Goal: Task Accomplishment & Management: Complete application form

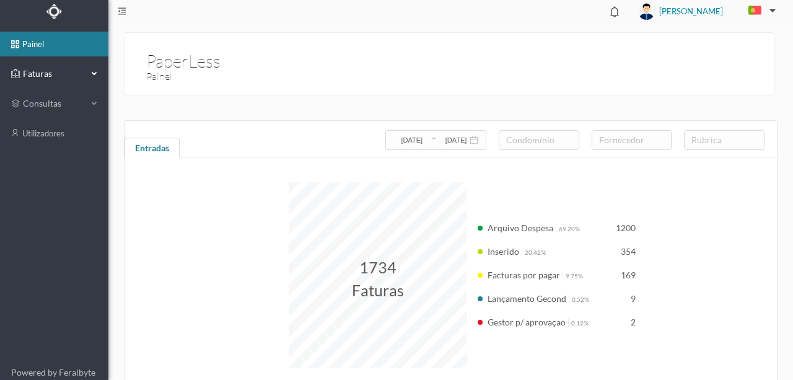
click at [38, 76] on span "Faturas" at bounding box center [54, 74] width 68 height 12
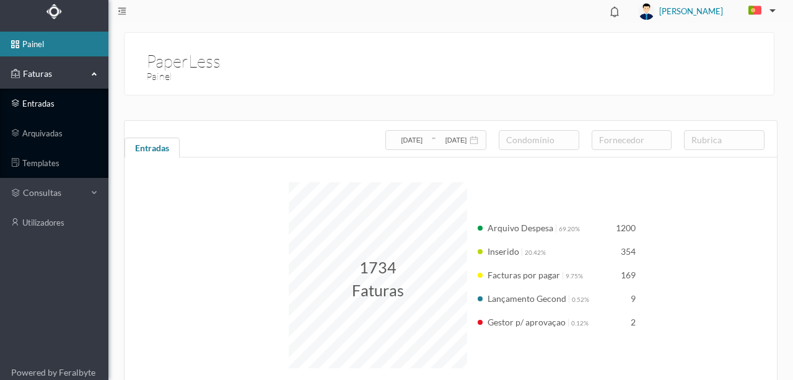
click at [42, 100] on link "entradas" at bounding box center [54, 103] width 108 height 25
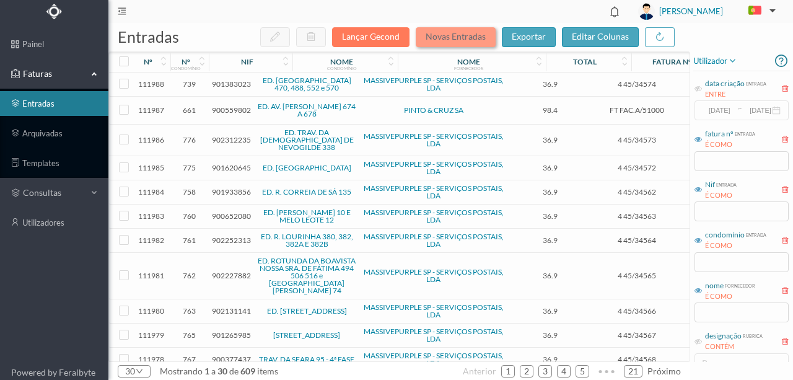
click at [452, 39] on button "Novas Entradas" at bounding box center [456, 37] width 80 height 20
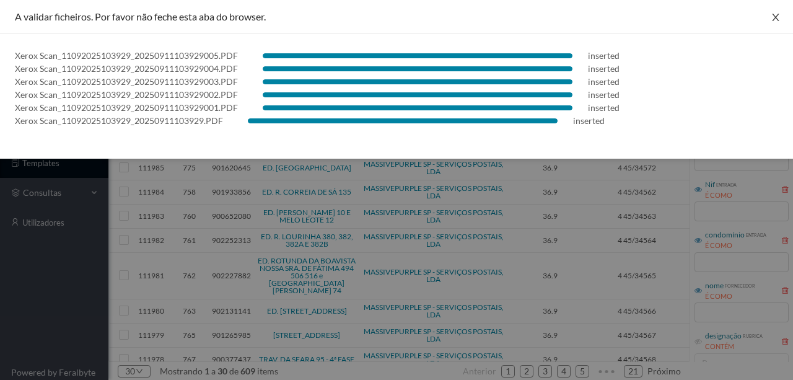
click at [777, 17] on icon "icon: close" at bounding box center [776, 17] width 10 height 10
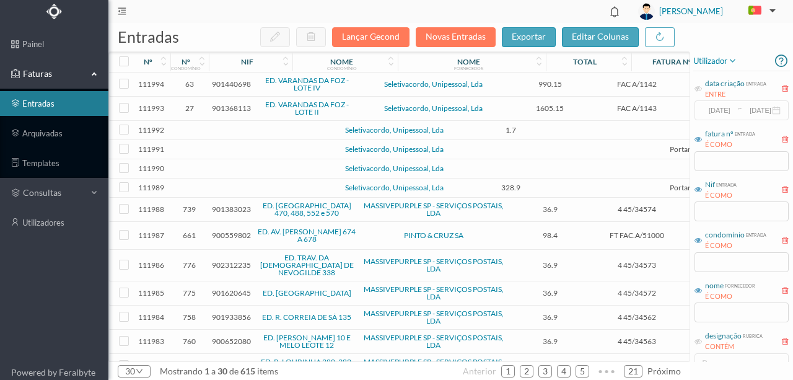
click at [223, 84] on span "901440698" at bounding box center [231, 83] width 39 height 9
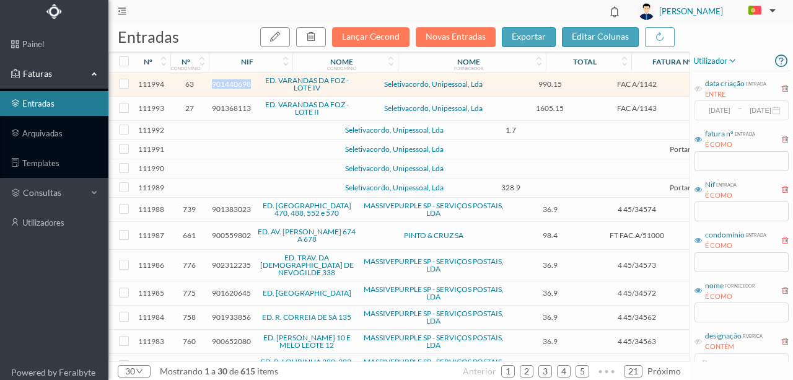
click at [223, 84] on span "901440698" at bounding box center [231, 83] width 39 height 9
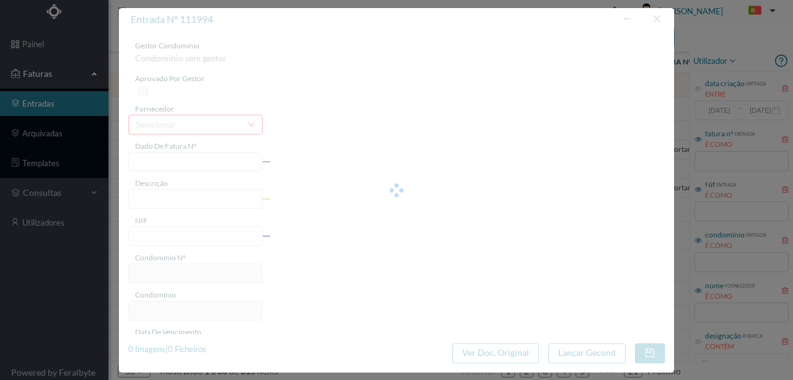
type input "FAC A/1142"
type input "Serviço de Portaria -Prestados no mês de Agosto."
type input "901440698"
type input "2025-08-25"
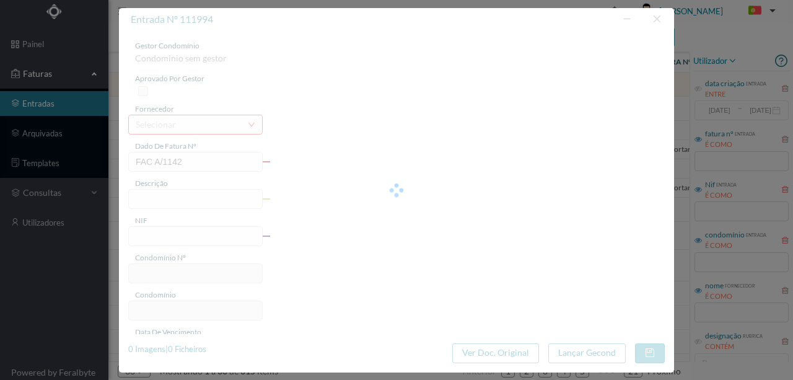
type input "990.15"
type input "63"
type input "ED. VARANDAS DA FOZ - LOTE IV"
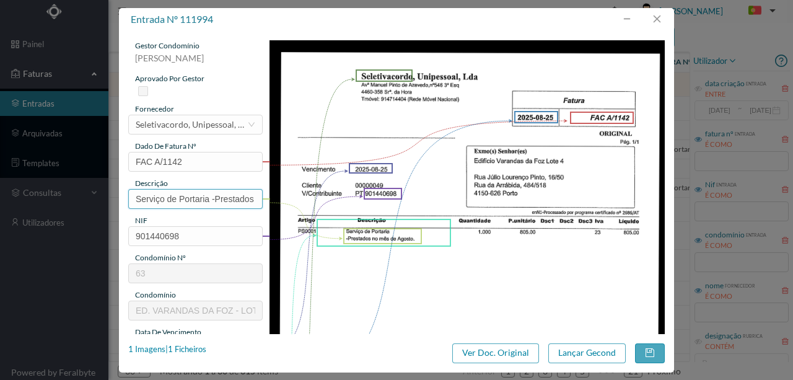
scroll to position [0, 73]
drag, startPoint x: 213, startPoint y: 199, endPoint x: 368, endPoint y: 199, distance: 155.5
click at [368, 199] on div "gestor condomínio Rui Marques aprovado por gestor fornecedor selecionar Seletiv…" at bounding box center [396, 328] width 537 height 577
click at [225, 198] on input "Serviço de Portaria -Prestados no mês de Agosto." at bounding box center [195, 199] width 134 height 20
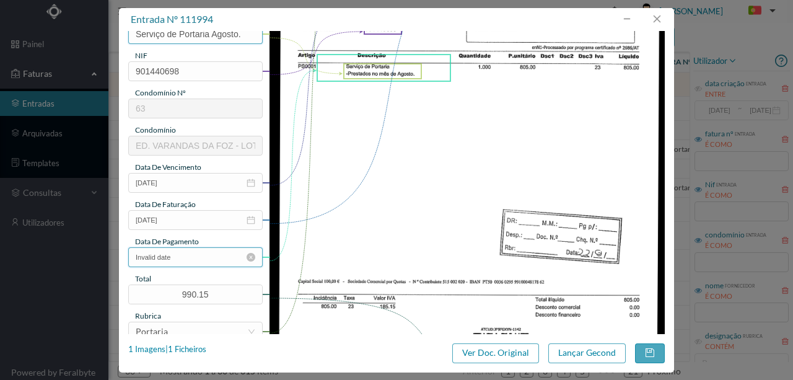
type input "Serviço de Portaria Agosto."
click at [202, 261] on input "Invalid date" at bounding box center [195, 257] width 134 height 20
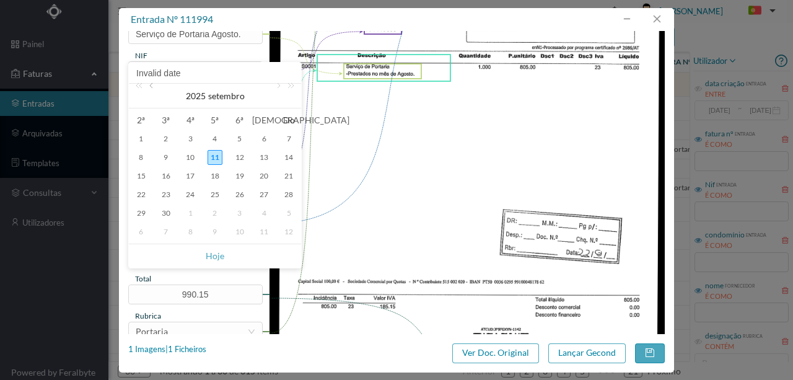
click at [152, 85] on link at bounding box center [152, 96] width 11 height 25
click at [241, 194] on div "22" at bounding box center [239, 194] width 15 height 15
type input "2025-08-22"
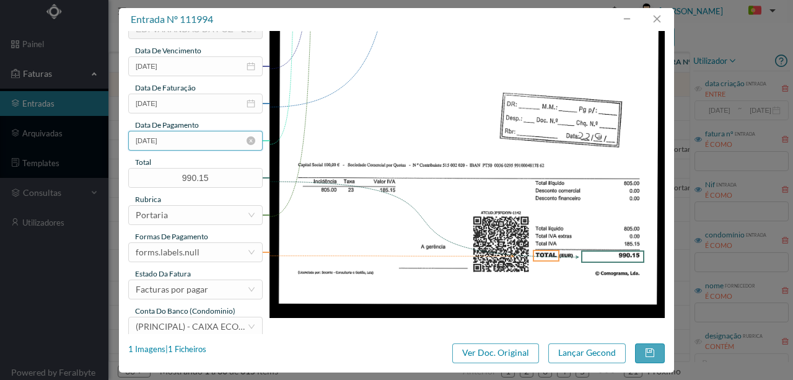
scroll to position [289, 0]
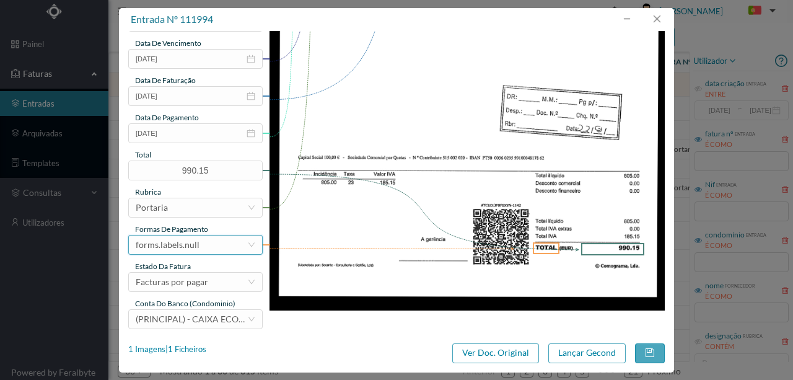
click at [220, 247] on div "forms.labels.null" at bounding box center [192, 244] width 112 height 19
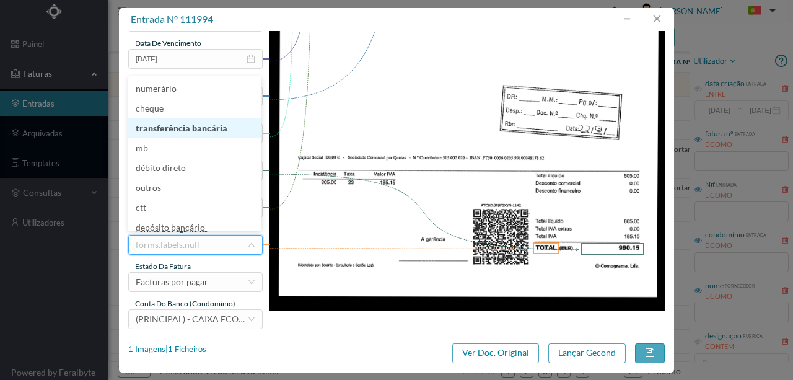
click at [193, 122] on li "transferência bancária" at bounding box center [194, 128] width 133 height 20
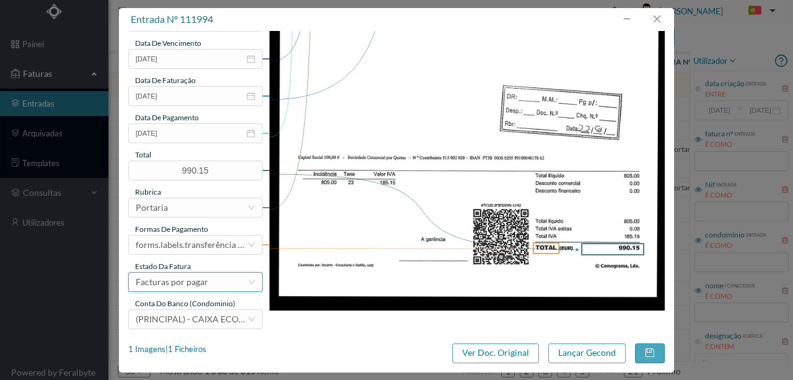
click at [196, 287] on div "Facturas por pagar" at bounding box center [172, 282] width 72 height 19
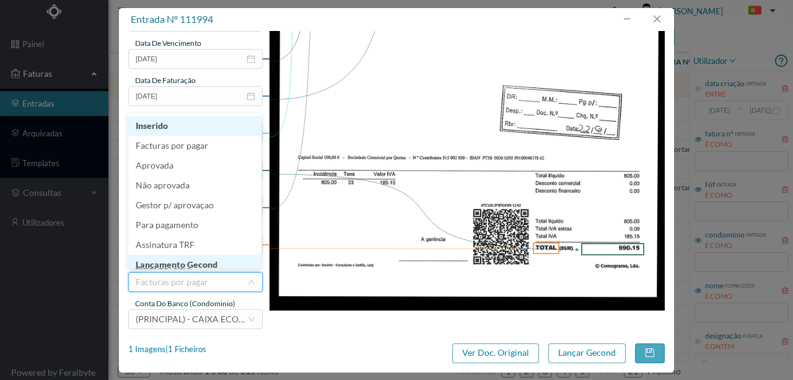
scroll to position [6, 0]
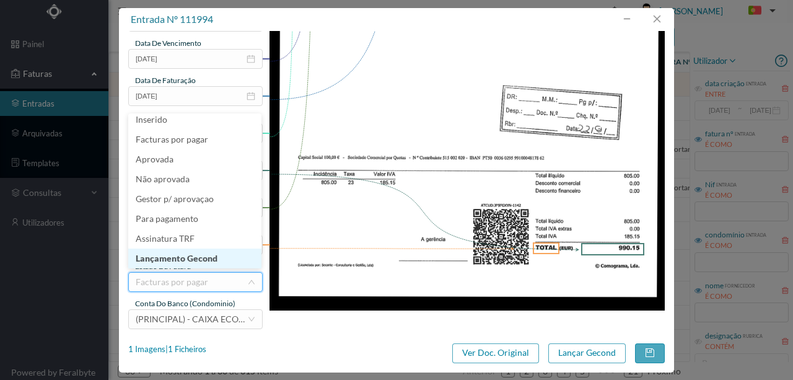
click at [200, 257] on li "Lançamento Gecond" at bounding box center [194, 258] width 133 height 20
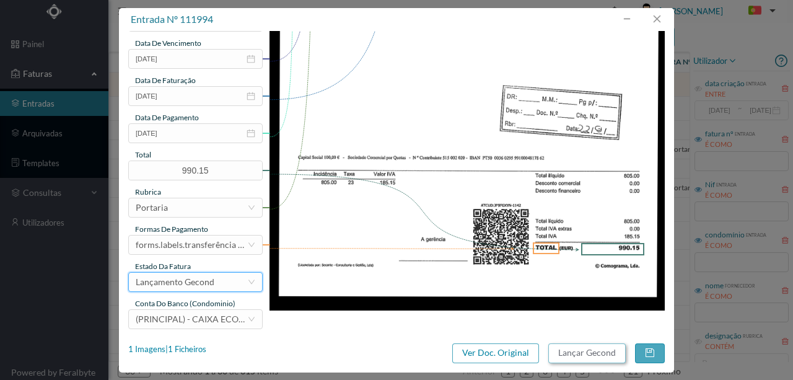
click at [596, 353] on button "Lançar Gecond" at bounding box center [586, 353] width 77 height 20
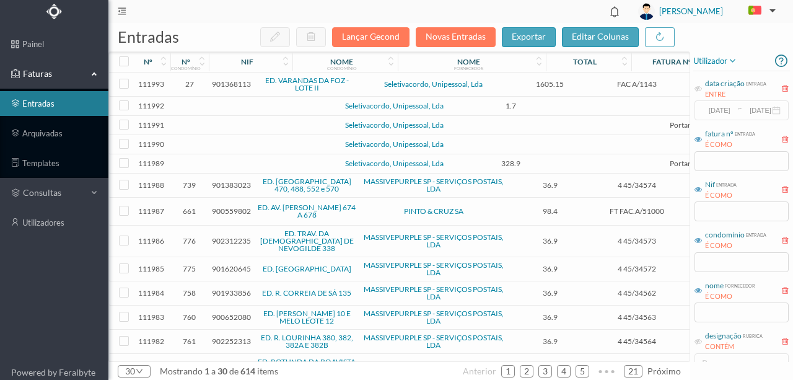
click at [228, 87] on span "901368113" at bounding box center [231, 83] width 39 height 9
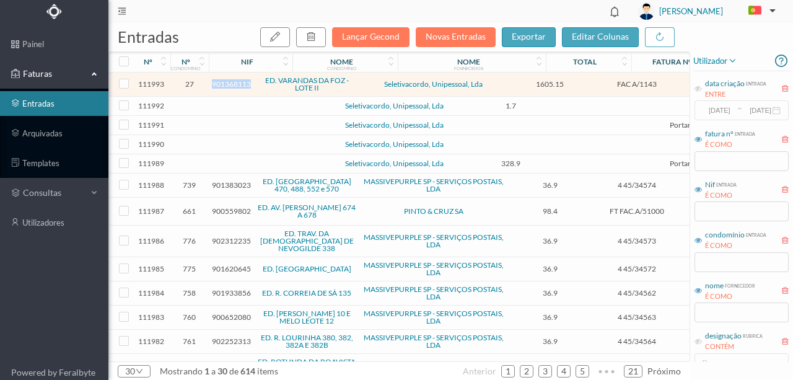
click at [228, 87] on span "901368113" at bounding box center [231, 83] width 39 height 9
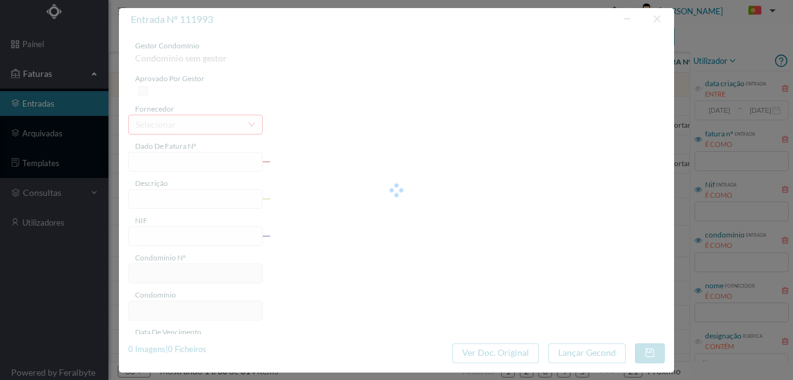
type input "FAC A/1143"
type input "Serviço de Portaria “Prestados no mês de Agosto,"
type input "901368113"
type input "[DATE]"
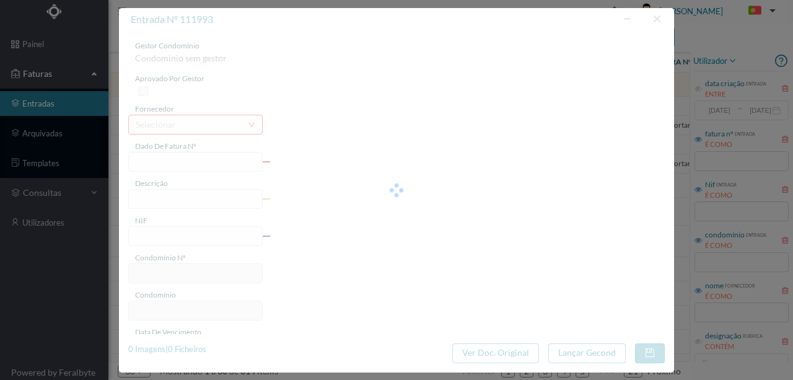
type input "1605.15"
type input "27"
type input "ED. VARANDAS DA FOZ - LOTE II"
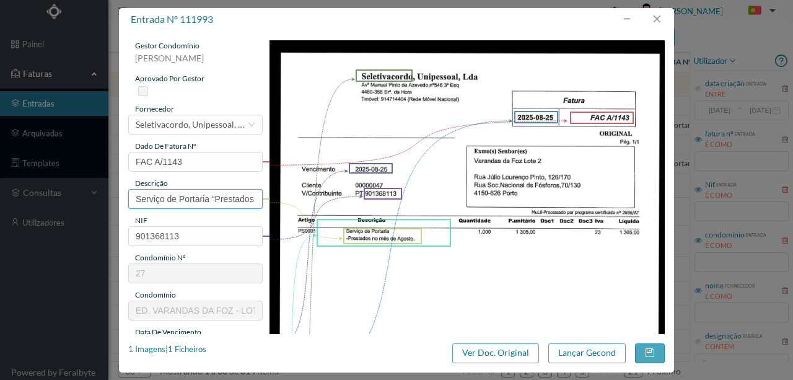
scroll to position [0, 73]
drag, startPoint x: 211, startPoint y: 195, endPoint x: 364, endPoint y: 195, distance: 153.0
click at [364, 195] on div "gestor condomínio Rui Marques aprovado por gestor fornecedor selecionar Seletiv…" at bounding box center [396, 328] width 537 height 577
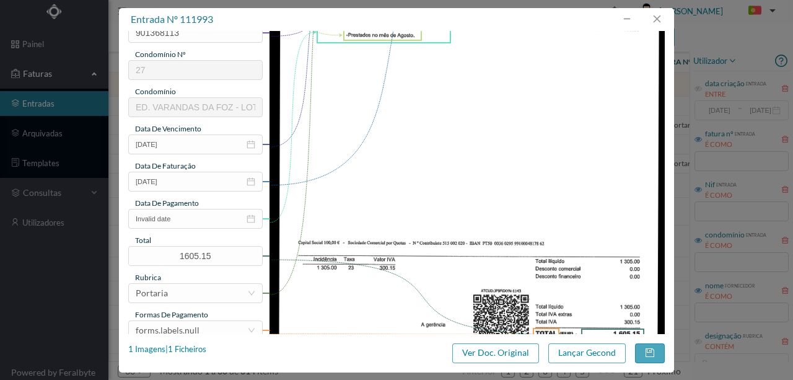
scroll to position [206, 0]
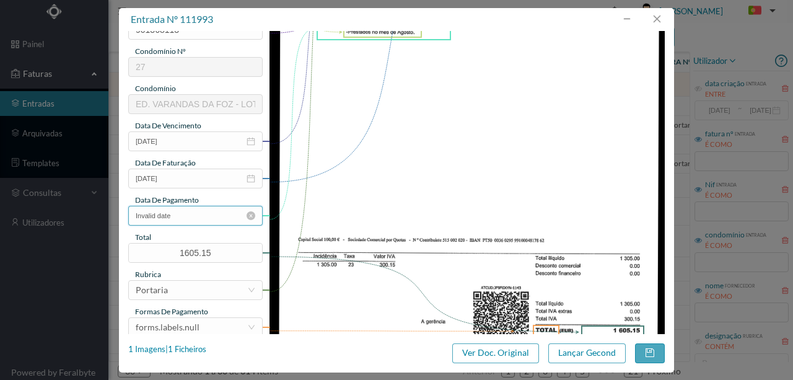
type input "Serviço de Portaria Agosto"
click at [193, 216] on input "Invalid date" at bounding box center [195, 216] width 134 height 20
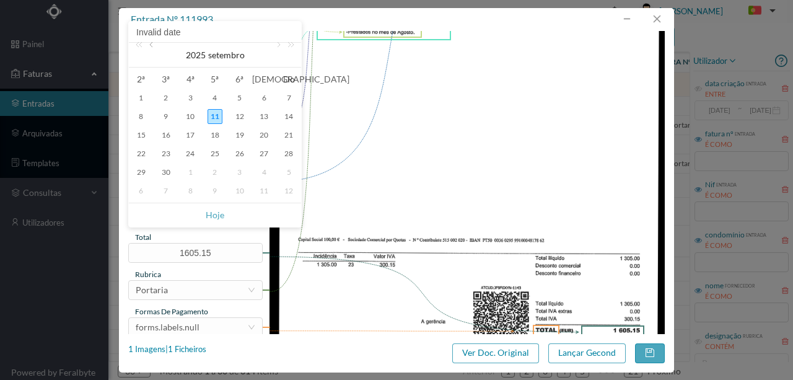
click at [149, 45] on link at bounding box center [152, 55] width 11 height 25
drag, startPoint x: 235, startPoint y: 152, endPoint x: 268, endPoint y: 161, distance: 33.5
click at [238, 152] on div "22" at bounding box center [239, 153] width 15 height 15
type input "2025-08-22"
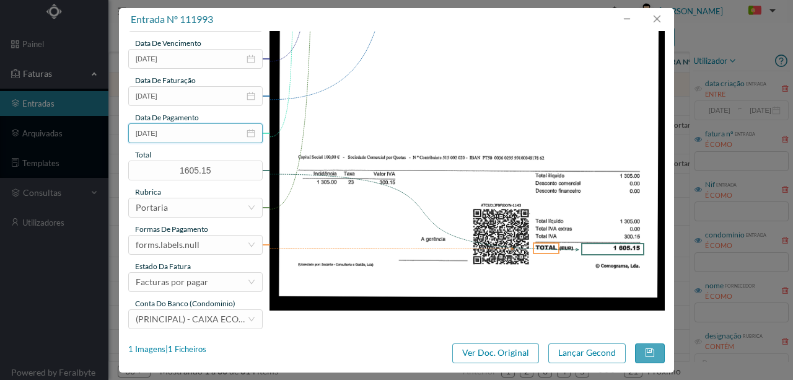
scroll to position [293, 0]
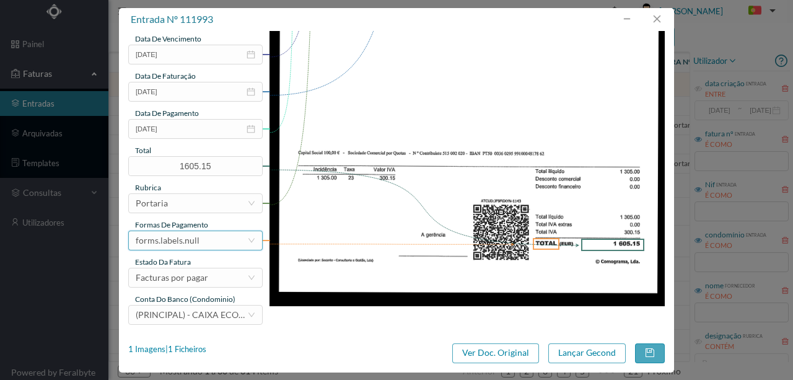
click at [209, 245] on div "forms.labels.null" at bounding box center [192, 240] width 112 height 19
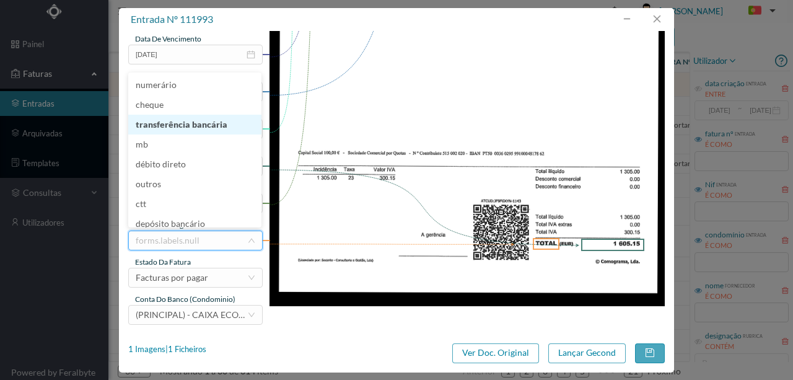
click at [190, 127] on li "transferência bancária" at bounding box center [194, 125] width 133 height 20
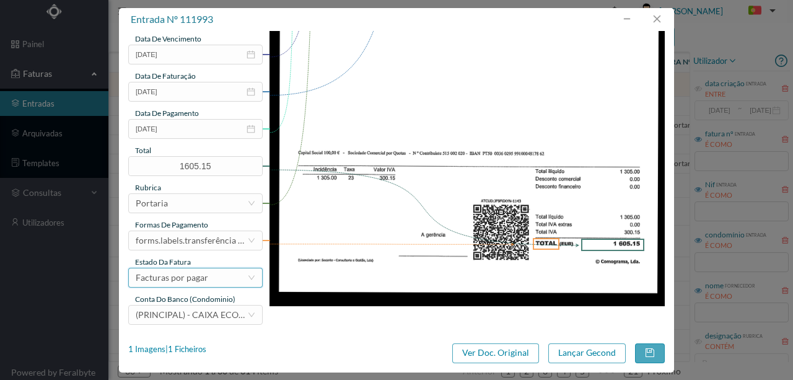
click at [203, 278] on div "Facturas por pagar" at bounding box center [172, 277] width 72 height 19
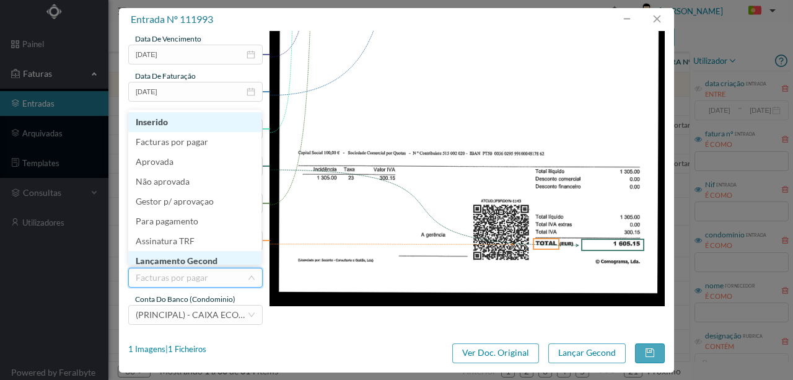
scroll to position [6, 0]
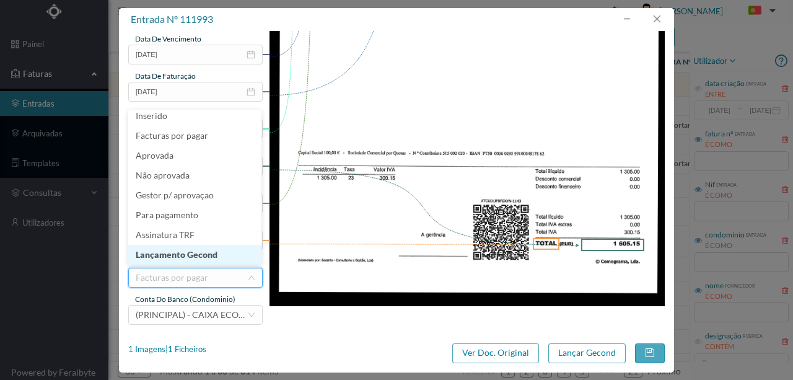
click at [195, 253] on li "Lançamento Gecond" at bounding box center [194, 255] width 133 height 20
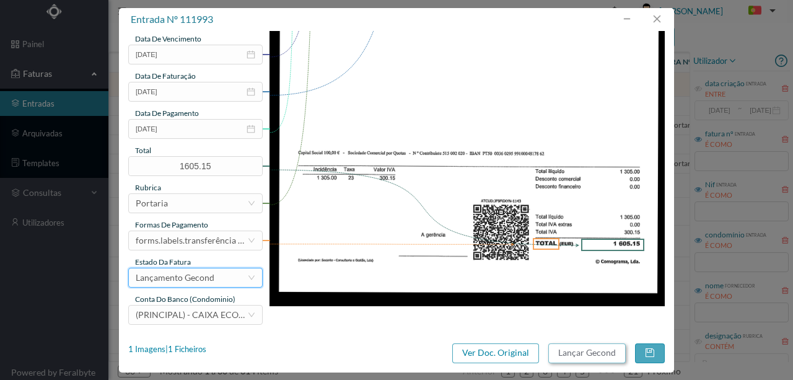
click at [576, 354] on button "Lançar Gecond" at bounding box center [586, 353] width 77 height 20
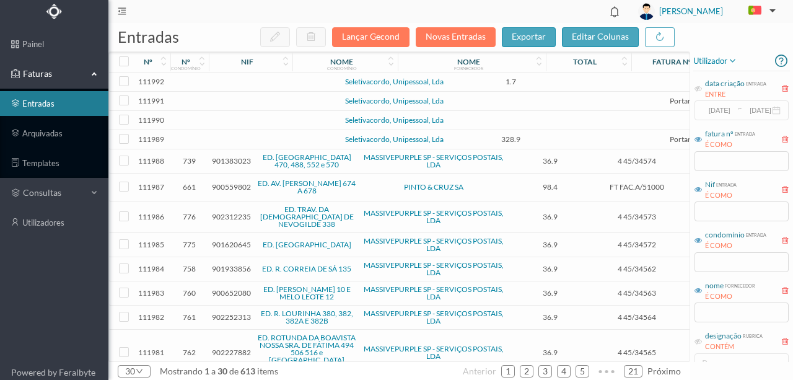
click at [257, 84] on td at bounding box center [268, 81] width 106 height 19
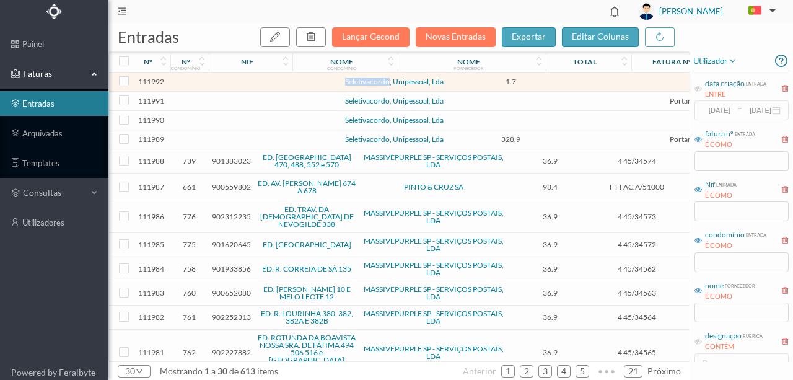
click at [257, 84] on td at bounding box center [268, 81] width 106 height 19
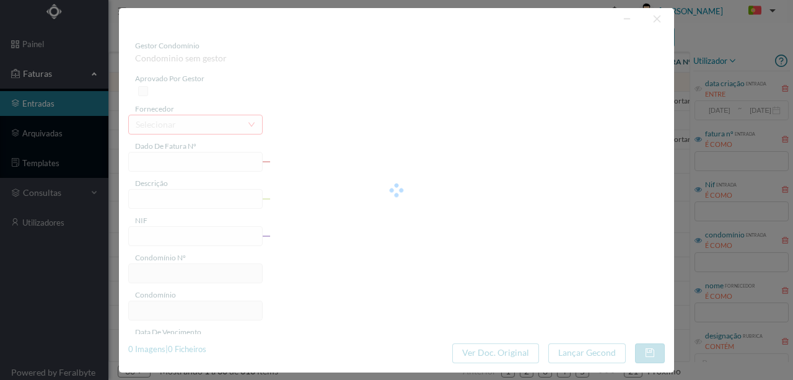
type input "cervico de portaria no edifício Varandas da F"
type input "0"
type input "31-08-2025"
type input "1.70"
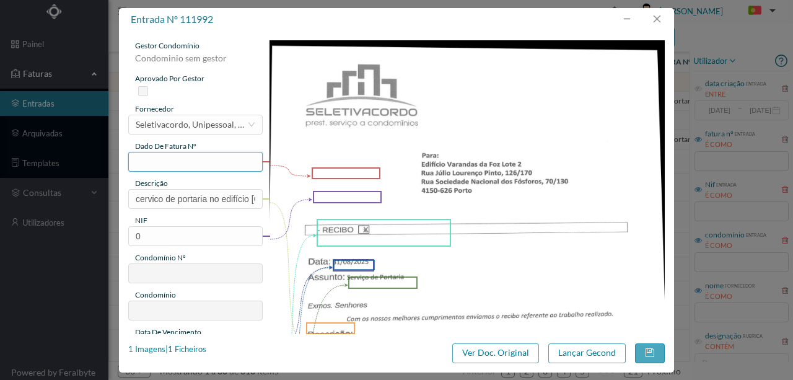
click at [144, 166] on input "text" at bounding box center [195, 162] width 134 height 20
drag, startPoint x: 146, startPoint y: 239, endPoint x: 123, endPoint y: 239, distance: 22.9
click at [123, 239] on div "gestor condomínio Condominio sem gestor aprovado por gestor fornecedor selecion…" at bounding box center [396, 182] width 555 height 303
paste input "901368113"
type input "901368113"
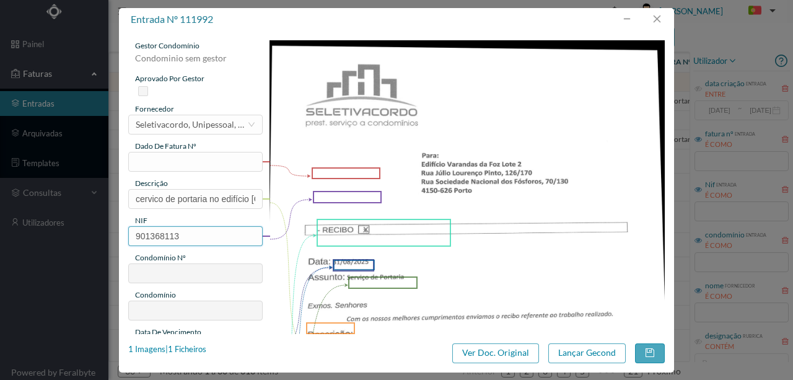
type input "27"
type input "ED. VARANDAS DA FOZ - LOTE II"
type input "901368113"
click at [150, 160] on input "text" at bounding box center [195, 162] width 134 height 20
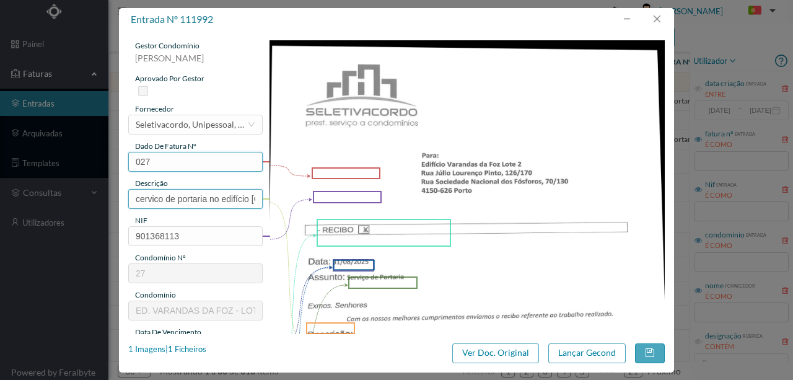
type input "027"
drag, startPoint x: 130, startPoint y: 199, endPoint x: 329, endPoint y: 196, distance: 198.9
click at [329, 196] on div "gestor condomínio Rui Marques aprovado por gestor fornecedor selecionar Seletiv…" at bounding box center [396, 328] width 537 height 577
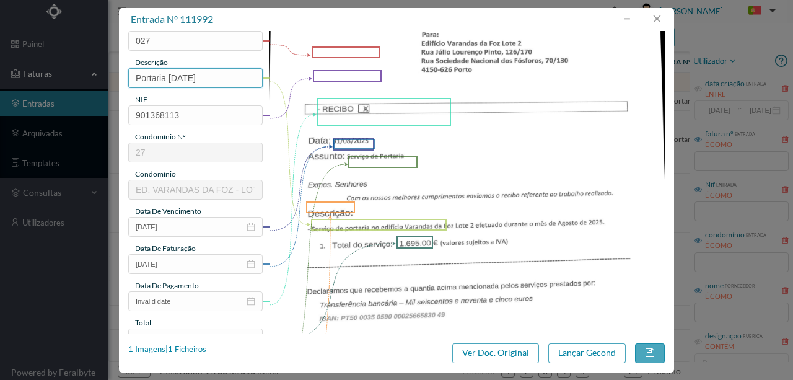
scroll to position [124, 0]
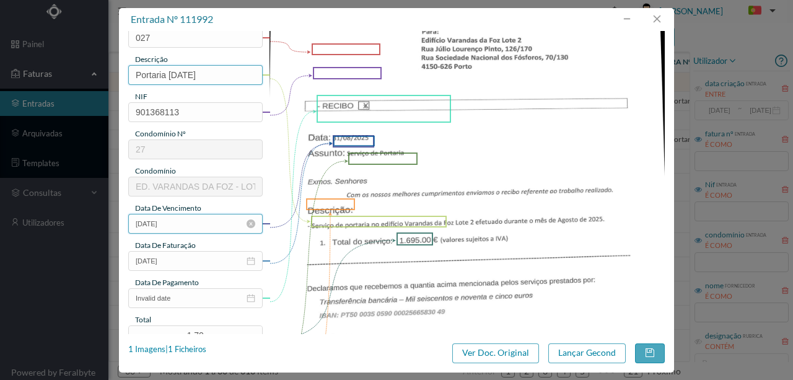
type input "Portaria Agosto 2025"
click at [181, 222] on input "31-08-2025" at bounding box center [195, 224] width 134 height 20
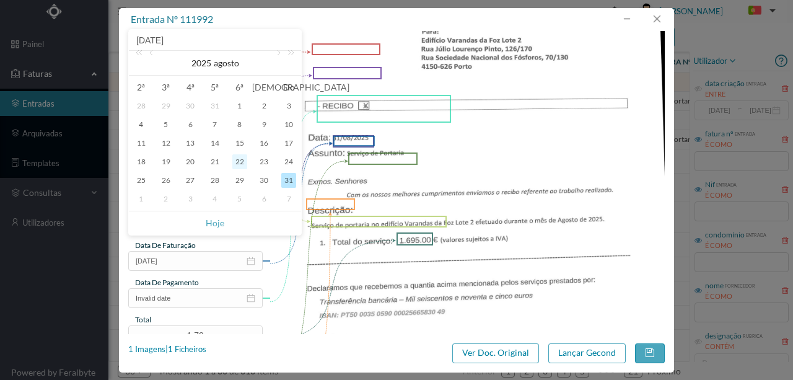
click at [241, 163] on div "22" at bounding box center [239, 161] width 15 height 15
type input "22-08-2025"
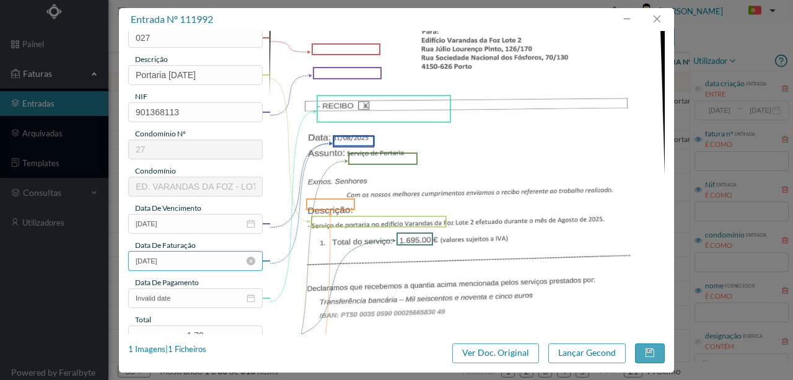
click at [196, 265] on input "31-08-2025" at bounding box center [195, 261] width 134 height 20
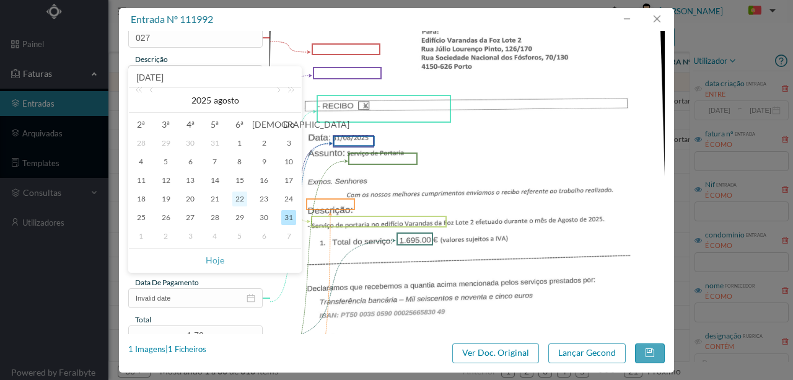
click at [238, 201] on div "22" at bounding box center [239, 198] width 15 height 15
type input "22-08-2025"
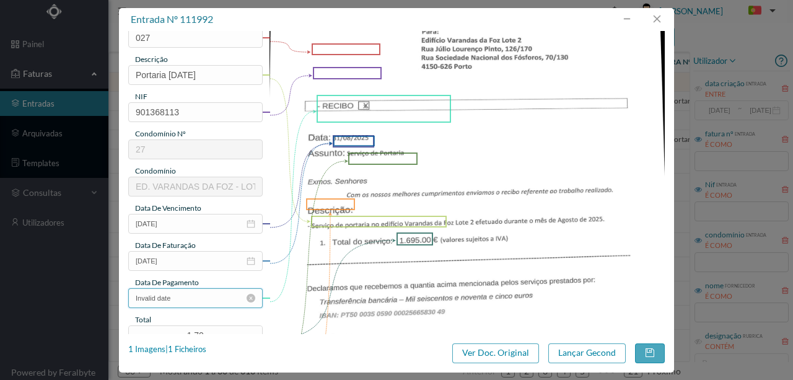
click at [198, 303] on input "Invalid date" at bounding box center [195, 298] width 134 height 20
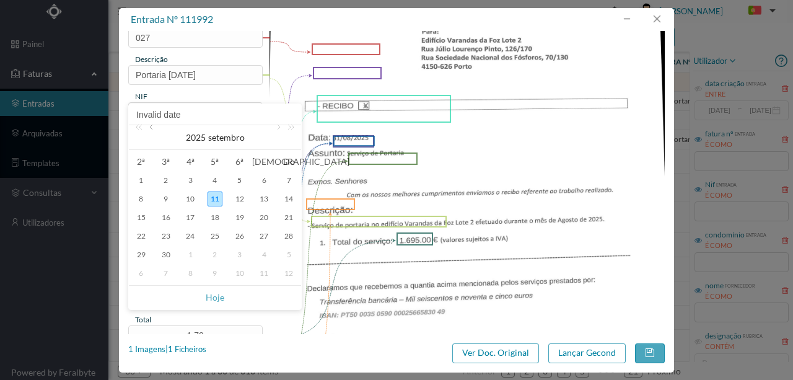
click at [152, 129] on link at bounding box center [152, 137] width 11 height 25
click at [238, 238] on div "22" at bounding box center [239, 236] width 15 height 15
type input "22-08-2025"
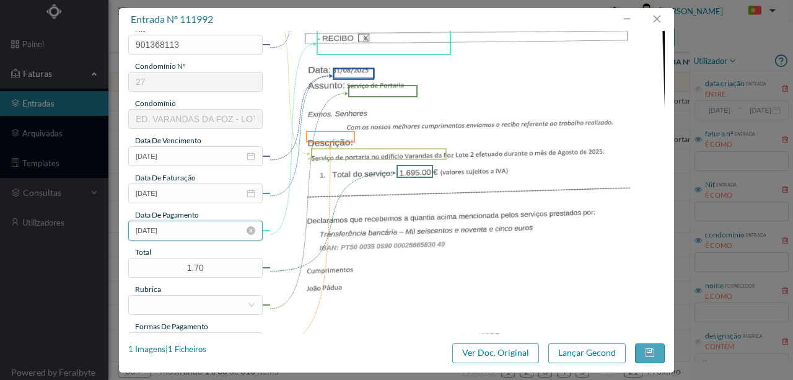
scroll to position [206, 0]
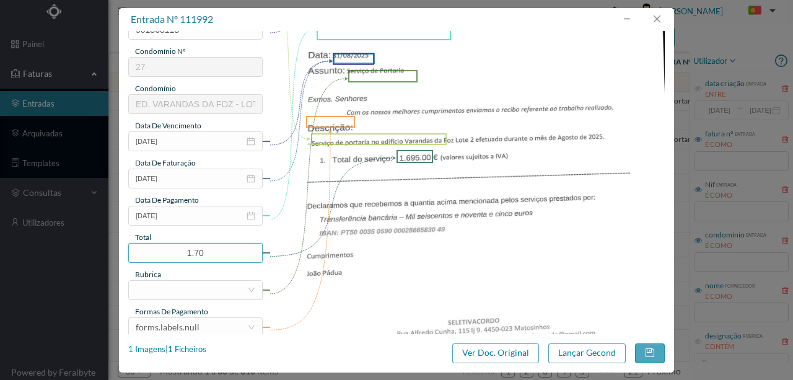
drag, startPoint x: 204, startPoint y: 254, endPoint x: 93, endPoint y: 248, distance: 111.7
click at [95, 248] on div "entrada nº 111992 gestor condomínio Rui Marques aprovado por gestor fornecedor …" at bounding box center [396, 190] width 793 height 380
type input "1695.00"
click at [174, 289] on div at bounding box center [192, 290] width 112 height 19
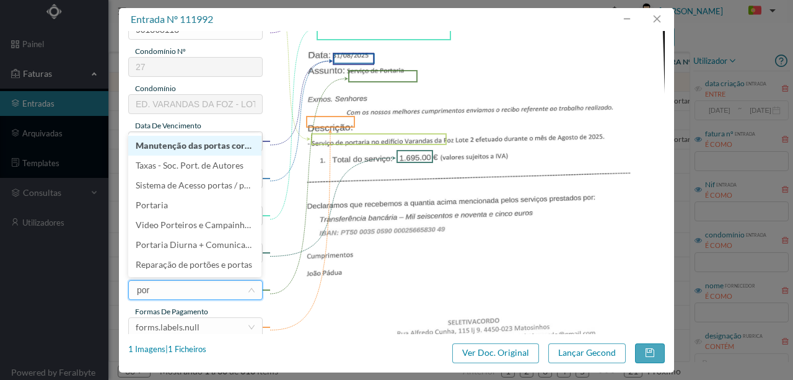
type input "port"
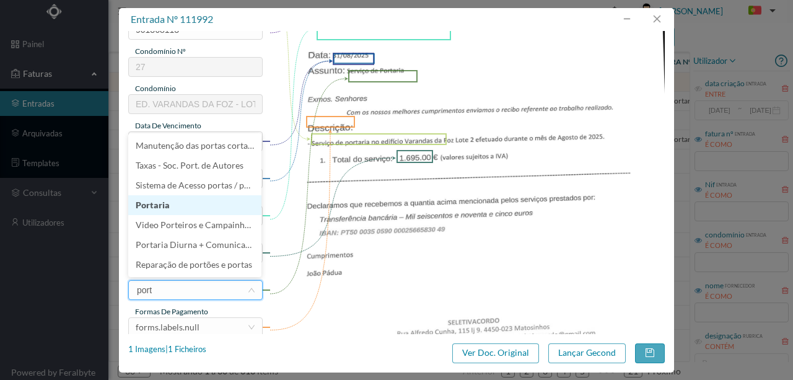
click at [160, 207] on li "Portaria" at bounding box center [194, 205] width 133 height 20
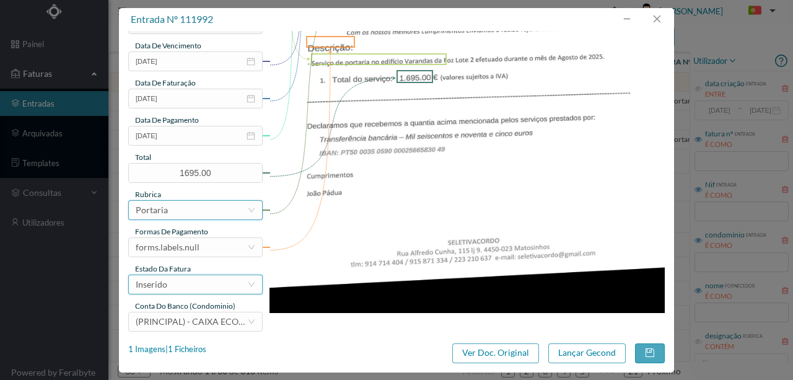
scroll to position [293, 0]
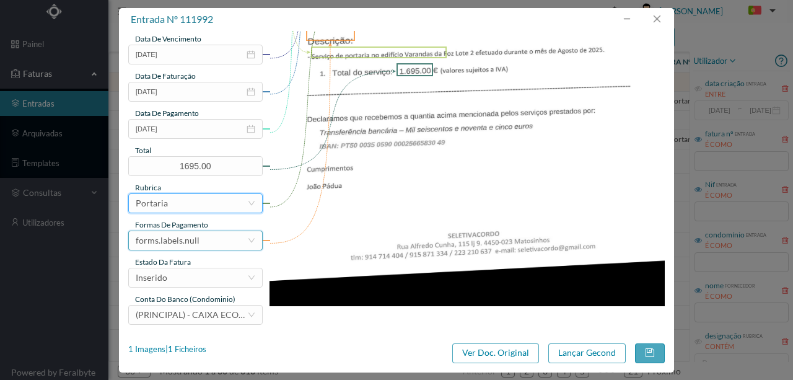
click at [190, 235] on div "forms.labels.null" at bounding box center [168, 240] width 64 height 19
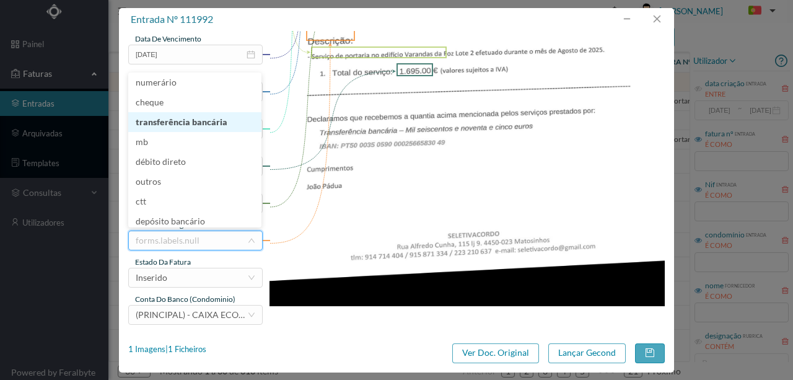
click at [194, 124] on li "transferência bancária" at bounding box center [194, 122] width 133 height 20
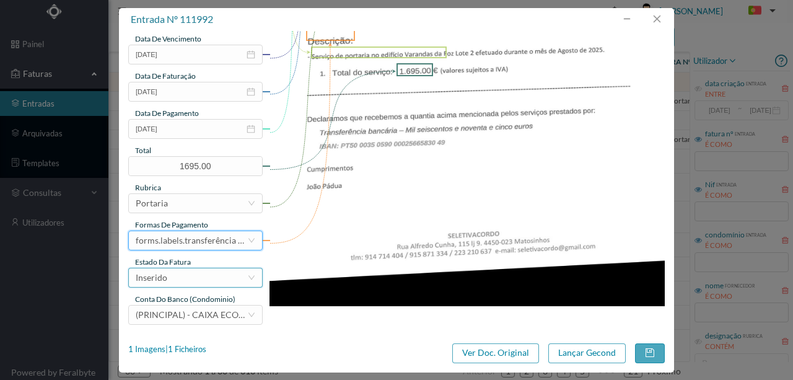
click at [185, 281] on div "Inserido" at bounding box center [192, 277] width 112 height 19
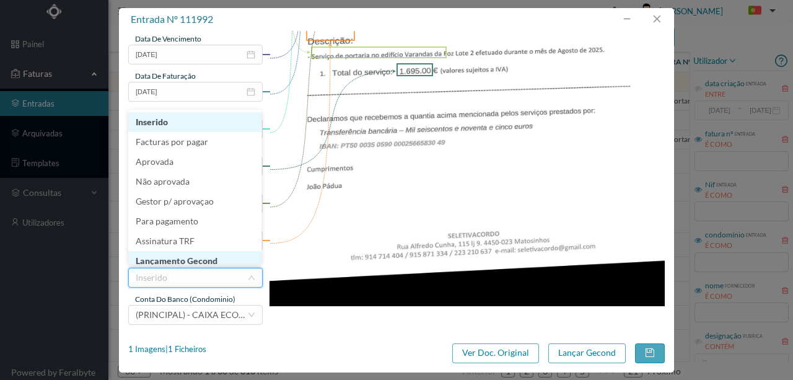
scroll to position [6, 0]
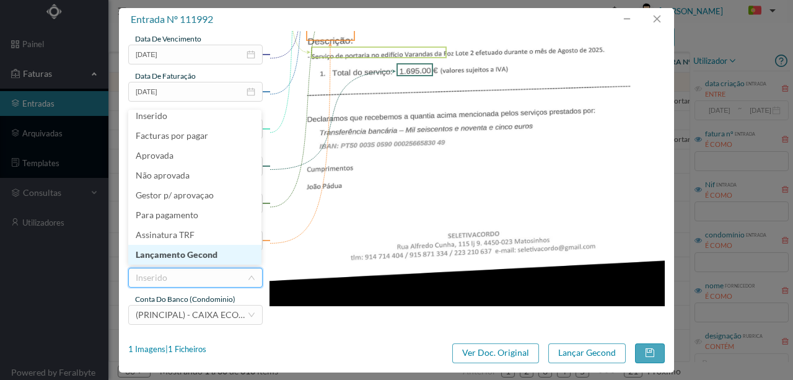
click at [191, 255] on li "Lançamento Gecond" at bounding box center [194, 255] width 133 height 20
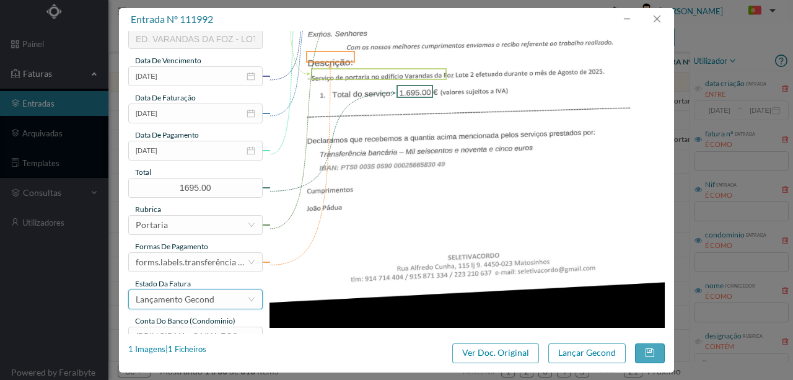
scroll to position [293, 0]
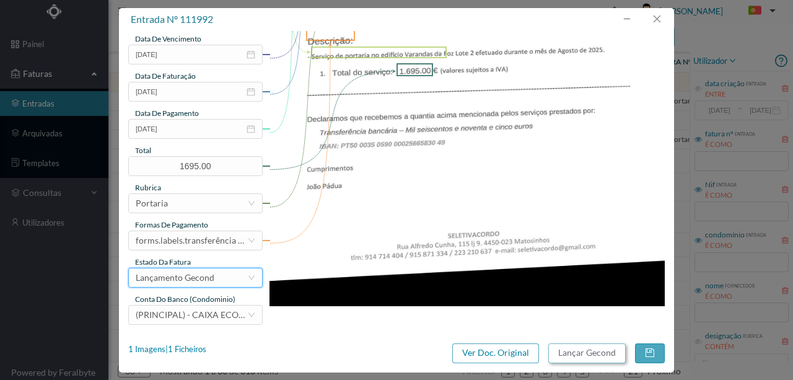
click at [590, 353] on button "Lançar Gecond" at bounding box center [586, 353] width 77 height 20
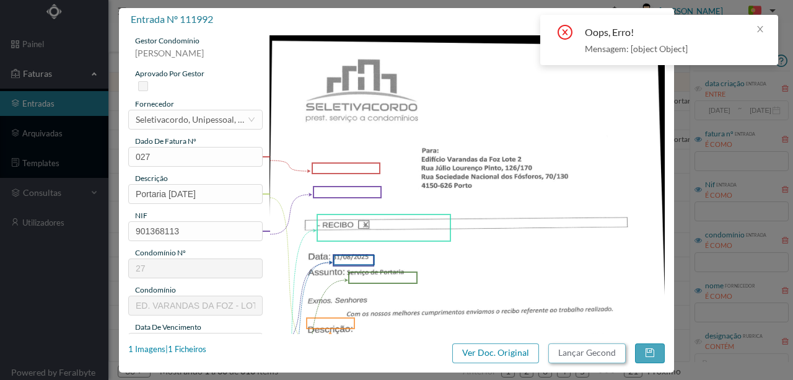
scroll to position [4, 0]
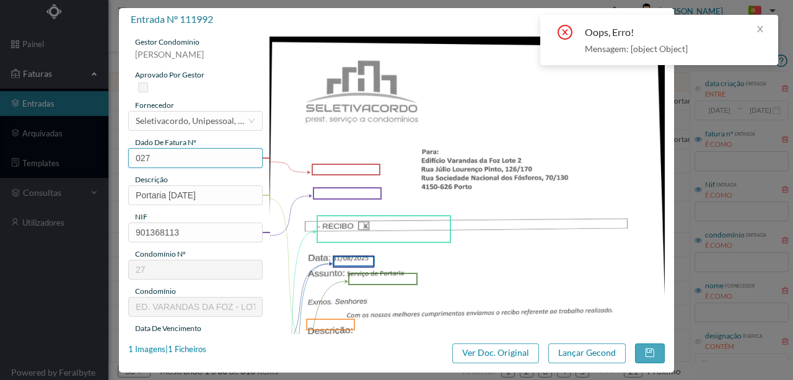
click at [163, 157] on input "027" at bounding box center [195, 158] width 134 height 20
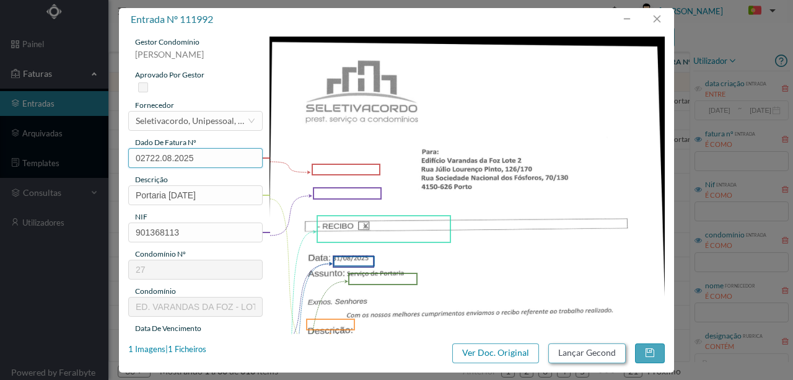
type input "02722.08.2025"
click at [568, 350] on button "Lançar Gecond" at bounding box center [586, 353] width 77 height 20
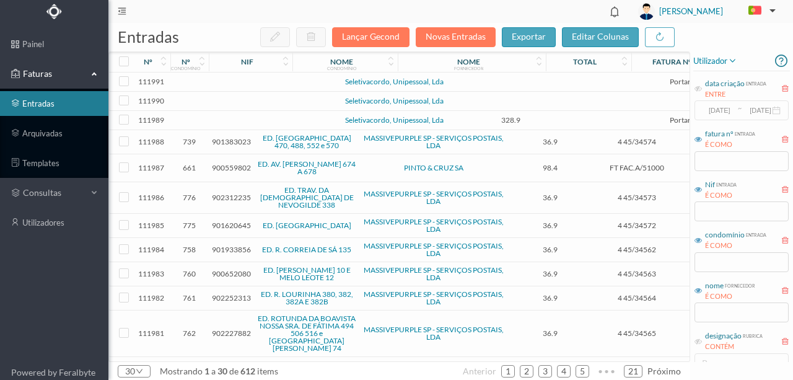
click at [300, 82] on td at bounding box center [268, 81] width 106 height 19
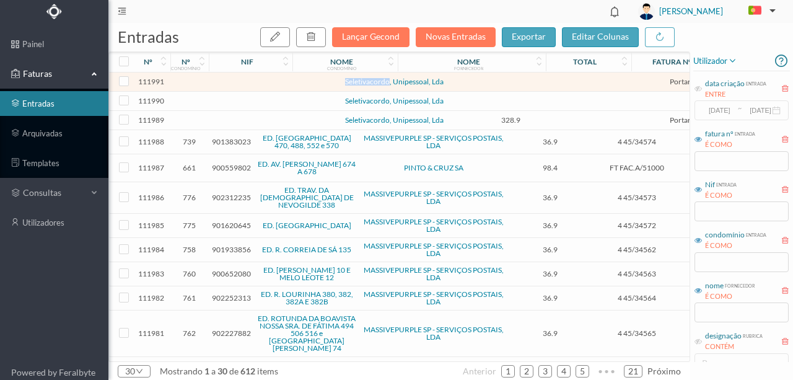
click at [300, 82] on td at bounding box center [268, 81] width 106 height 19
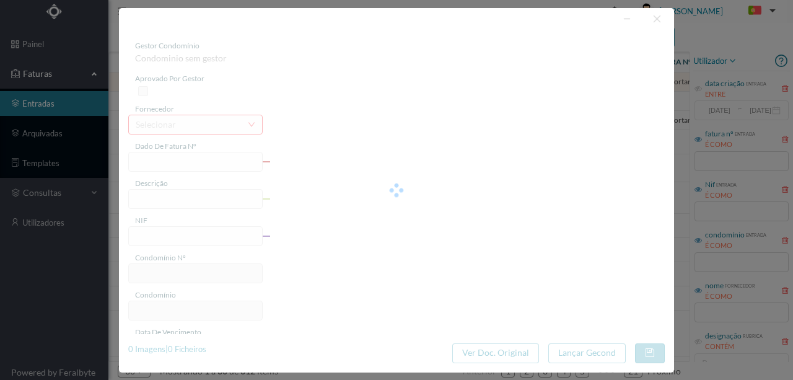
type input "Descrição:"
type input "0"
type input "31-08-2025"
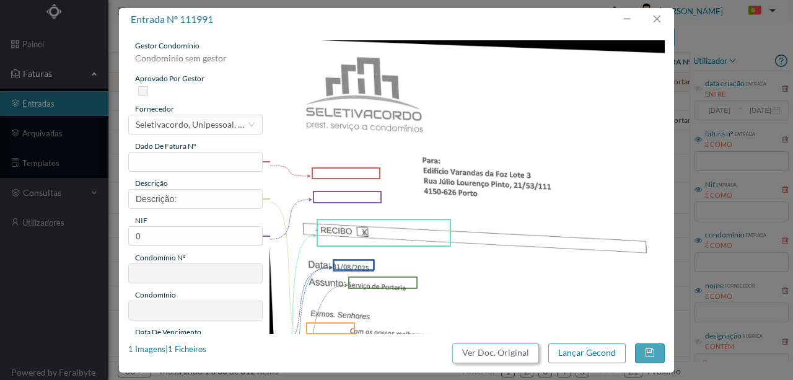
click at [508, 357] on button "Ver Doc. Original" at bounding box center [495, 353] width 87 height 20
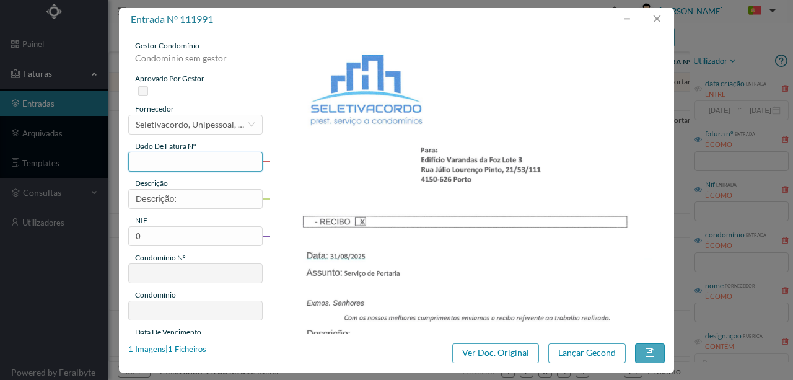
click at [152, 161] on input "text" at bounding box center [195, 162] width 134 height 20
type input "062.22.08.2025"
drag, startPoint x: 186, startPoint y: 199, endPoint x: 85, endPoint y: 198, distance: 100.4
click at [85, 198] on div "entrada nº 111991 gestor condomínio Condominio sem gestor aprovado por gestor f…" at bounding box center [396, 190] width 793 height 380
type input "Portaria Agosto 2025"
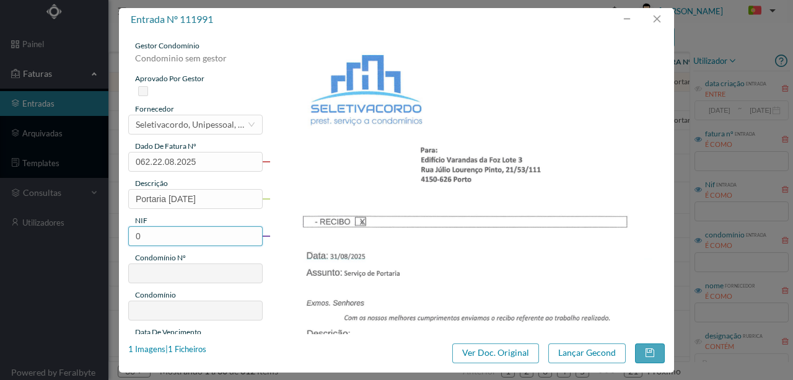
drag, startPoint x: 152, startPoint y: 238, endPoint x: 118, endPoint y: 237, distance: 33.5
click at [118, 237] on div "entrada nº 111991 gestor condomínio Condominio sem gestor aprovado por gestor f…" at bounding box center [396, 190] width 793 height 380
type input "901440906"
type input "62"
type input "ED. VARANDAS DA FOZ - LOTE III"
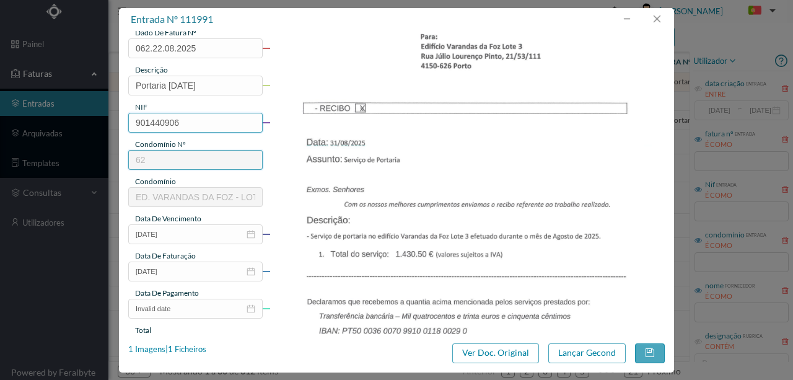
scroll to position [124, 0]
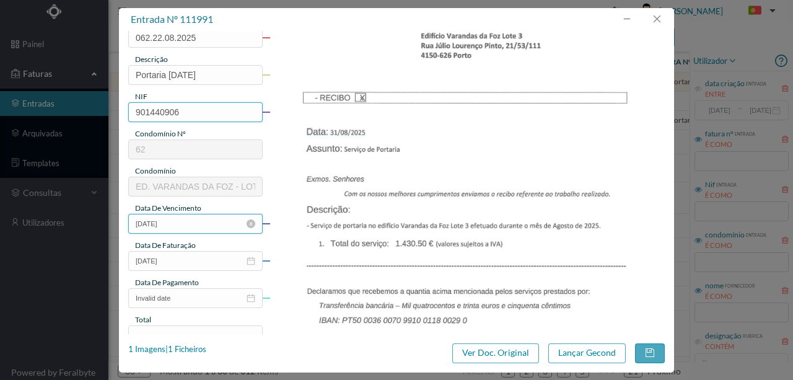
type input "901440906"
click at [182, 220] on input "31-08-2025" at bounding box center [195, 224] width 134 height 20
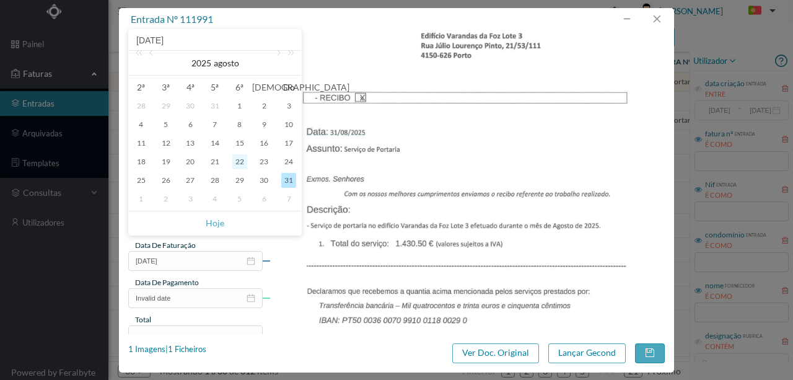
click at [239, 164] on div "22" at bounding box center [239, 161] width 15 height 15
type input "22-08-2025"
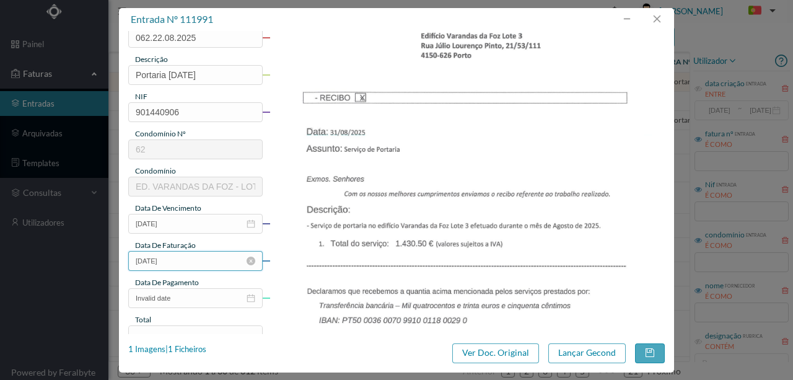
click at [178, 262] on input "31-08-2025" at bounding box center [195, 261] width 134 height 20
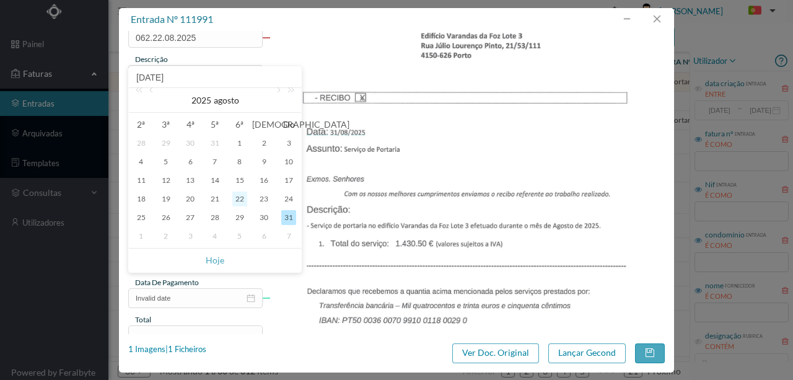
click at [237, 200] on div "22" at bounding box center [239, 198] width 15 height 15
type input "22-08-2025"
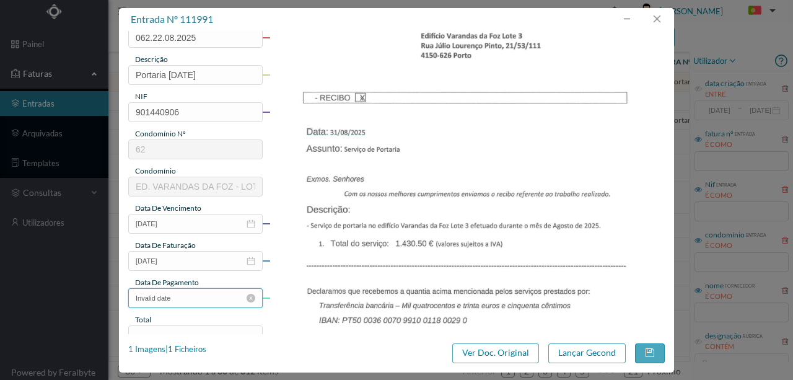
click at [190, 302] on input "Invalid date" at bounding box center [195, 298] width 134 height 20
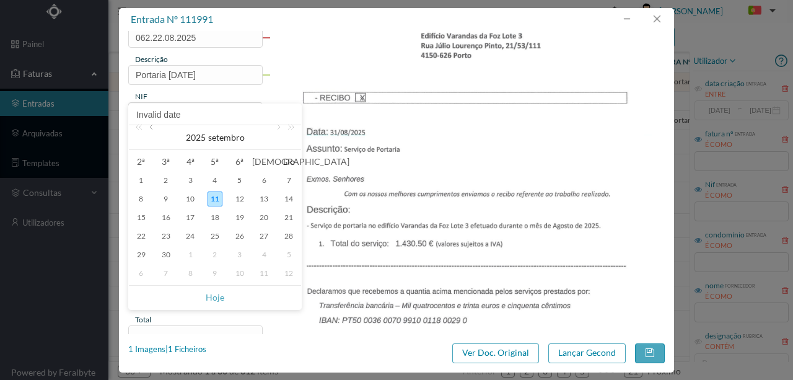
click at [151, 128] on link at bounding box center [152, 137] width 11 height 25
click at [238, 233] on div "22" at bounding box center [239, 236] width 15 height 15
type input "22-08-2025"
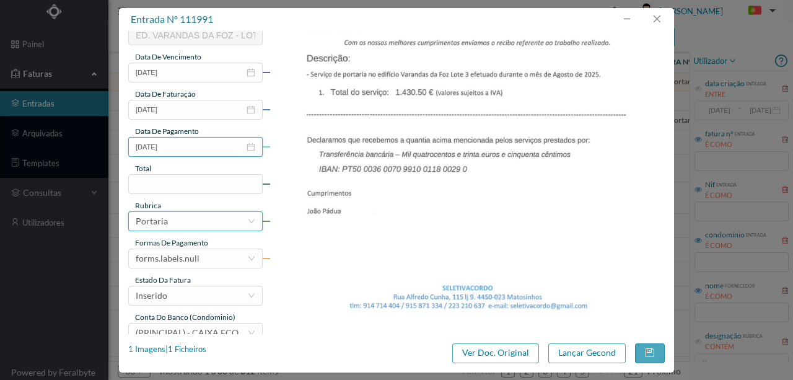
scroll to position [289, 0]
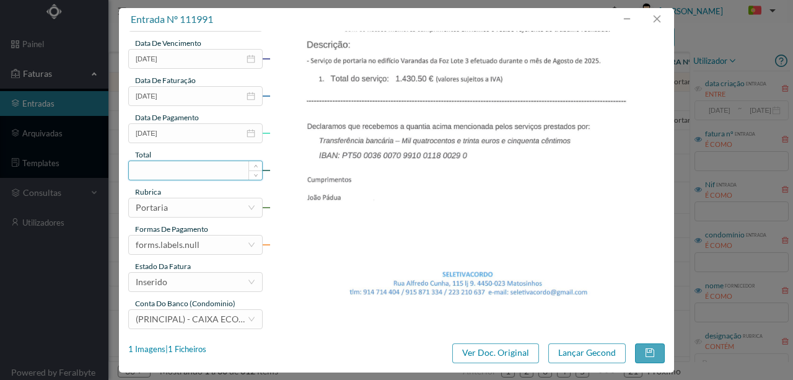
click at [167, 171] on input at bounding box center [195, 170] width 133 height 19
type input "1430.50"
click at [208, 247] on div "forms.labels.null" at bounding box center [192, 244] width 112 height 19
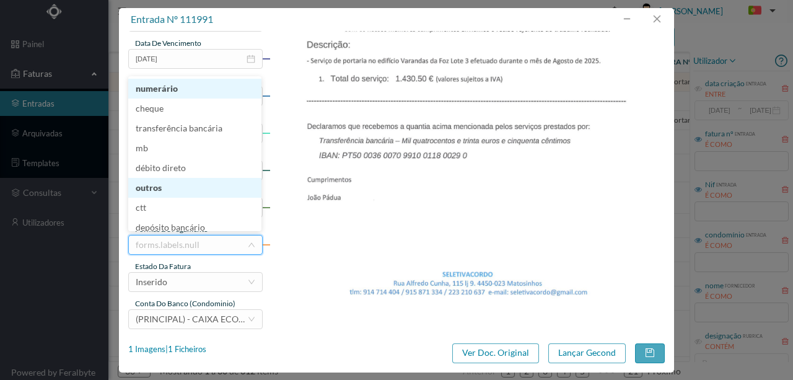
scroll to position [6, 0]
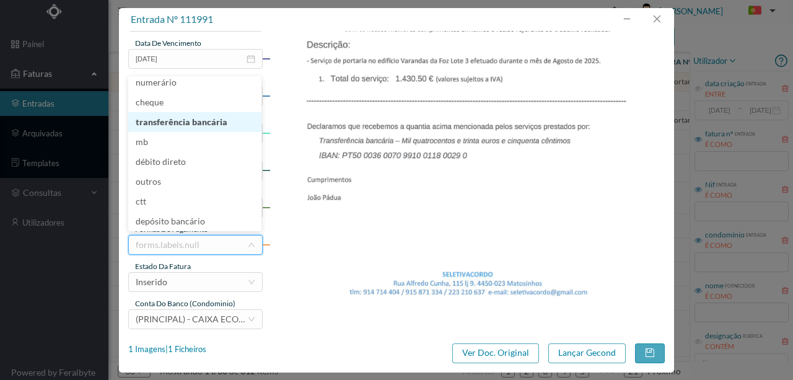
click at [178, 127] on li "transferência bancária" at bounding box center [194, 122] width 133 height 20
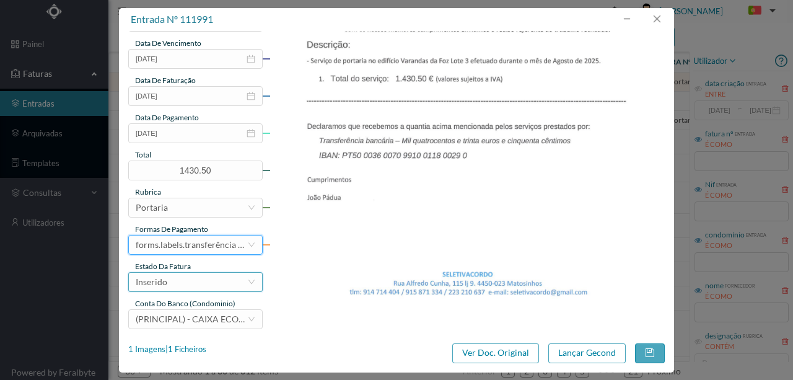
click at [176, 279] on div "Inserido" at bounding box center [192, 282] width 112 height 19
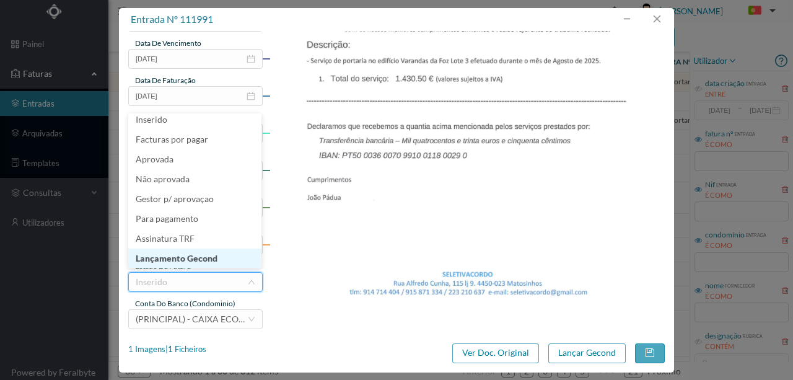
click at [173, 253] on li "Lançamento Gecond" at bounding box center [194, 258] width 133 height 20
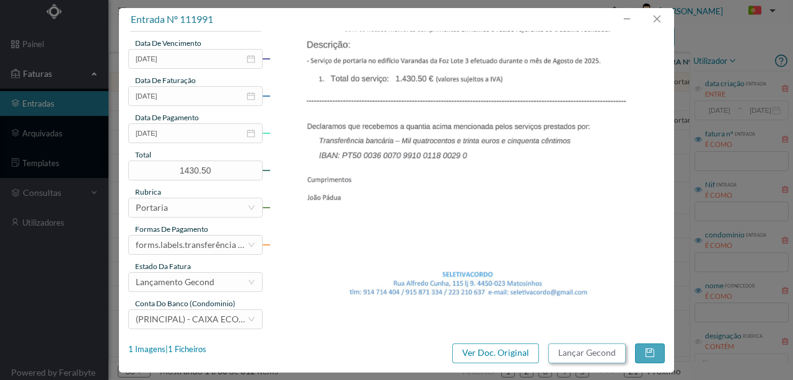
click at [589, 354] on button "Lançar Gecond" at bounding box center [586, 353] width 77 height 20
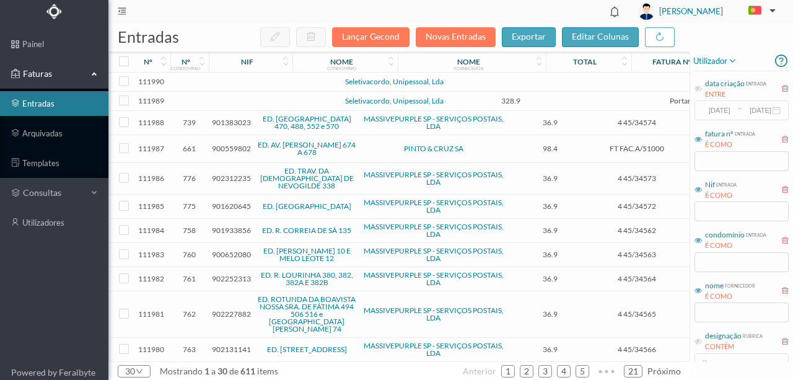
click at [287, 84] on td at bounding box center [268, 81] width 106 height 19
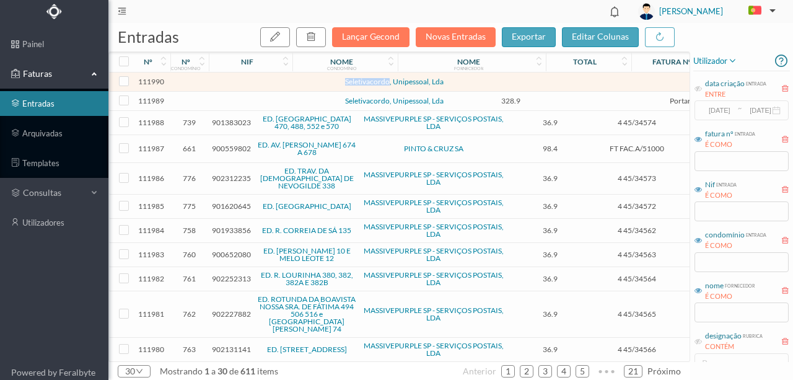
click at [287, 84] on td at bounding box center [268, 81] width 106 height 19
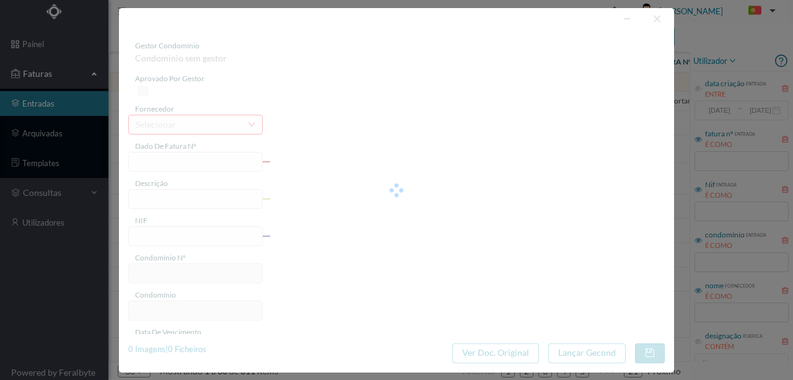
type input "CSLÇÃo:"
type input "0"
type input "Invalid date"
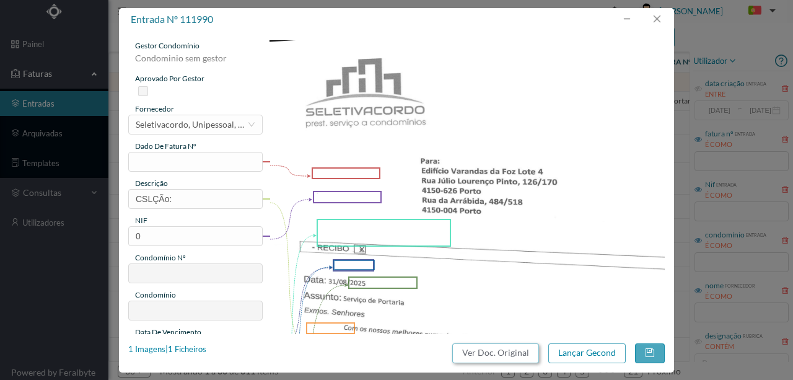
click at [499, 356] on button "Ver Doc. Original" at bounding box center [495, 353] width 87 height 20
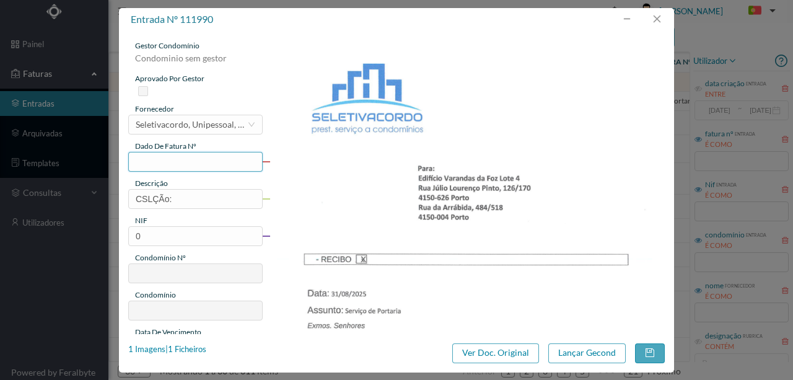
click at [187, 160] on input "text" at bounding box center [195, 162] width 134 height 20
type input "063.22.08.2025"
drag, startPoint x: 202, startPoint y: 199, endPoint x: 76, endPoint y: 193, distance: 126.5
click at [77, 195] on div "entrada nº 111990 gestor condomínio Condominio sem gestor aprovado por gestor f…" at bounding box center [396, 190] width 793 height 380
type input "Portaria Agosto 2025"
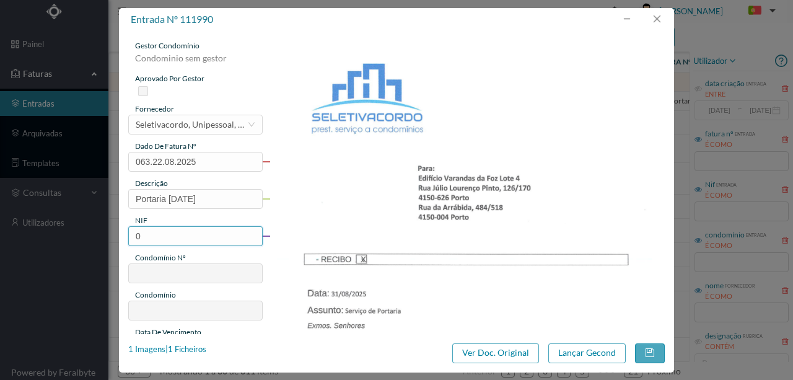
drag, startPoint x: 157, startPoint y: 242, endPoint x: 119, endPoint y: 237, distance: 38.0
click at [119, 237] on div "gestor condomínio Condominio sem gestor aprovado por gestor fornecedor selecion…" at bounding box center [396, 182] width 555 height 303
type input "901440698"
type input "63"
type input "ED. VARANDAS DA FOZ - LOTE IV"
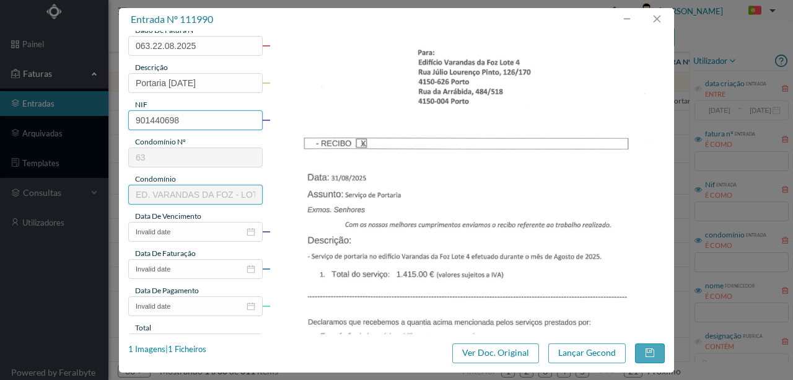
scroll to position [124, 0]
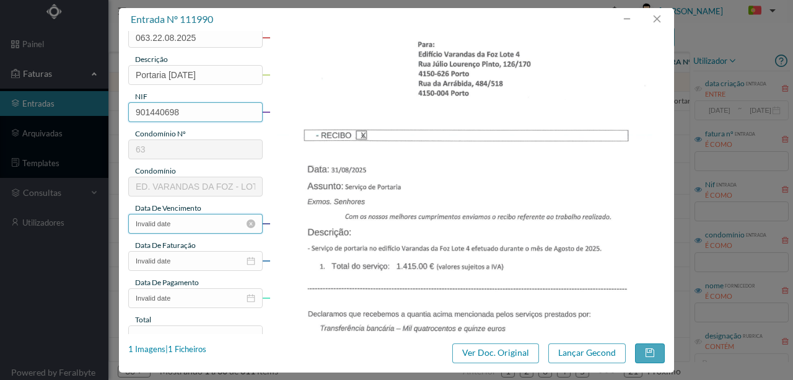
type input "901440698"
click at [193, 228] on input "Invalid date" at bounding box center [195, 224] width 134 height 20
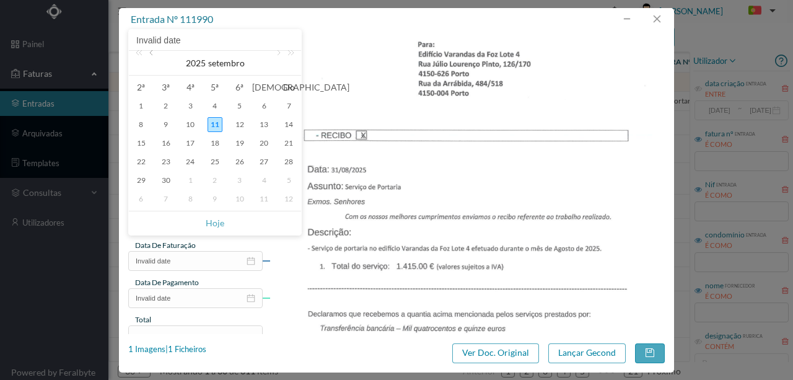
click at [150, 56] on link at bounding box center [152, 63] width 11 height 25
click at [239, 161] on div "22" at bounding box center [239, 161] width 15 height 15
type input "22-08-2025"
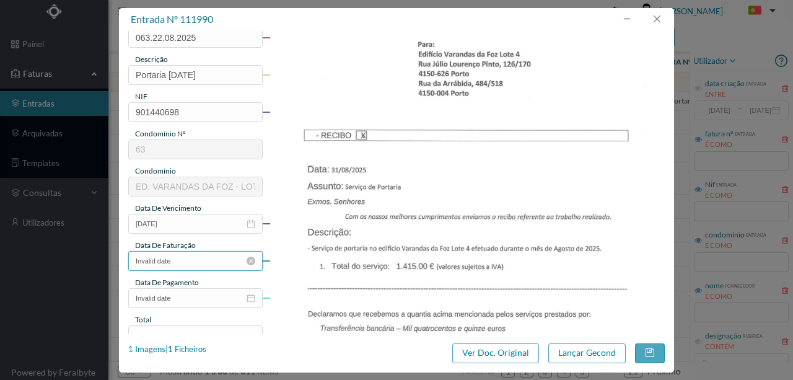
click at [189, 265] on input "Invalid date" at bounding box center [195, 261] width 134 height 20
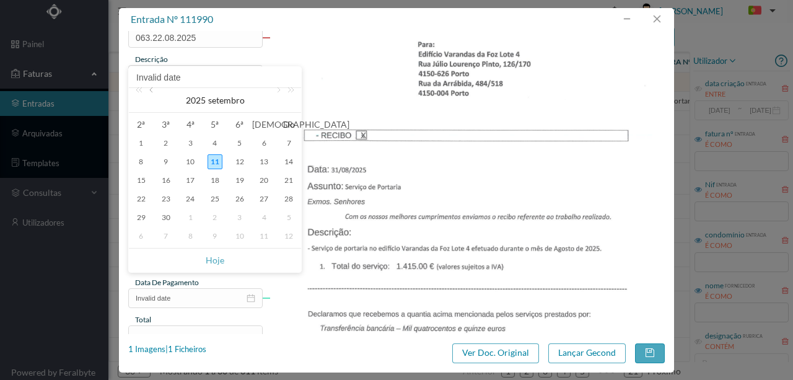
click at [155, 92] on link at bounding box center [152, 100] width 11 height 25
click at [240, 198] on div "22" at bounding box center [239, 198] width 15 height 15
type input "22-08-2025"
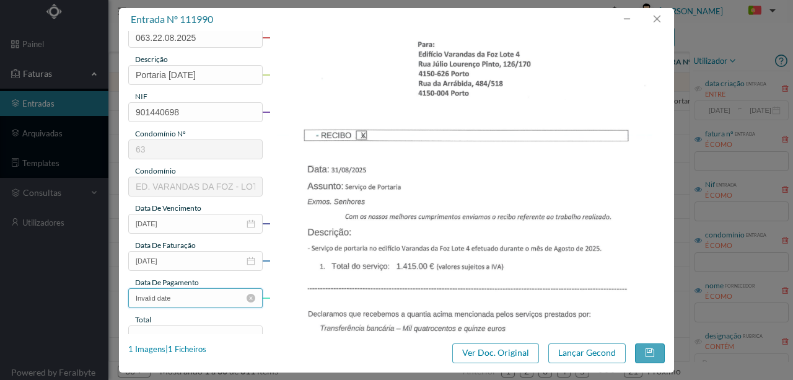
click at [209, 297] on input "Invalid date" at bounding box center [195, 298] width 134 height 20
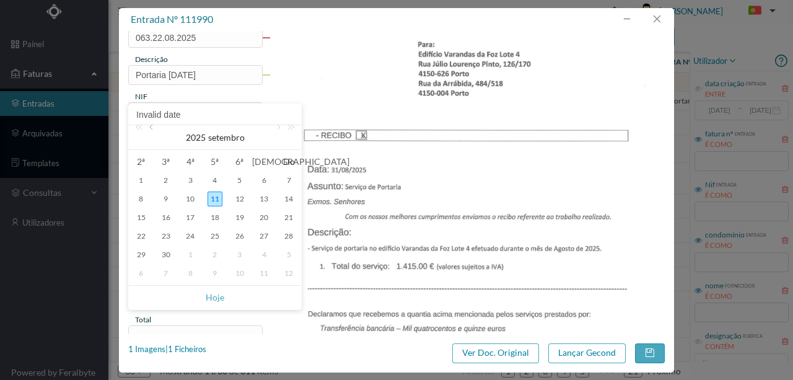
click at [153, 130] on link at bounding box center [152, 137] width 11 height 25
click at [241, 237] on div "22" at bounding box center [239, 236] width 15 height 15
type input "22-08-2025"
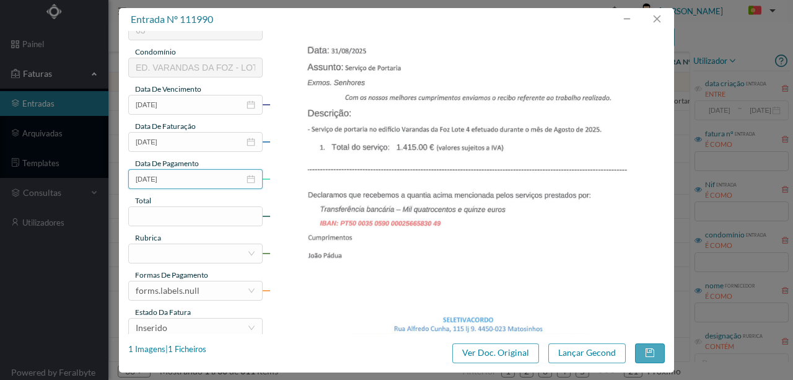
scroll to position [248, 0]
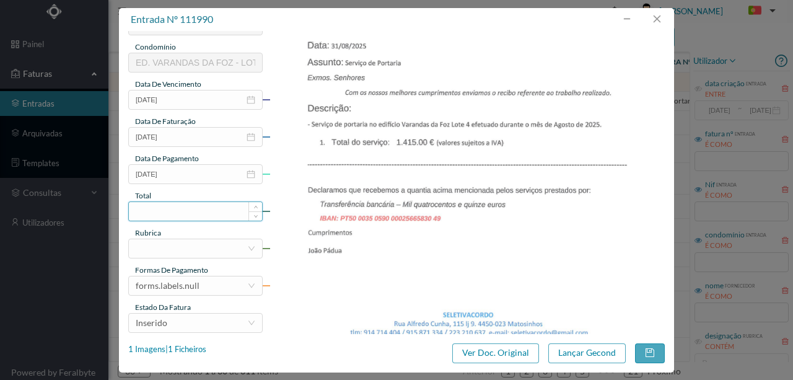
click at [171, 213] on input at bounding box center [195, 211] width 133 height 19
type input "1415.00"
click at [160, 248] on div at bounding box center [192, 248] width 112 height 19
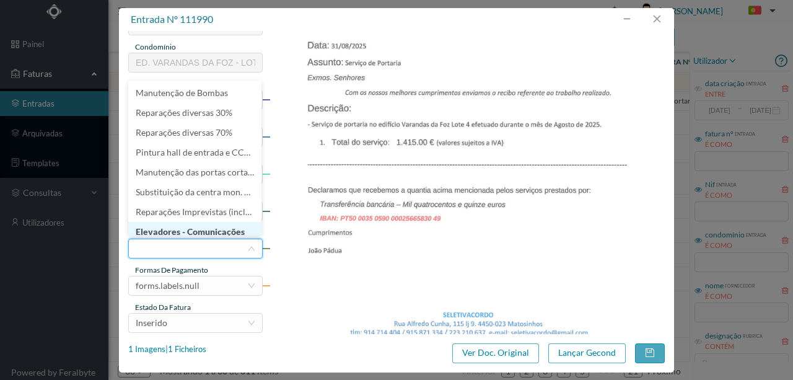
scroll to position [6, 0]
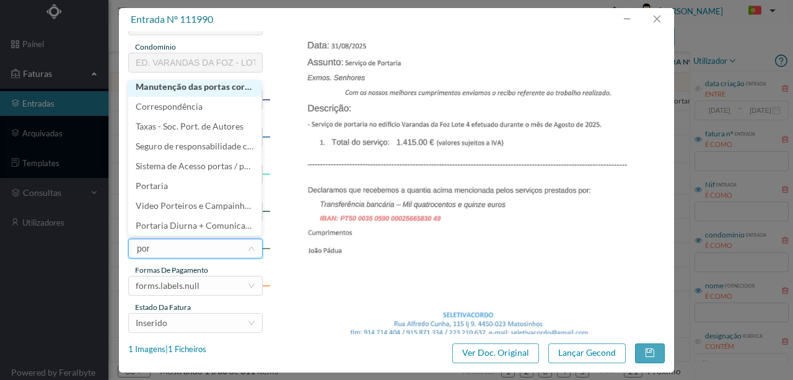
type input "port"
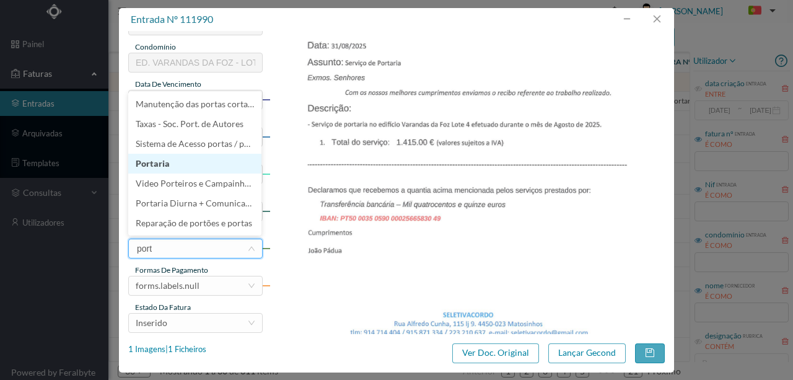
drag, startPoint x: 156, startPoint y: 167, endPoint x: 714, endPoint y: 177, distance: 557.7
click at [166, 167] on li "Portaria" at bounding box center [194, 164] width 133 height 20
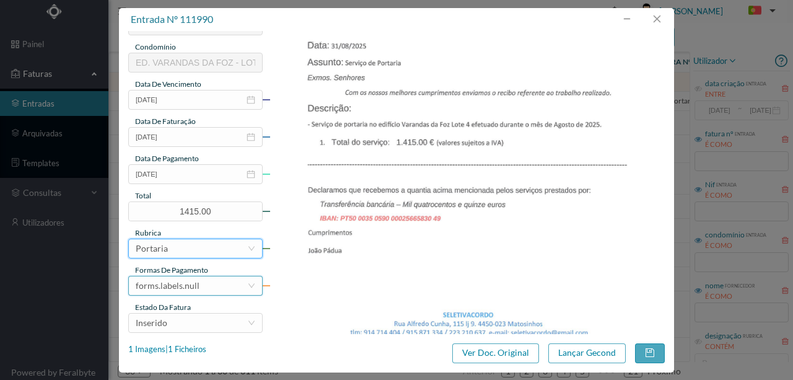
click at [201, 285] on div "forms.labels.null" at bounding box center [192, 285] width 112 height 19
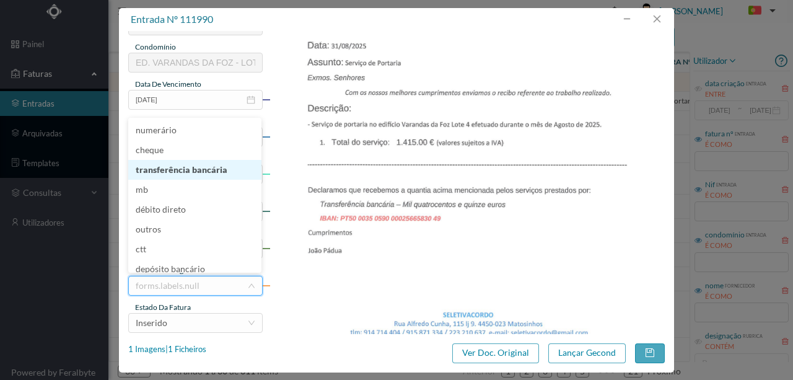
click at [203, 170] on li "transferência bancária" at bounding box center [194, 170] width 133 height 20
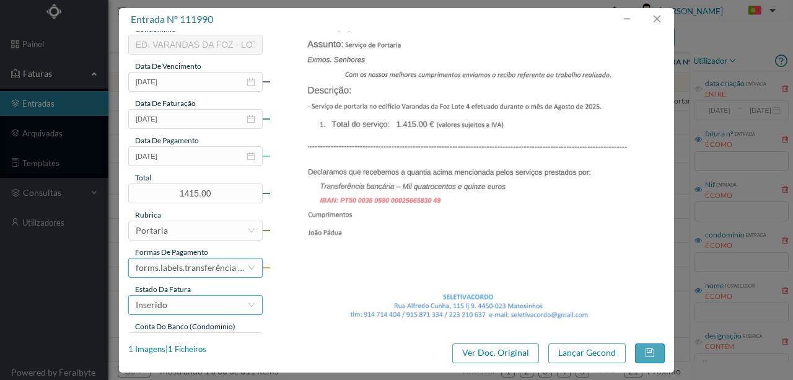
scroll to position [293, 0]
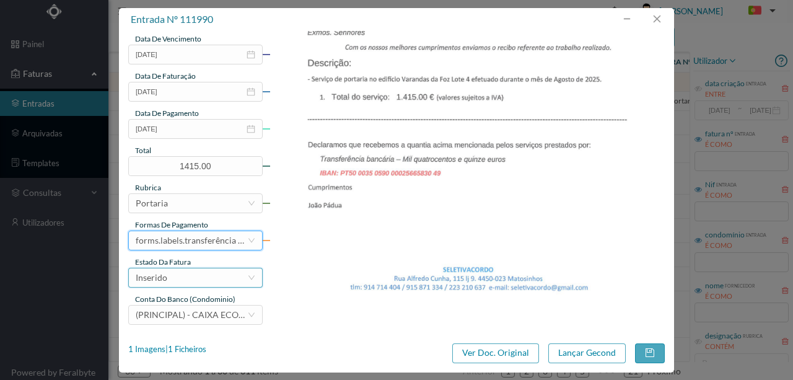
click at [173, 279] on div "Inserido" at bounding box center [192, 277] width 112 height 19
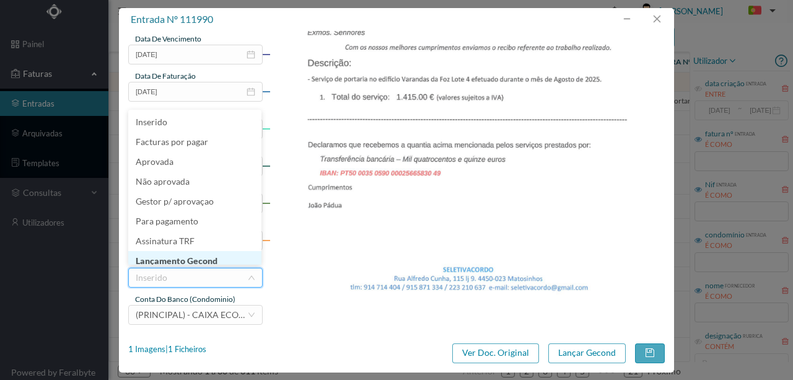
scroll to position [6, 0]
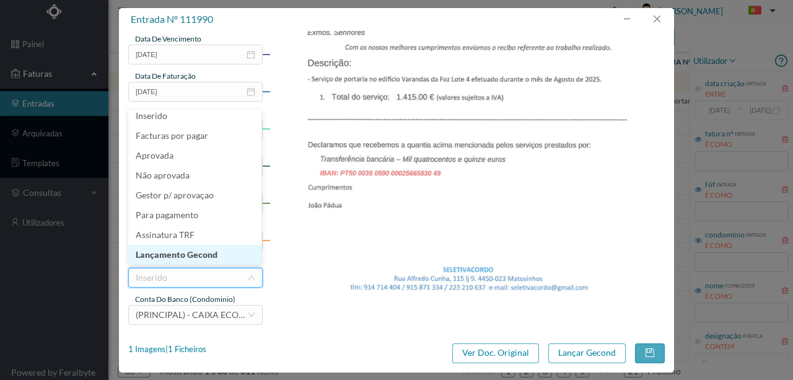
click at [182, 255] on li "Lançamento Gecond" at bounding box center [194, 255] width 133 height 20
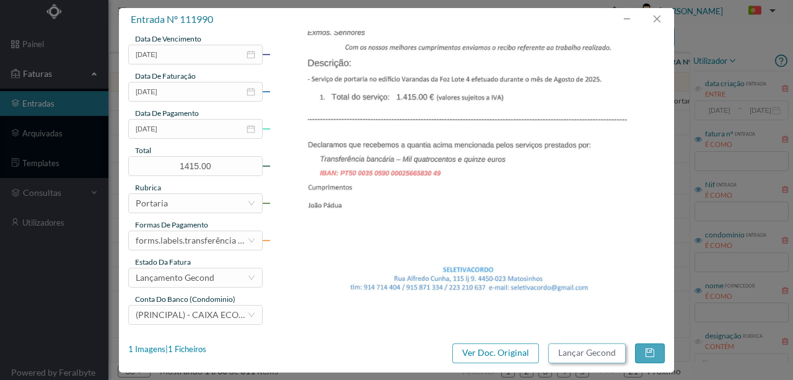
click at [562, 352] on button "Lançar Gecond" at bounding box center [586, 353] width 77 height 20
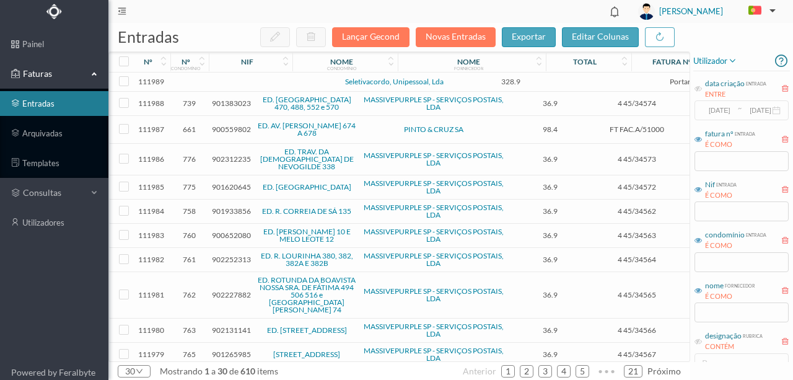
click at [268, 84] on td at bounding box center [268, 81] width 106 height 19
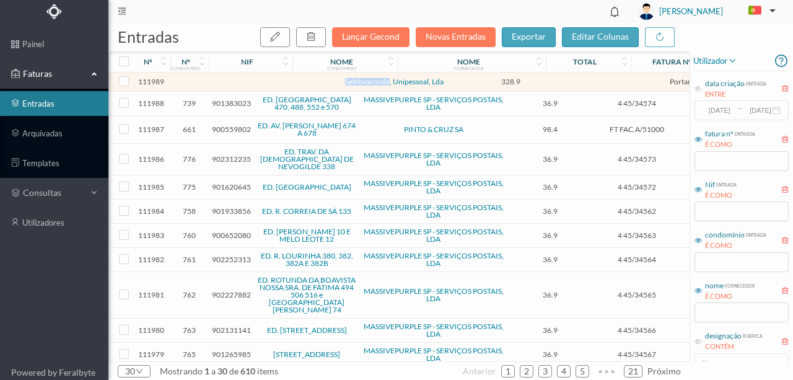
click at [268, 84] on td at bounding box center [268, 81] width 106 height 19
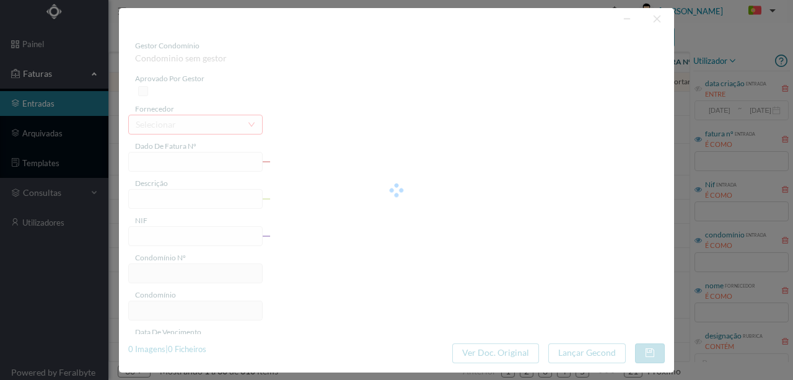
type input "Serviço de portaria no edifício Porto Douro C"
type input "0"
type input "31-08-2025"
type input "328.90"
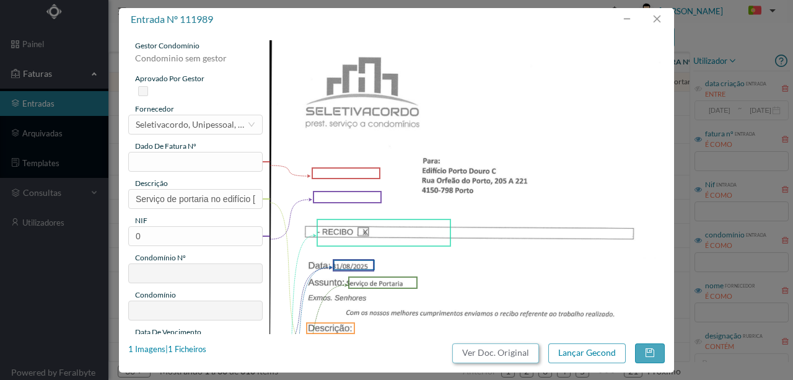
click at [524, 353] on button "Ver Doc. Original" at bounding box center [495, 353] width 87 height 20
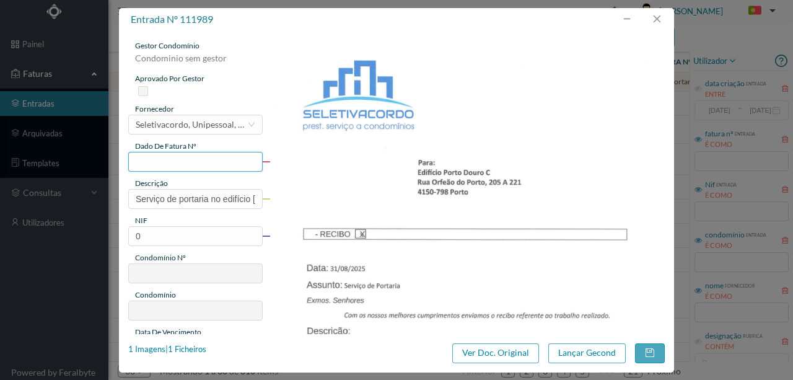
drag, startPoint x: 147, startPoint y: 158, endPoint x: 165, endPoint y: 152, distance: 19.4
click at [147, 158] on input "text" at bounding box center [195, 162] width 134 height 20
type input "026.22.08.2025"
drag, startPoint x: 133, startPoint y: 199, endPoint x: 328, endPoint y: 208, distance: 196.0
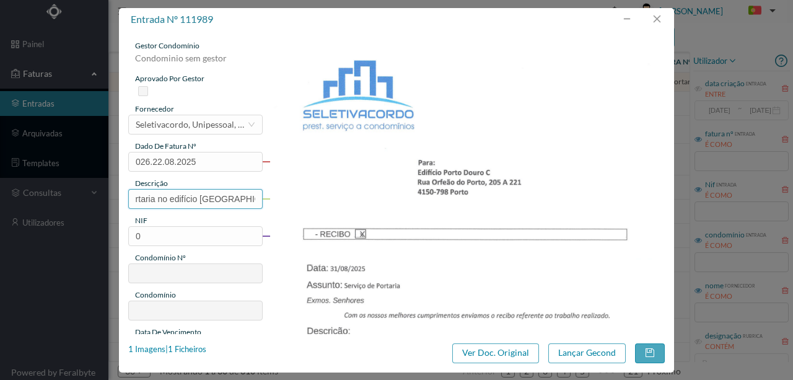
click at [325, 208] on div "gestor condomínio Condominio sem gestor aprovado por gestor fornecedor selecion…" at bounding box center [396, 328] width 537 height 577
type input "Portaria Agosto 2025"
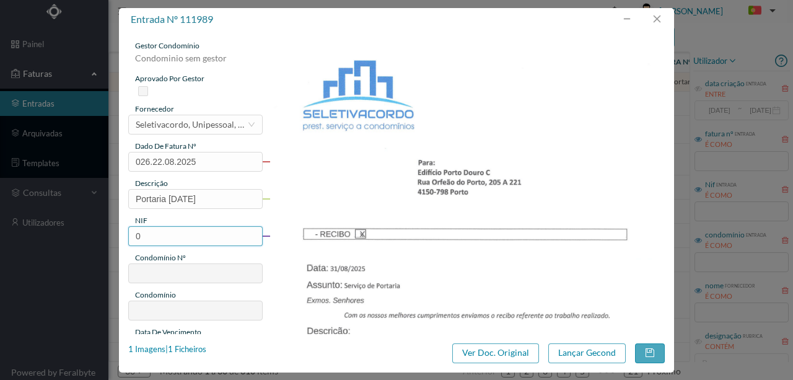
drag, startPoint x: 154, startPoint y: 232, endPoint x: 121, endPoint y: 236, distance: 33.0
click at [121, 236] on div "gestor condomínio Condominio sem gestor aprovado por gestor fornecedor selecion…" at bounding box center [396, 182] width 555 height 303
type input "901337382"
type input "26"
type input "ED. [GEOGRAPHIC_DATA] - BLOCO C"
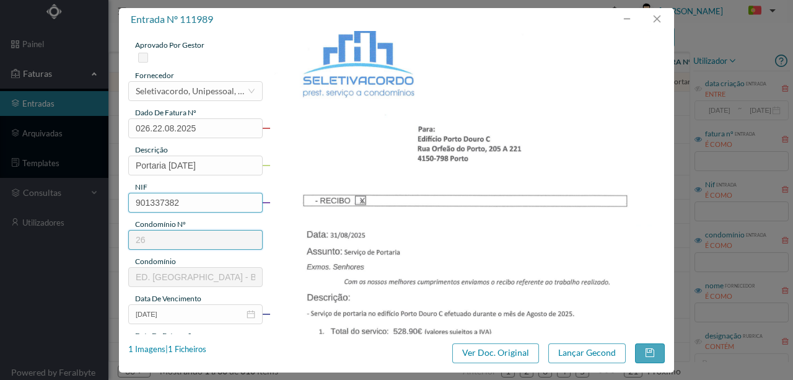
scroll to position [124, 0]
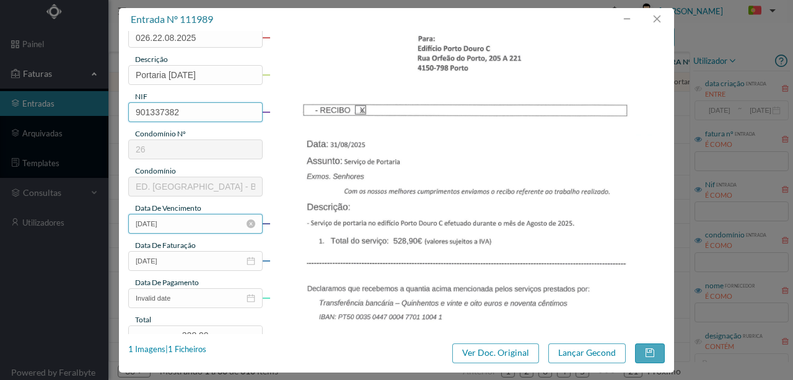
type input "901337382"
click at [201, 224] on input "31-08-2025" at bounding box center [195, 224] width 134 height 20
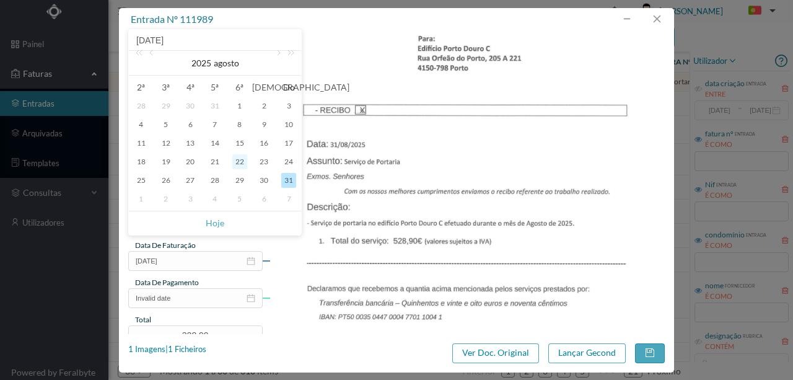
click at [237, 159] on div "22" at bounding box center [239, 161] width 15 height 15
type input "22-08-2025"
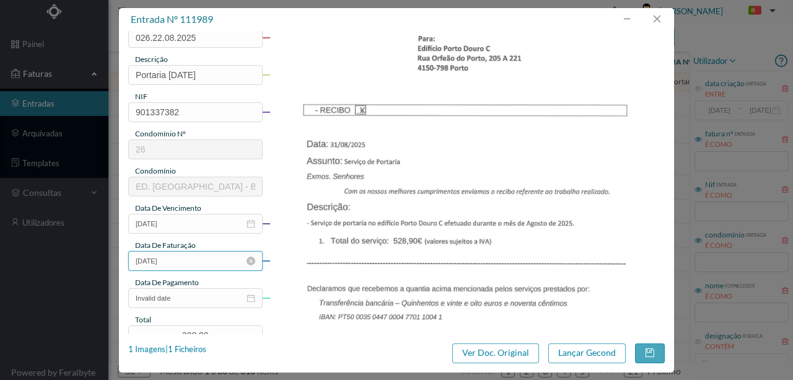
click at [192, 264] on input "31-08-2025" at bounding box center [195, 261] width 134 height 20
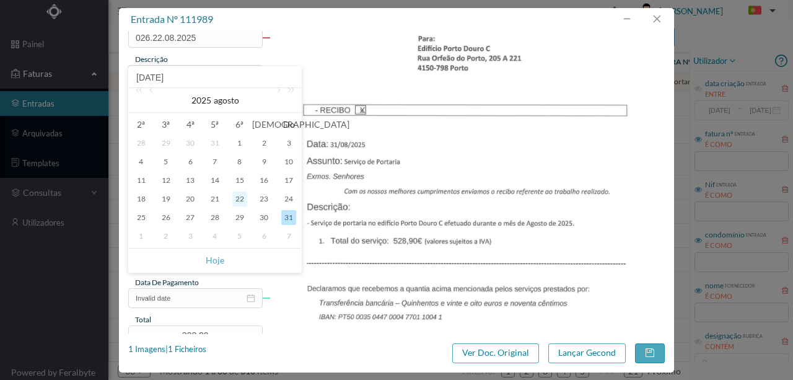
click at [234, 200] on div "22" at bounding box center [239, 198] width 15 height 15
type input "22-08-2025"
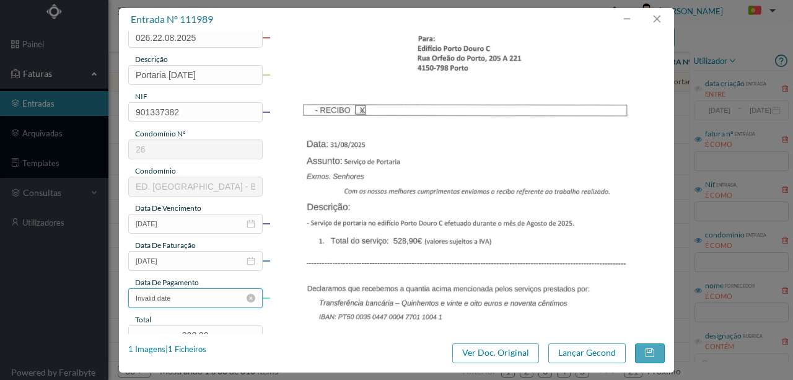
click at [201, 301] on input "Invalid date" at bounding box center [195, 298] width 134 height 20
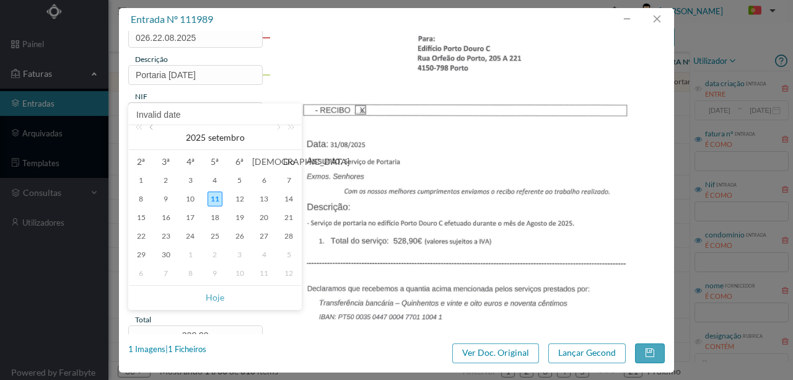
click at [154, 131] on link at bounding box center [152, 137] width 11 height 25
click at [243, 235] on div "22" at bounding box center [239, 236] width 15 height 15
type input "22-08-2025"
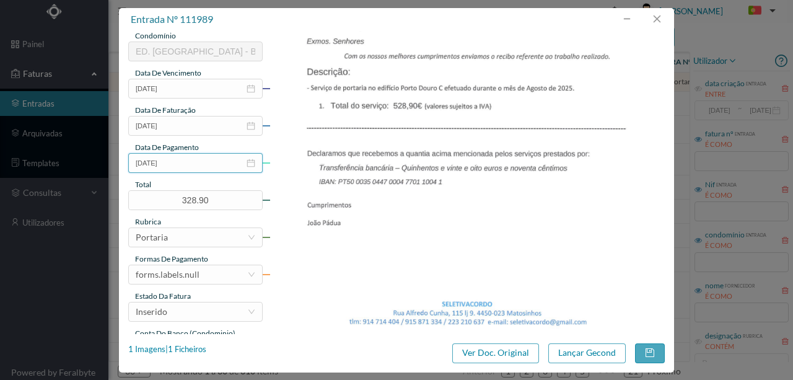
scroll to position [289, 0]
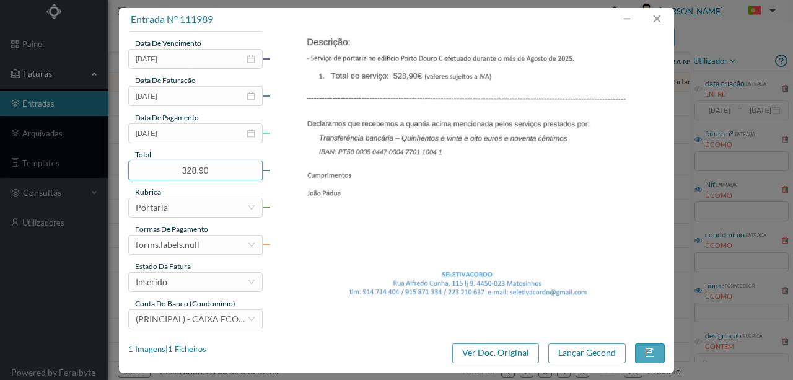
drag, startPoint x: 217, startPoint y: 169, endPoint x: 99, endPoint y: 164, distance: 119.0
click at [99, 164] on div "entrada nº 111989 gestor condomínio Rui Marques aprovado por gestor fornecedor …" at bounding box center [396, 190] width 793 height 380
type input "528.90"
click at [187, 248] on div "forms.labels.null" at bounding box center [168, 244] width 64 height 19
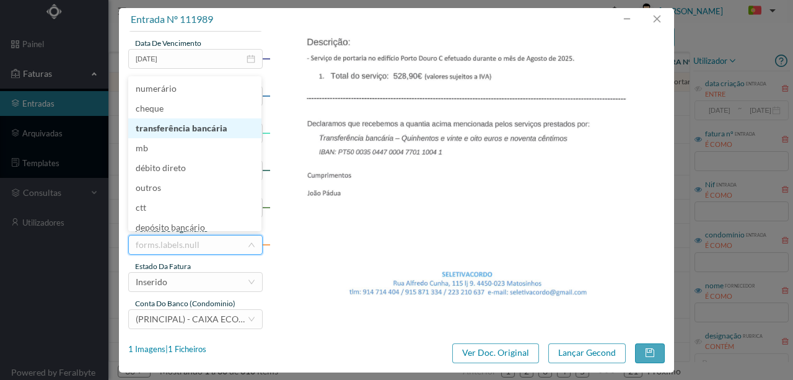
click at [191, 135] on li "transferência bancária" at bounding box center [194, 128] width 133 height 20
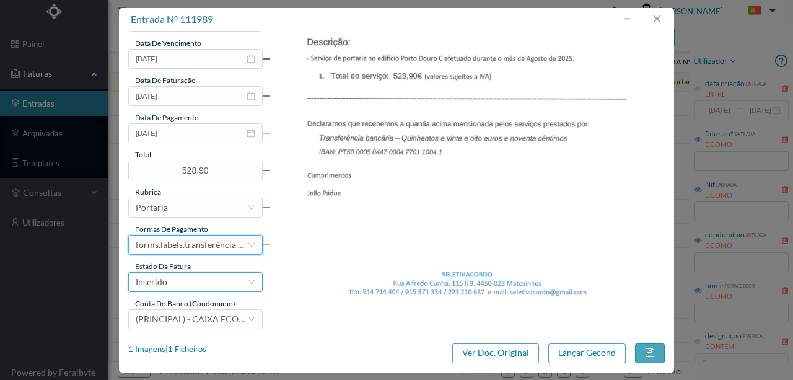
click at [185, 280] on div "Inserido" at bounding box center [192, 282] width 112 height 19
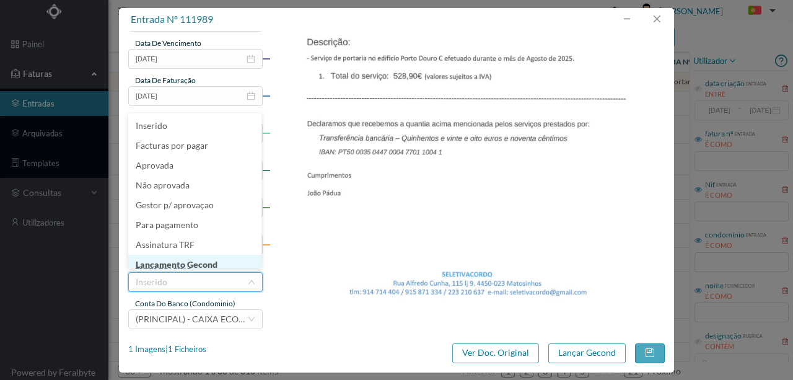
scroll to position [6, 0]
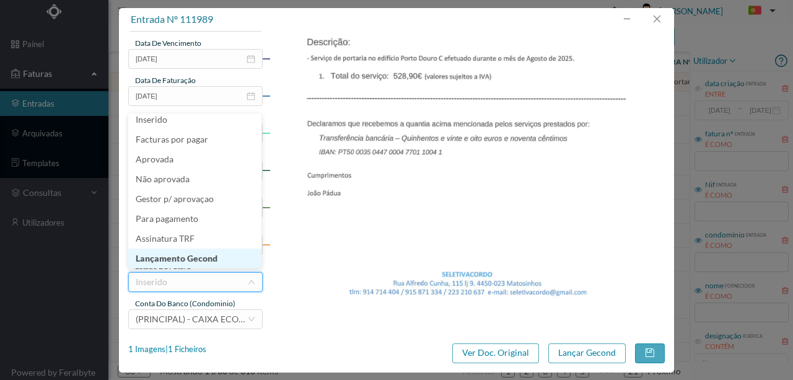
click at [198, 259] on li "Lançamento Gecond" at bounding box center [194, 258] width 133 height 20
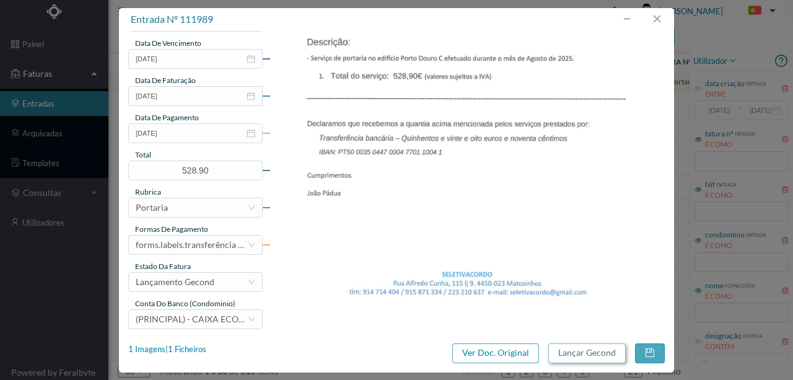
click at [582, 354] on button "Lançar Gecond" at bounding box center [586, 353] width 77 height 20
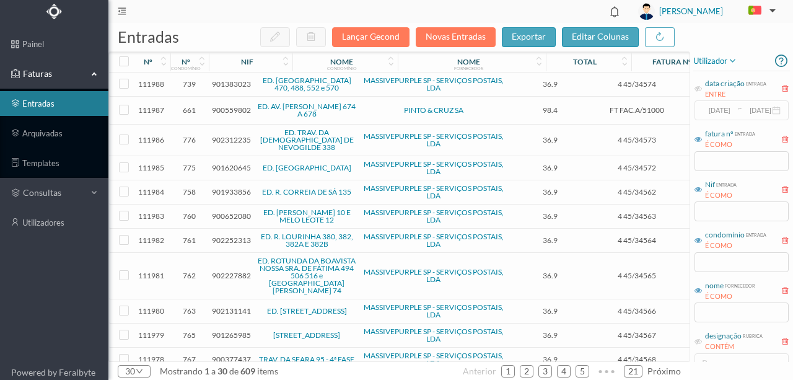
click at [226, 109] on span "900559802" at bounding box center [231, 109] width 39 height 9
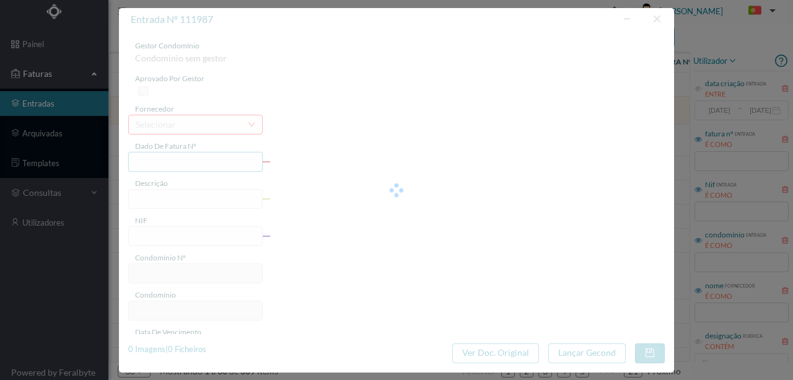
type input "FT FAC.A/51000"
type input "VesStitçadu o e o vv aa AR ARA"
type input "900559802"
type input "11-09-2025"
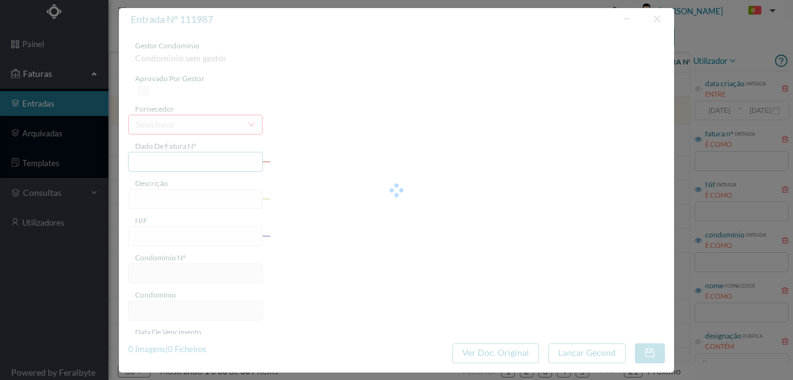
type input "98.40"
type input "661"
type input "ED. AV. [PERSON_NAME] 674 A 678"
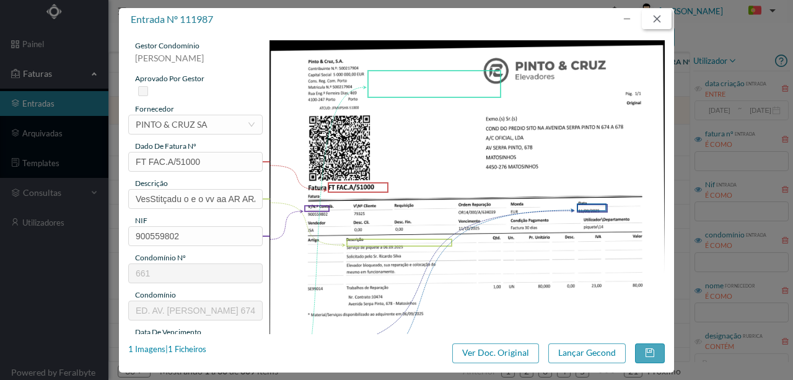
click at [656, 22] on button "button" at bounding box center [657, 19] width 30 height 20
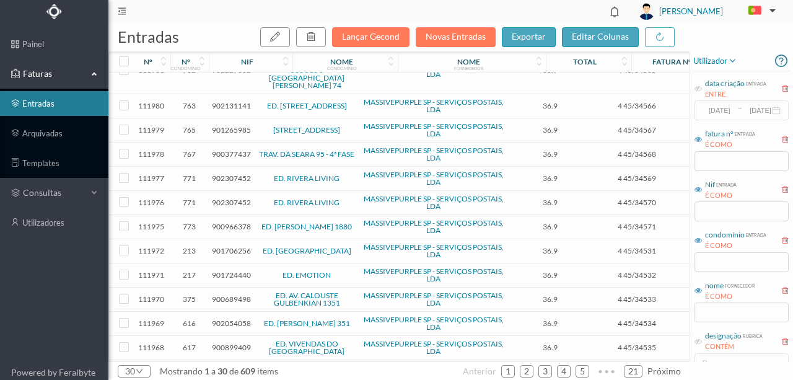
scroll to position [289, 0]
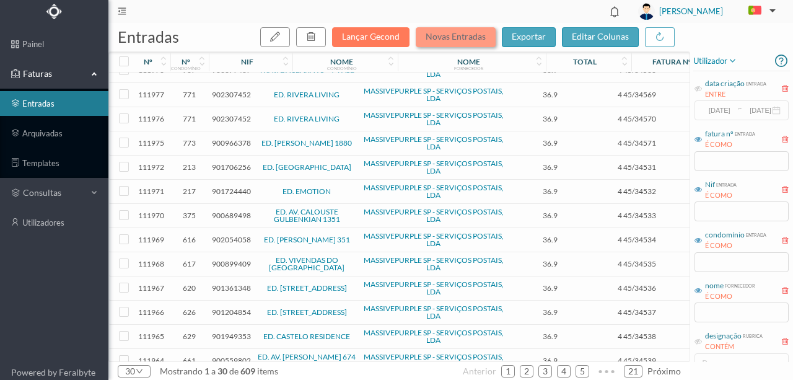
click at [441, 38] on button "Novas Entradas" at bounding box center [456, 37] width 80 height 20
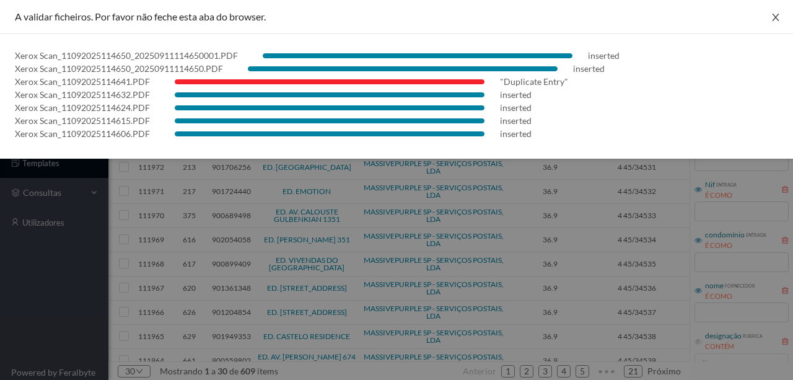
click at [777, 20] on icon "icon: close" at bounding box center [776, 17] width 10 height 10
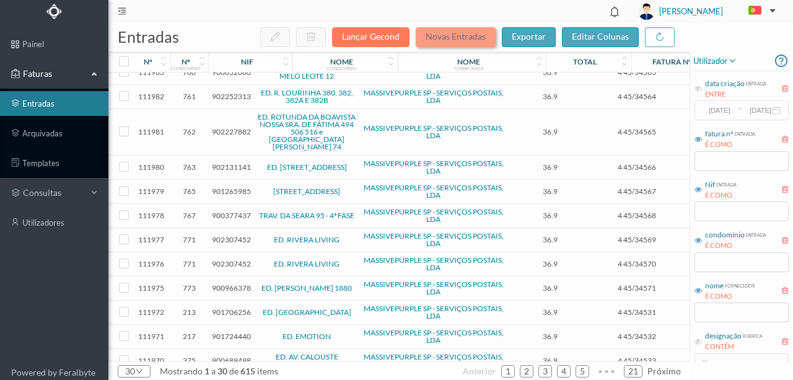
click at [450, 35] on button "Novas Entradas" at bounding box center [456, 37] width 80 height 20
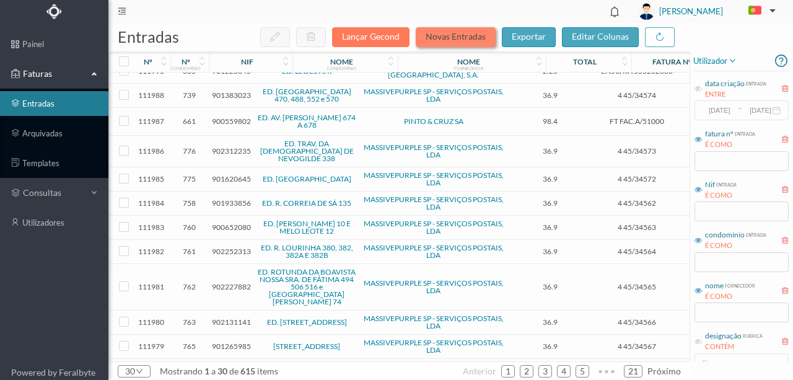
scroll to position [124, 0]
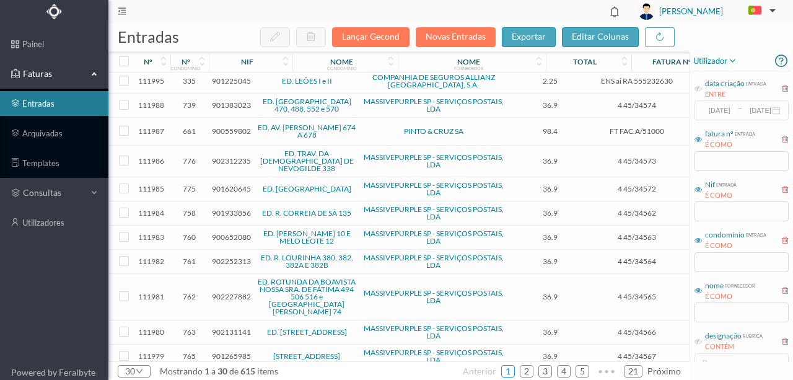
click at [514, 369] on link "1" at bounding box center [508, 371] width 12 height 19
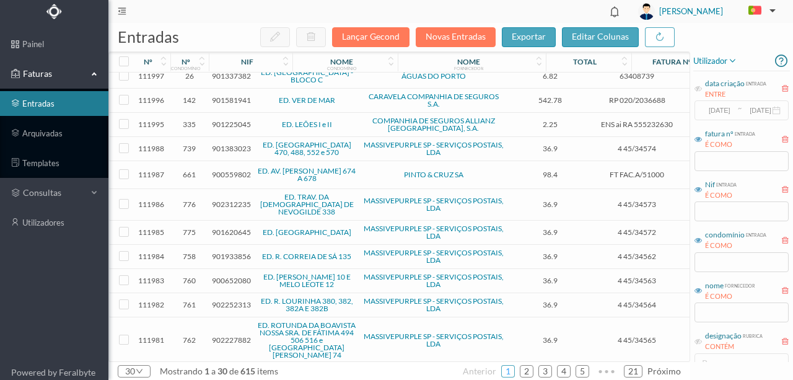
scroll to position [0, 0]
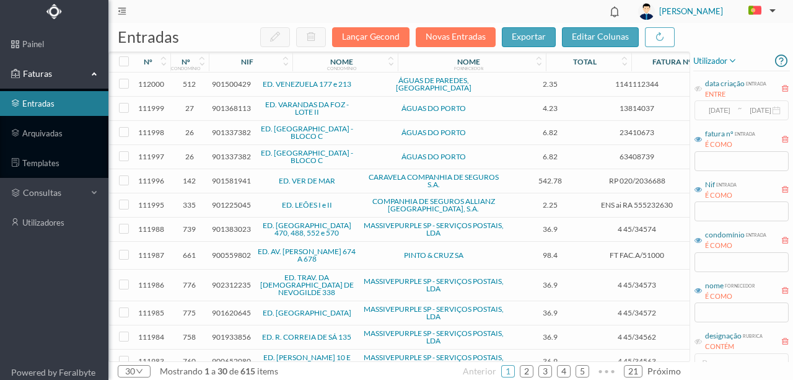
click at [220, 81] on span "901500429" at bounding box center [231, 83] width 39 height 9
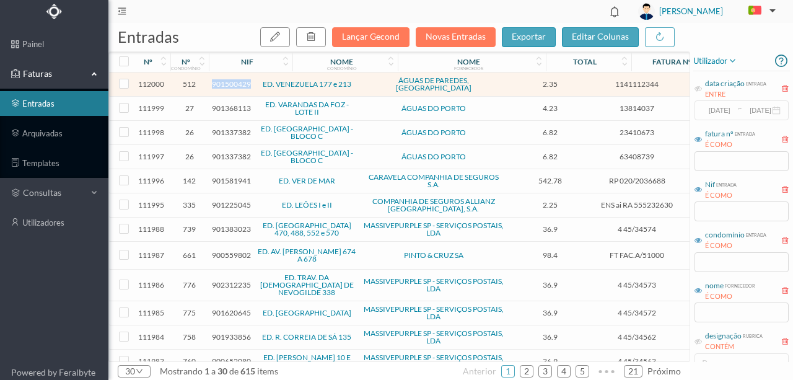
click at [220, 81] on span "901500429" at bounding box center [231, 83] width 39 height 9
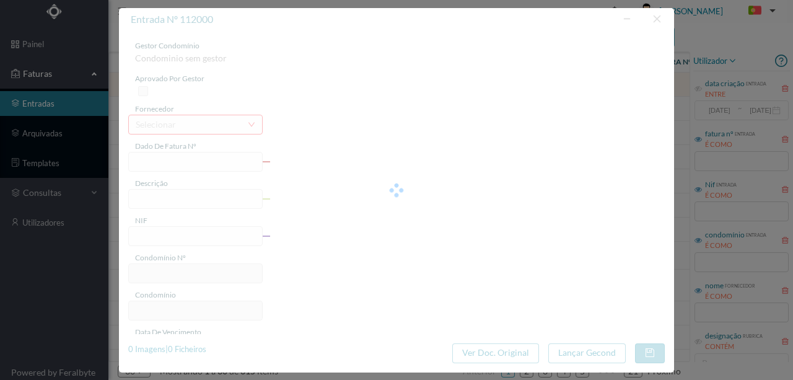
type input "1141112344"
type input "2025-07-22 - 2025-08-18"
type input "901500429"
type input "2025-09-02"
type input "2025-08-18"
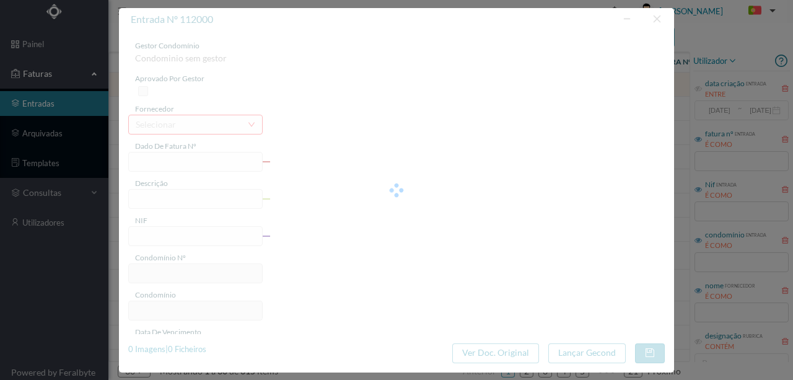
type input "2025-09-02"
type input "2.35"
type input "512"
type input "ED. VENEZUELA 177 e 213"
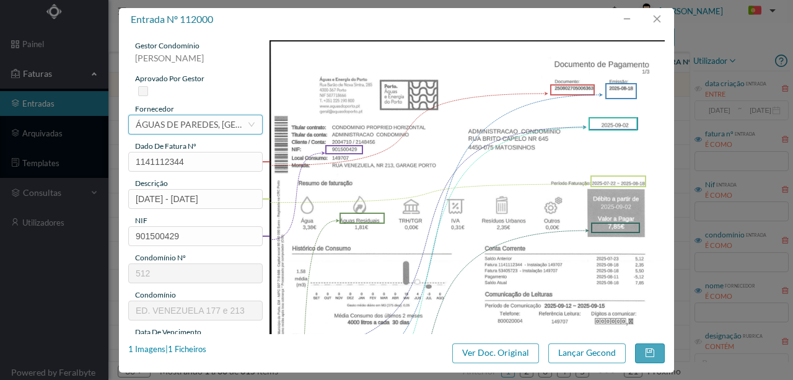
drag, startPoint x: 232, startPoint y: 126, endPoint x: 244, endPoint y: 130, distance: 12.3
click at [234, 128] on div "selecionar ÁGUAS DE PAREDES, SA" at bounding box center [192, 124] width 112 height 19
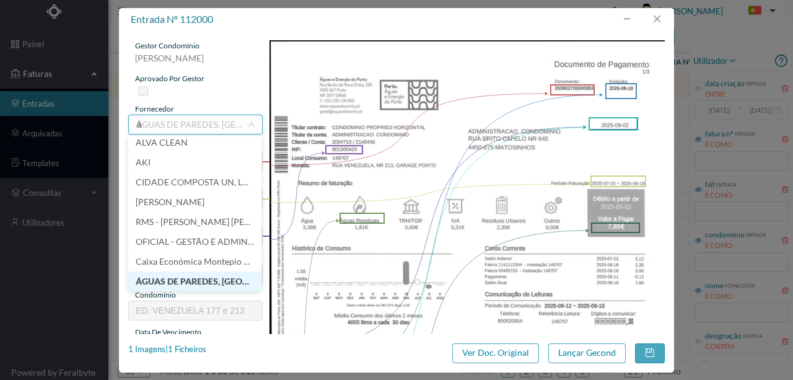
scroll to position [2, 0]
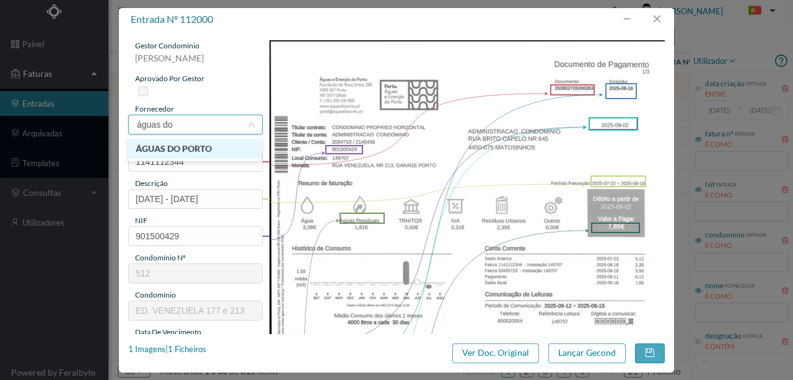
type input "águas do"
click at [198, 150] on li "ÁGUAS DO PORTO" at bounding box center [194, 149] width 133 height 20
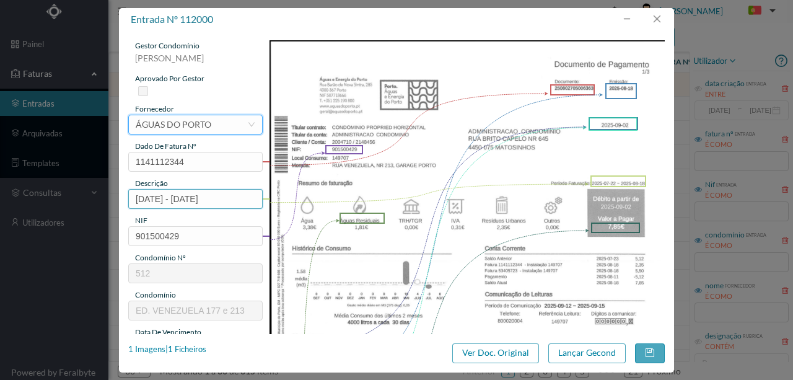
click at [136, 197] on input "2025-07-22 - 2025-08-18" at bounding box center [195, 199] width 134 height 20
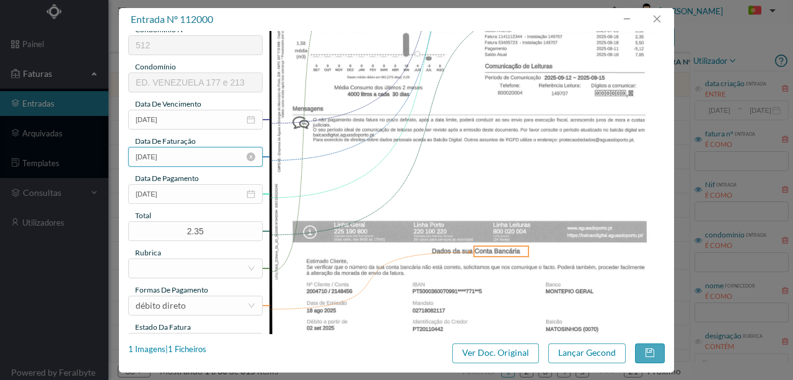
scroll to position [248, 0]
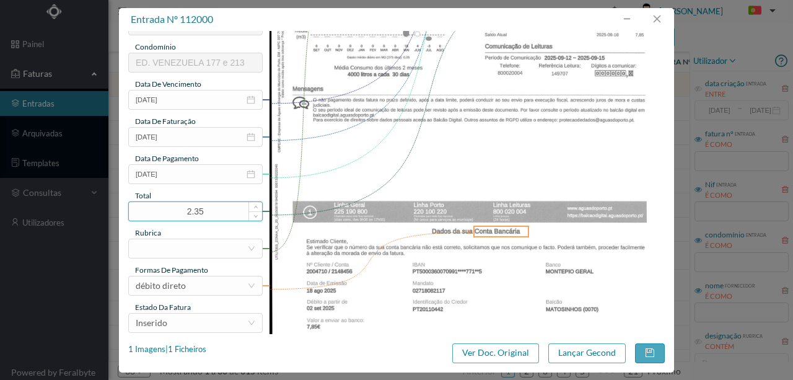
type input "213 Garagem (2025-07-22 a 2025-08-18)"
drag, startPoint x: 218, startPoint y: 214, endPoint x: 91, endPoint y: 208, distance: 127.2
click at [92, 208] on div "entrada nº 112000 gestor condomínio Rui Marques aprovado por gestor fornecedor …" at bounding box center [396, 190] width 793 height 380
type input "7.85"
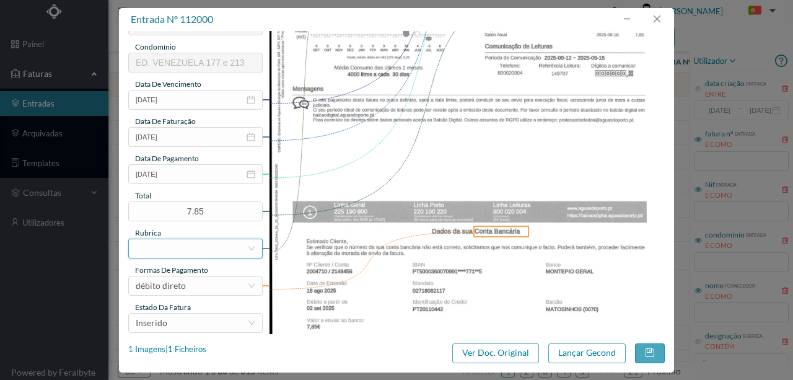
click at [147, 250] on div at bounding box center [192, 248] width 112 height 19
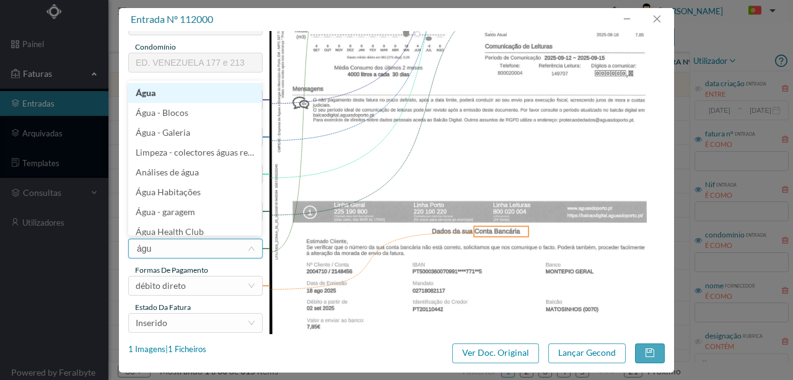
type input "água"
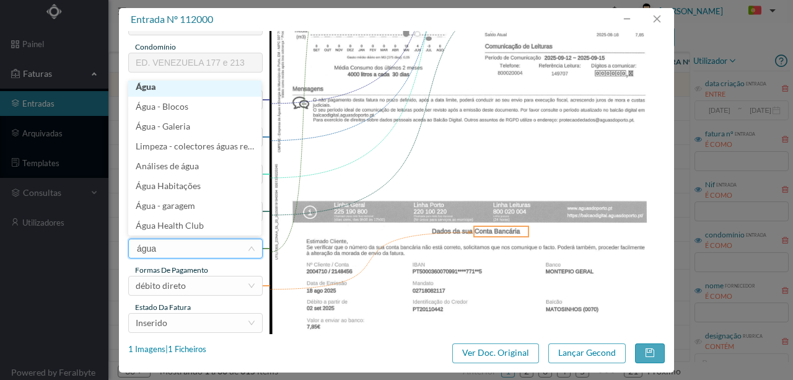
scroll to position [2, 0]
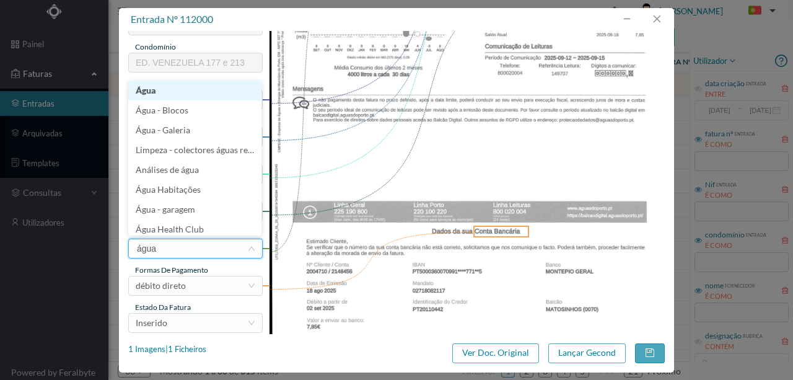
click at [156, 90] on li "Água" at bounding box center [194, 91] width 133 height 20
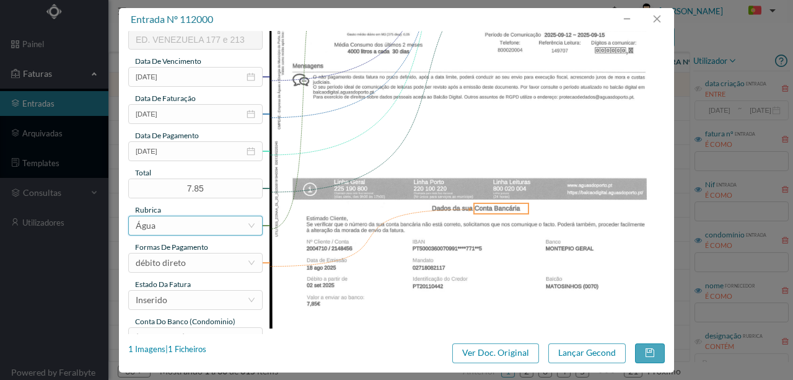
scroll to position [293, 0]
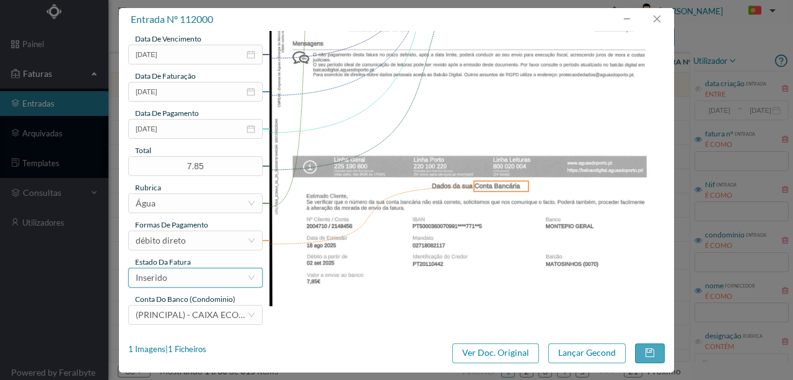
click at [186, 281] on div "Inserido" at bounding box center [192, 277] width 112 height 19
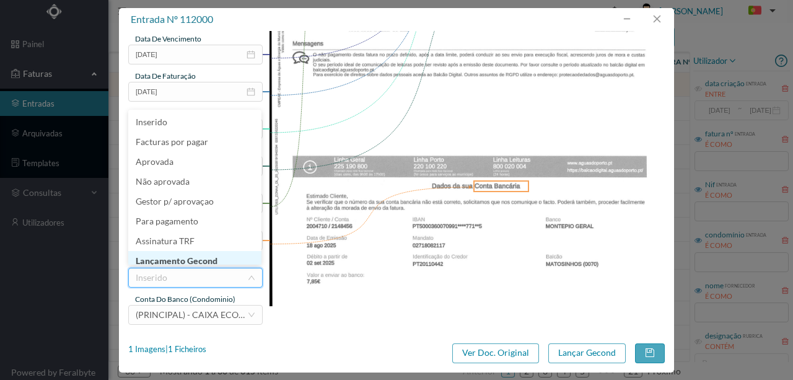
scroll to position [6, 0]
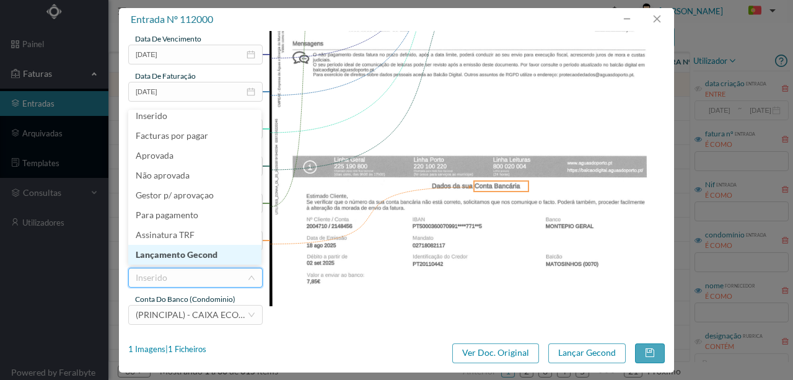
click at [191, 254] on li "Lançamento Gecond" at bounding box center [194, 255] width 133 height 20
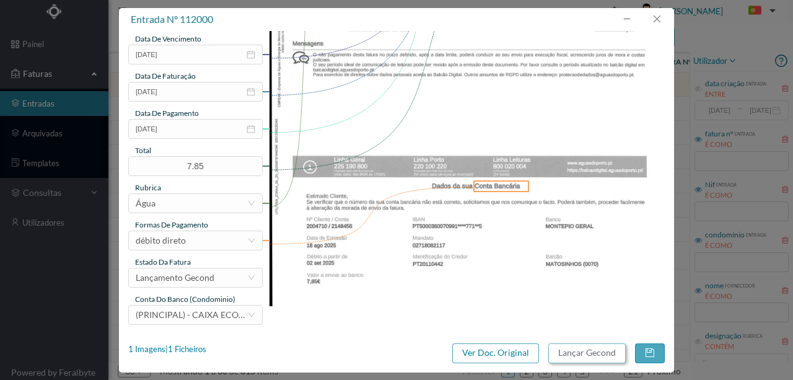
click at [575, 353] on button "Lançar Gecond" at bounding box center [586, 353] width 77 height 20
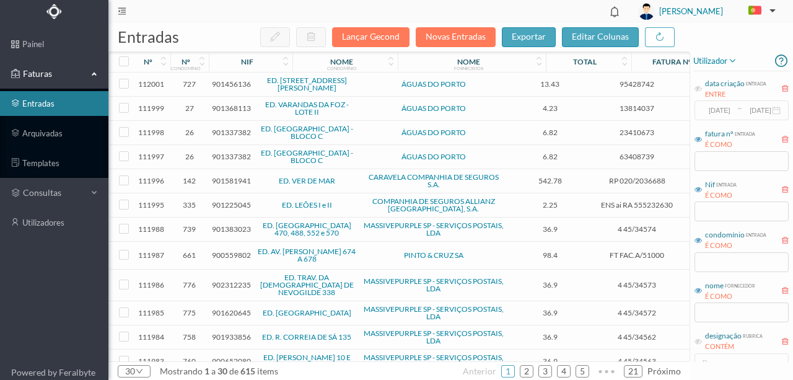
click at [231, 110] on span "901368113" at bounding box center [231, 107] width 39 height 9
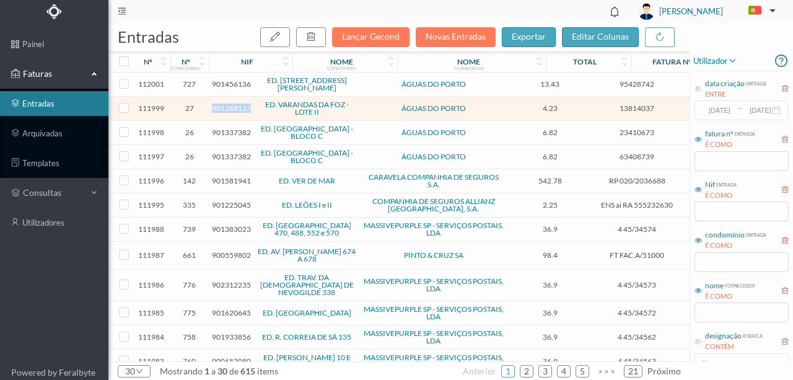
click at [231, 110] on span "901368113" at bounding box center [231, 107] width 39 height 9
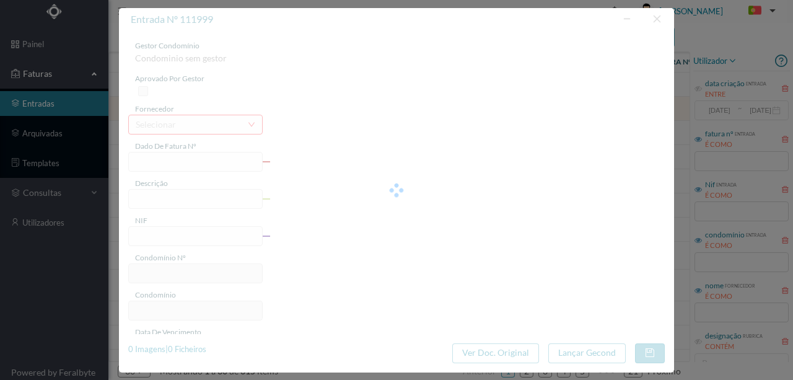
type input "13814037"
type input "RUA SOCIEDADE NACIONAL FOSFOROS, NR 70 TOT 40 PORTO"
type input "901368113"
type input "2025-08-20"
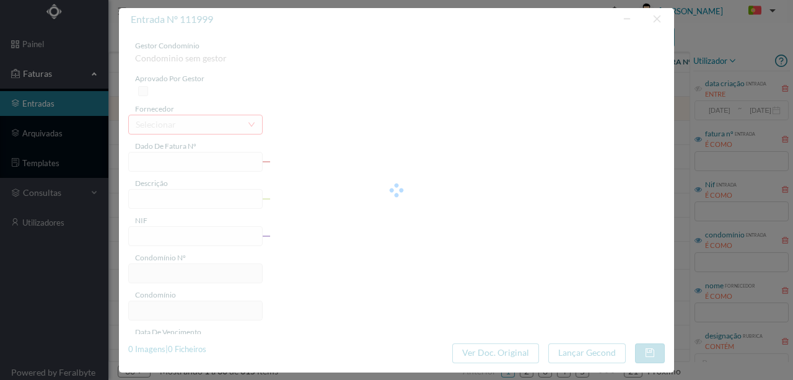
type input "04-09-2025"
type input "4.23"
type input "27"
type input "ED. VARANDAS DA FOZ - LOTE II"
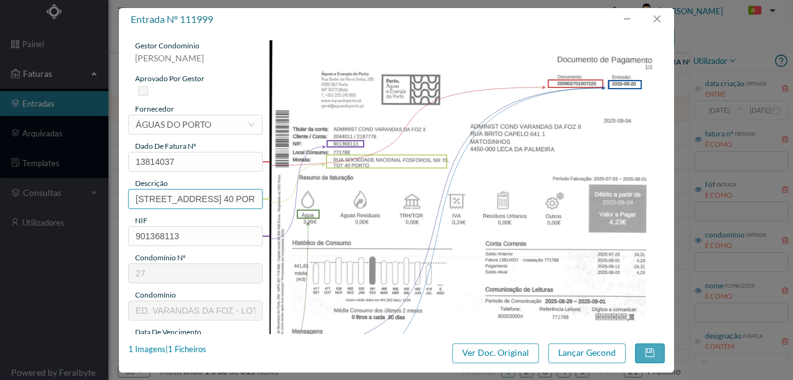
scroll to position [0, 144]
drag, startPoint x: 133, startPoint y: 193, endPoint x: 325, endPoint y: 197, distance: 191.5
click at [325, 197] on div "gestor condomínio Rui Marques aprovado por gestor fornecedor selecionar ÁGUAS D…" at bounding box center [396, 328] width 537 height 577
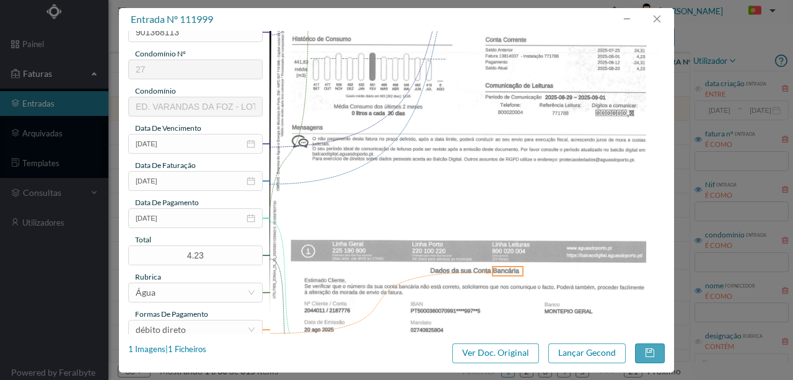
scroll to position [206, 0]
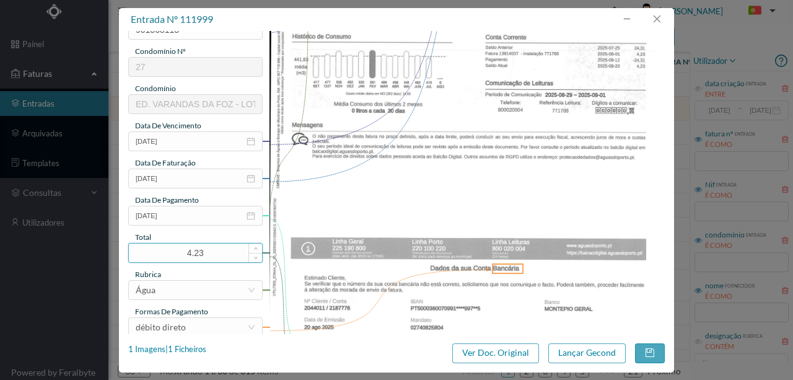
type input "70 Tot 40 (03.07.2025 a 01.08.2025)"
drag, startPoint x: 222, startPoint y: 253, endPoint x: 119, endPoint y: 249, distance: 102.9
click at [119, 249] on div "gestor condomínio Rui Marques aprovado por gestor fornecedor selecionar ÁGUAS D…" at bounding box center [396, 182] width 555 height 303
click at [209, 286] on div "Água" at bounding box center [192, 290] width 112 height 19
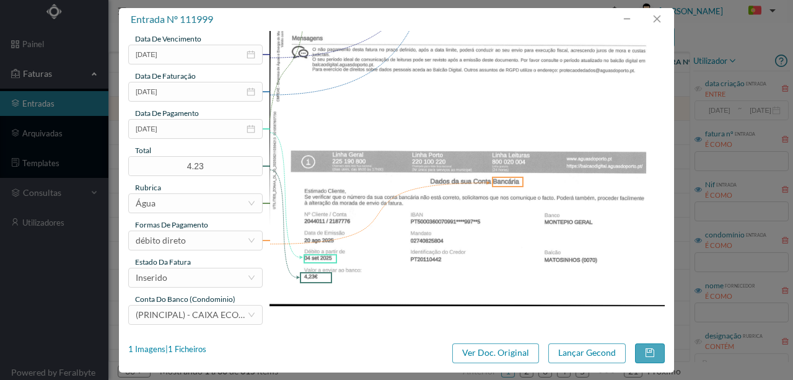
scroll to position [2, 0]
click at [183, 281] on div "Inserido" at bounding box center [192, 277] width 112 height 19
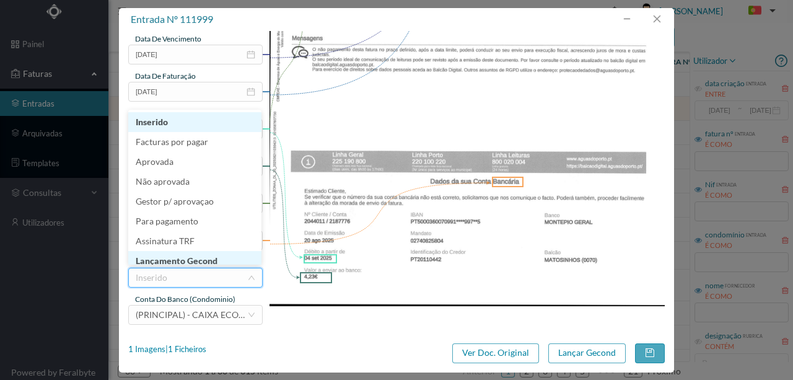
scroll to position [6, 0]
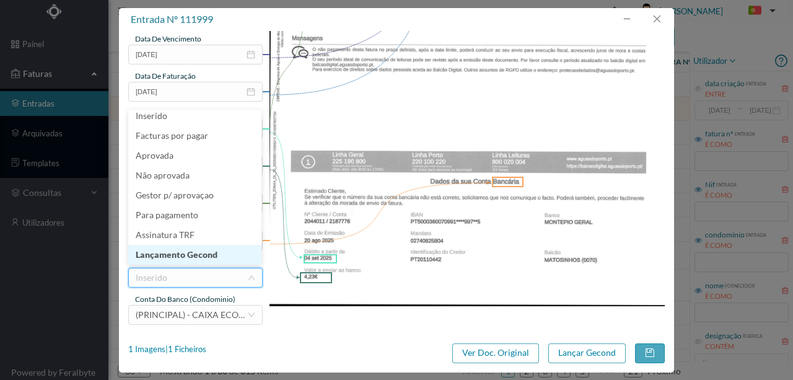
click at [190, 253] on li "Lançamento Gecond" at bounding box center [194, 255] width 133 height 20
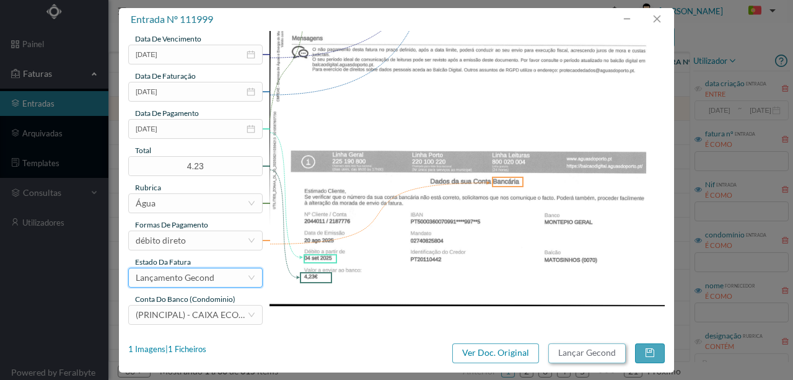
click at [590, 353] on button "Lançar Gecond" at bounding box center [586, 353] width 77 height 20
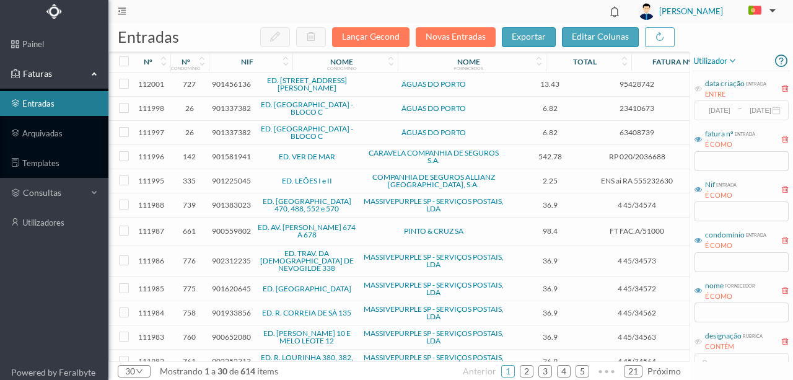
click at [227, 108] on span "901337382" at bounding box center [231, 107] width 39 height 9
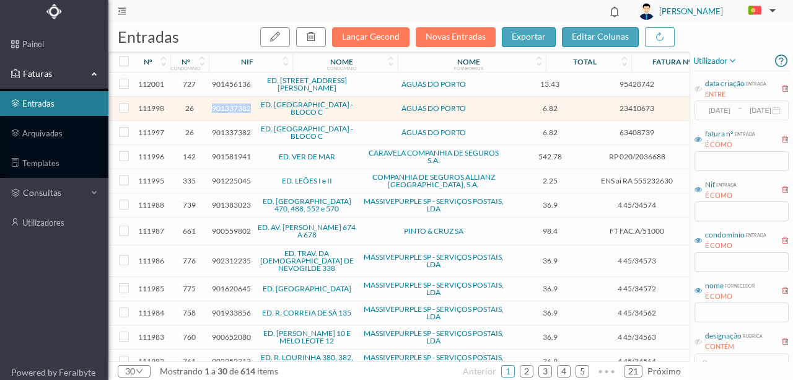
click at [227, 108] on span "901337382" at bounding box center [231, 107] width 39 height 9
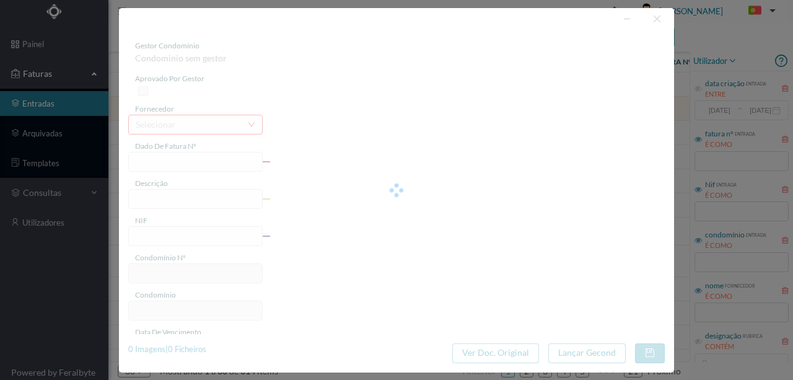
type input "23410673"
type input "RUA ORFEAO DO PORTO, NR 205 ., COMUNS PORTO"
type input "901337382"
type input "2025-08-18"
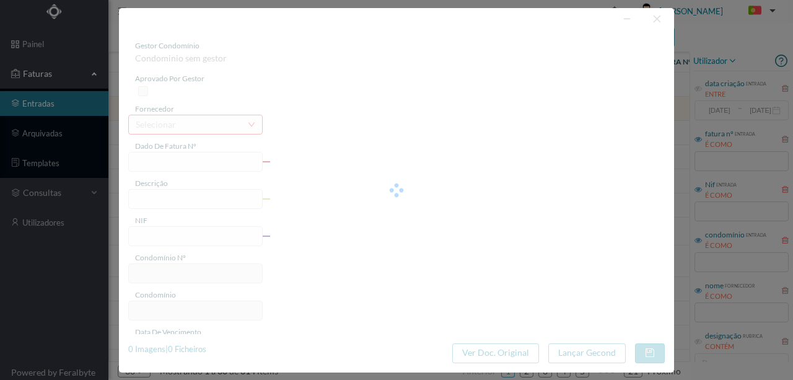
type input "02-09-2025"
type input "6.82"
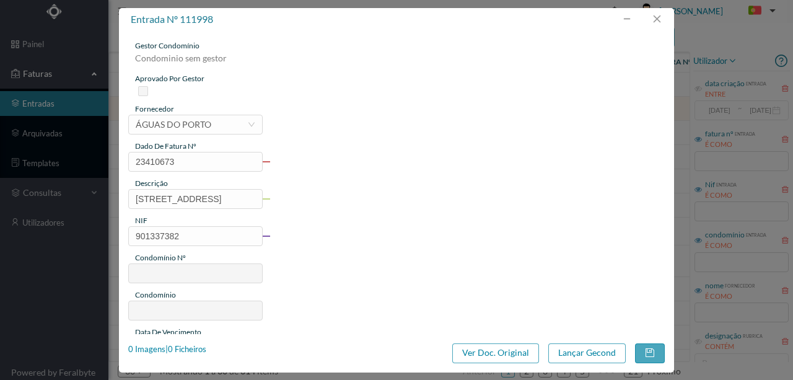
type input "26"
type input "ED. [GEOGRAPHIC_DATA] - BLOCO C"
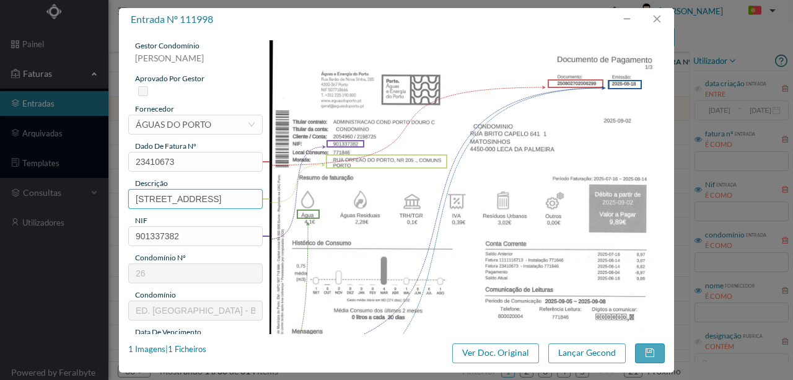
scroll to position [0, 102]
drag, startPoint x: 129, startPoint y: 199, endPoint x: 331, endPoint y: 199, distance: 201.4
click at [331, 199] on div "gestor condomínio Rui Marques aprovado por gestor fornecedor selecionar ÁGUAS D…" at bounding box center [396, 328] width 537 height 577
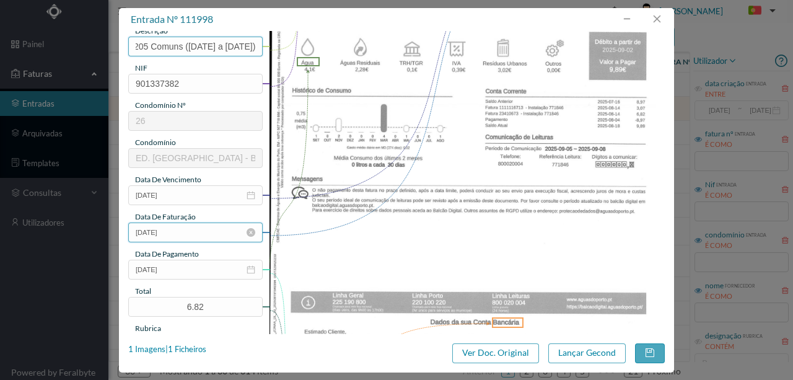
scroll to position [165, 0]
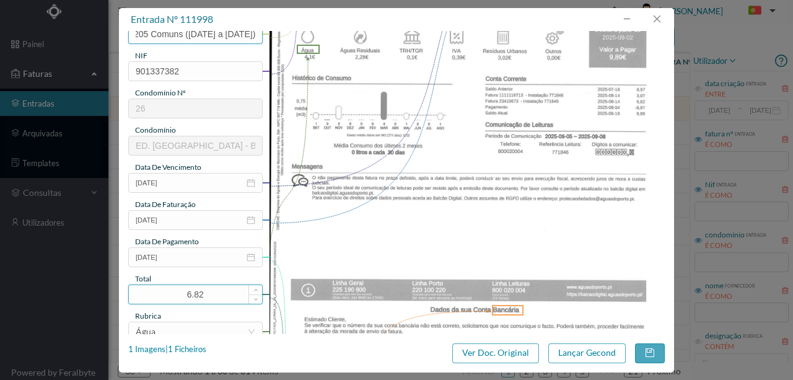
type input "205 Comuns (16.07.2025 a 14.08.2025)"
drag, startPoint x: 221, startPoint y: 292, endPoint x: 139, endPoint y: 287, distance: 81.9
click at [139, 287] on input "6.82" at bounding box center [195, 294] width 133 height 19
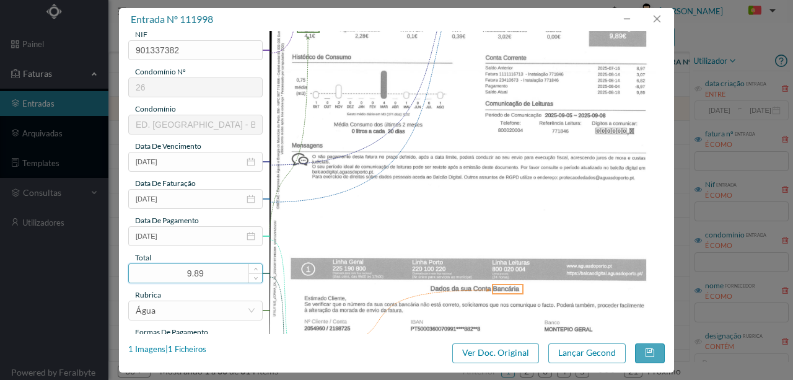
scroll to position [289, 0]
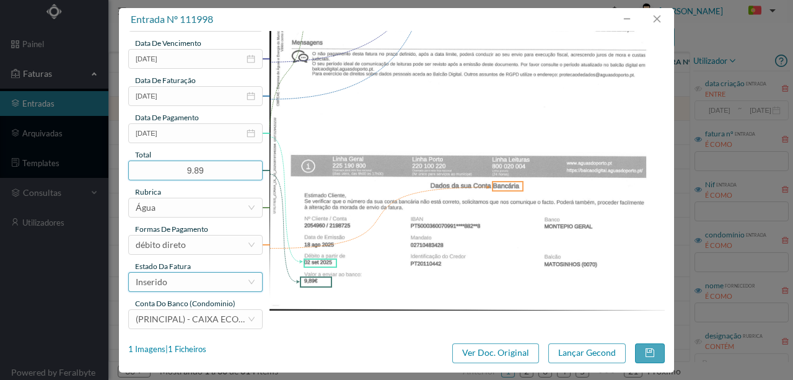
type input "9.89"
click at [177, 286] on div "Inserido" at bounding box center [192, 282] width 112 height 19
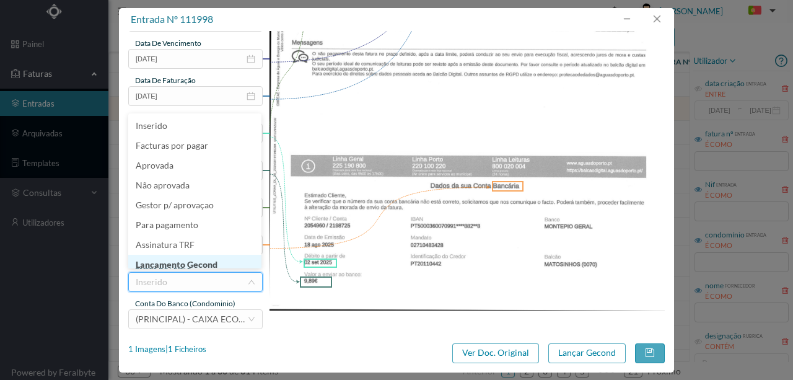
scroll to position [6, 0]
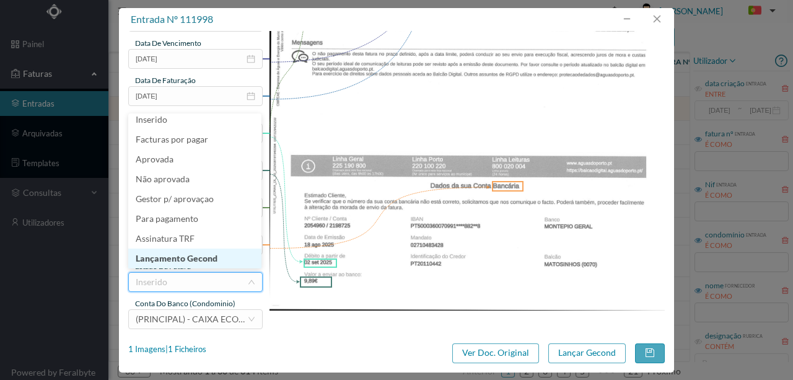
click at [190, 261] on li "Lançamento Gecond" at bounding box center [194, 258] width 133 height 20
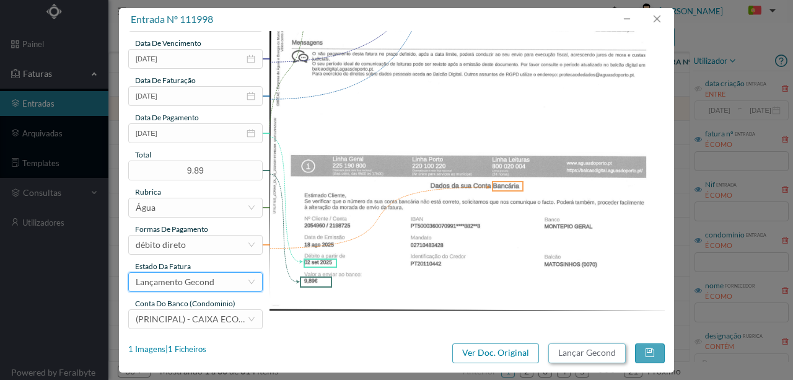
click at [587, 354] on button "Lançar Gecond" at bounding box center [586, 353] width 77 height 20
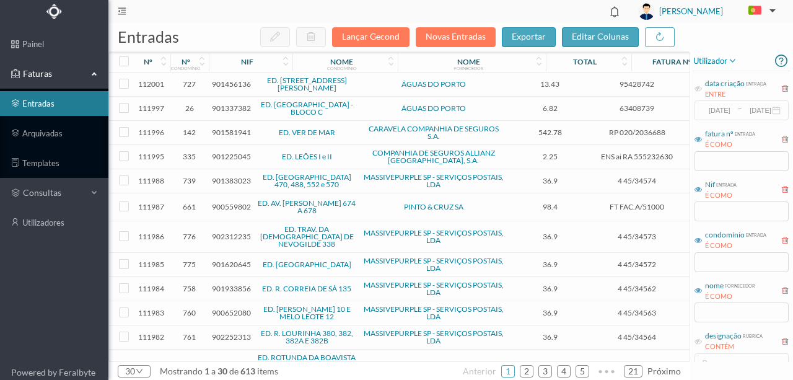
click at [219, 106] on span "901337382" at bounding box center [231, 107] width 39 height 9
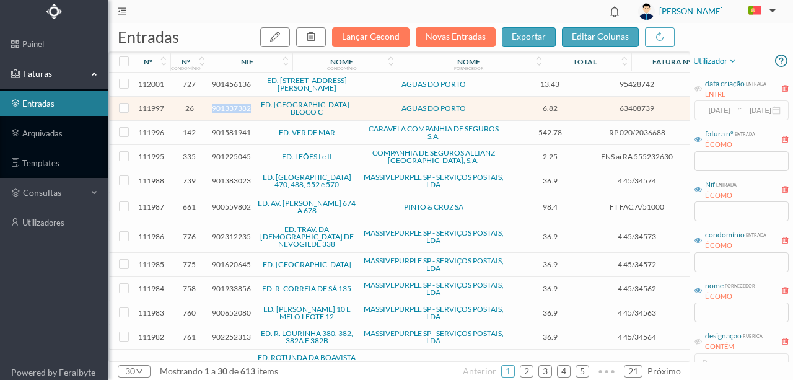
click at [219, 106] on span "901337382" at bounding box center [231, 107] width 39 height 9
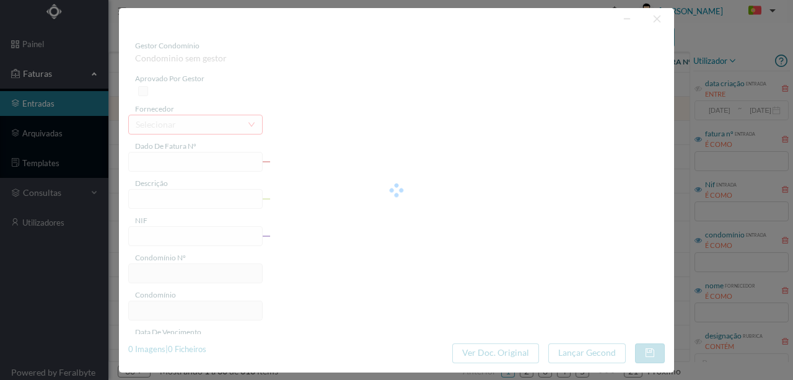
type input "63408739"
type input "RUA ORFEAO DO PORTO, NR 221 ., COMUNS PORTO"
type input "901337382"
type input "2025-08-18"
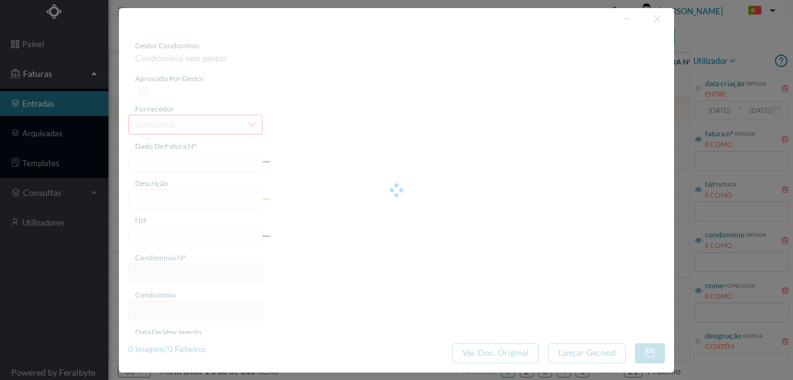
type input "02-09-2025"
type input "6.82"
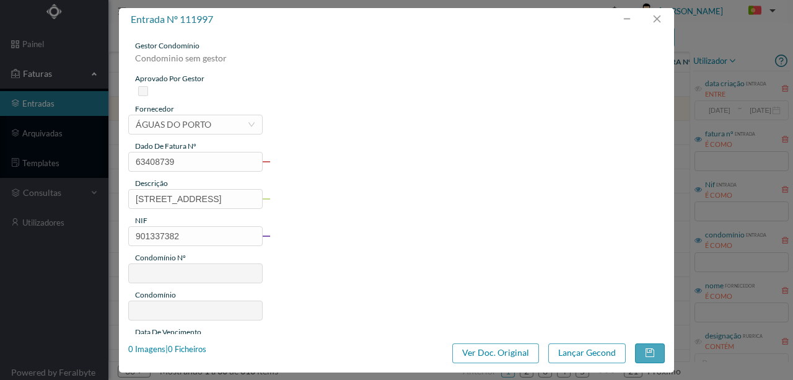
type input "26"
type input "ED. [GEOGRAPHIC_DATA] - BLOCO C"
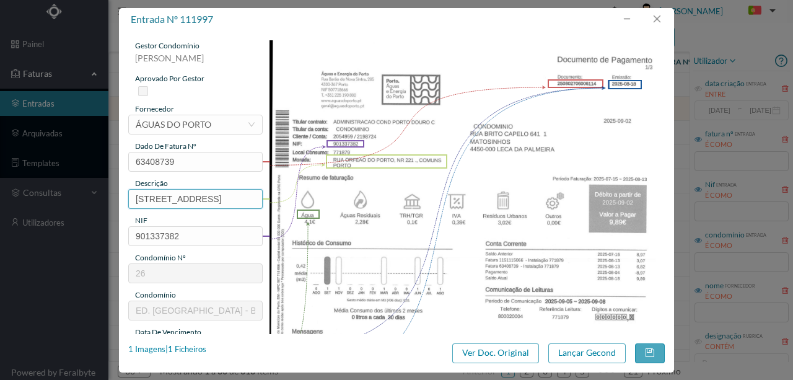
scroll to position [0, 102]
drag, startPoint x: 133, startPoint y: 193, endPoint x: 534, endPoint y: 195, distance: 400.9
click at [532, 195] on div "gestor condomínio Rui Marques aprovado por gestor fornecedor selecionar ÁGUAS D…" at bounding box center [396, 328] width 537 height 577
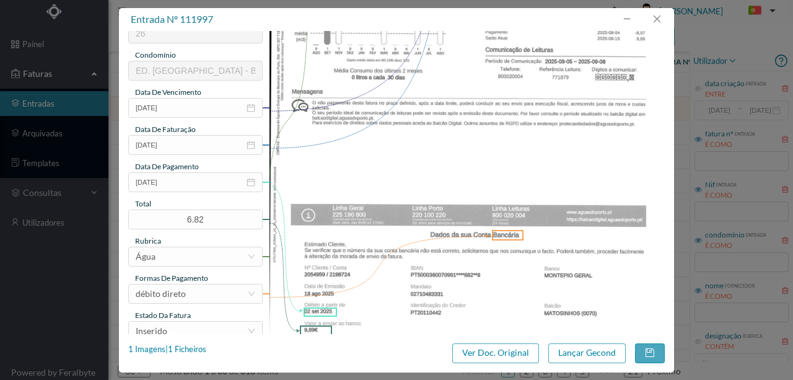
scroll to position [248, 0]
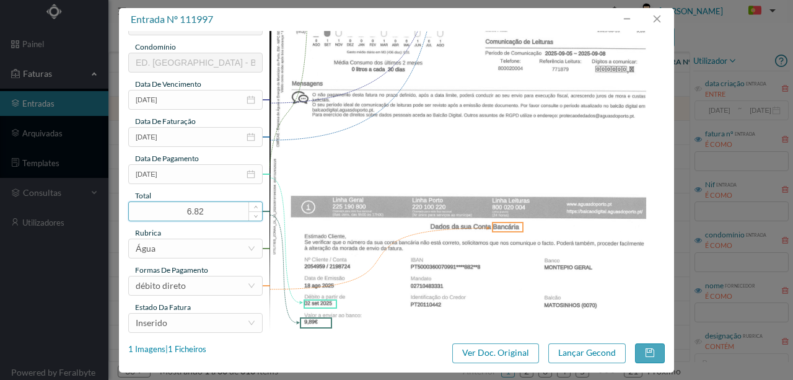
type input "221 Comuns (15.07.2025 a 13.08.2025)"
drag, startPoint x: 223, startPoint y: 213, endPoint x: 186, endPoint y: 194, distance: 41.3
click at [103, 208] on div "entrada nº 111997 gestor condomínio Rui Marques aprovado por gestor fornecedor …" at bounding box center [396, 190] width 793 height 380
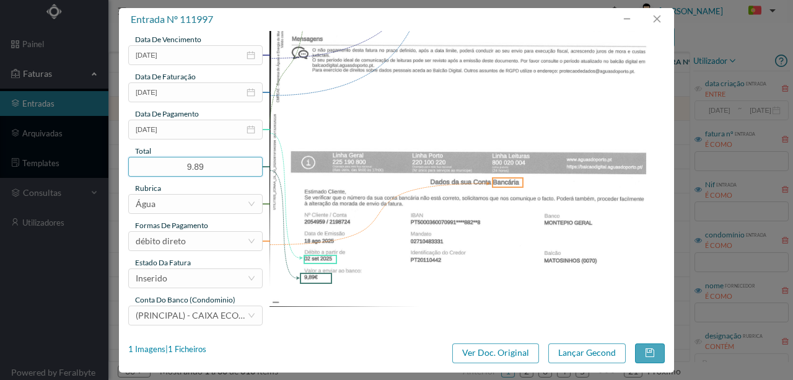
scroll to position [293, 0]
type input "9.89"
click at [192, 279] on div "Inserido" at bounding box center [192, 277] width 112 height 19
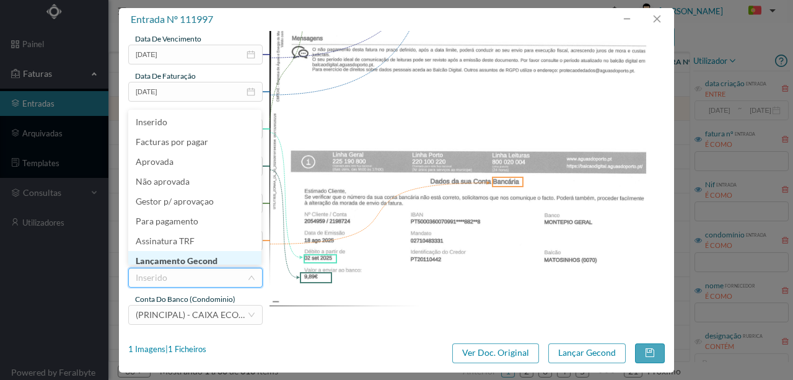
scroll to position [6, 0]
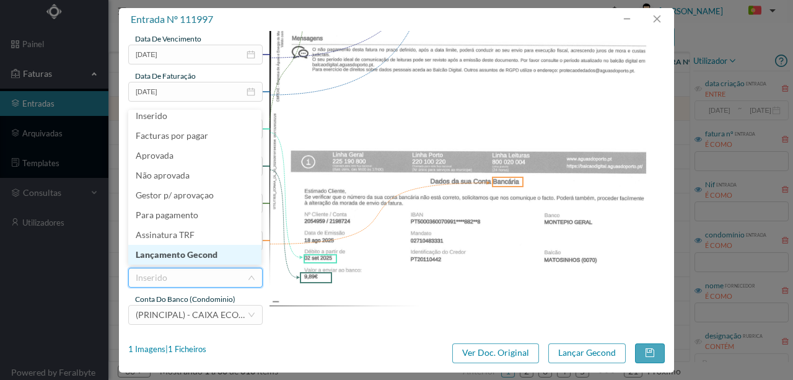
click at [192, 254] on li "Lançamento Gecond" at bounding box center [194, 255] width 133 height 20
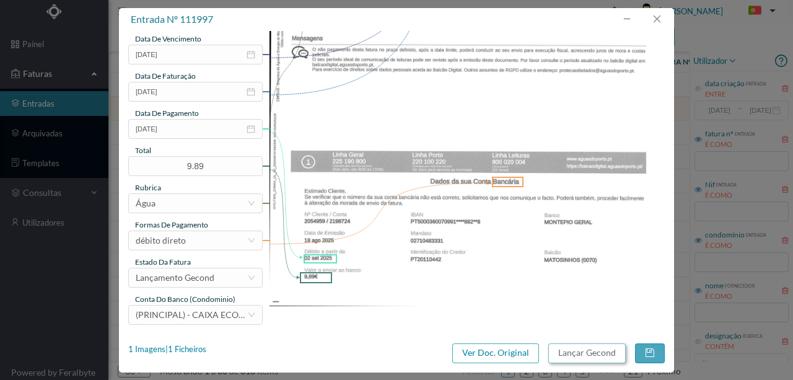
click at [590, 357] on button "Lançar Gecond" at bounding box center [586, 353] width 77 height 20
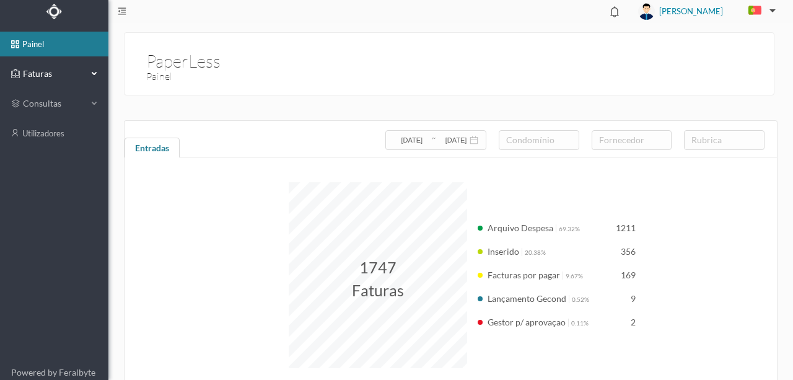
click at [37, 71] on span "Faturas" at bounding box center [54, 74] width 68 height 12
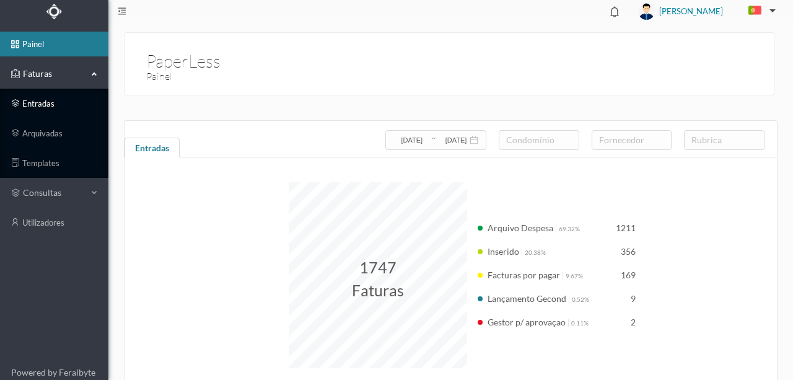
click at [46, 104] on link "entradas" at bounding box center [54, 103] width 108 height 25
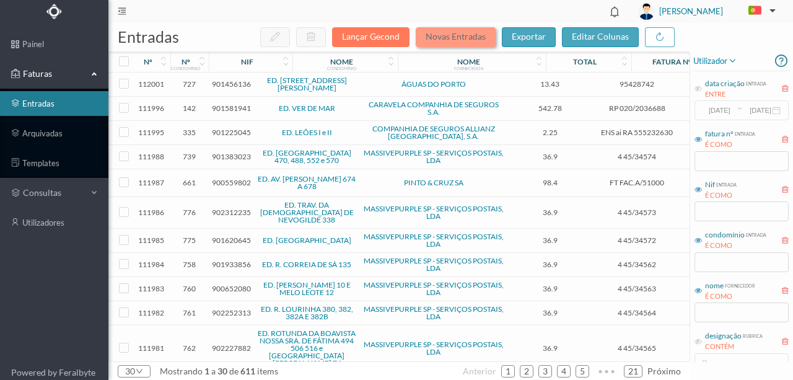
click at [445, 38] on button "Novas Entradas" at bounding box center [456, 37] width 80 height 20
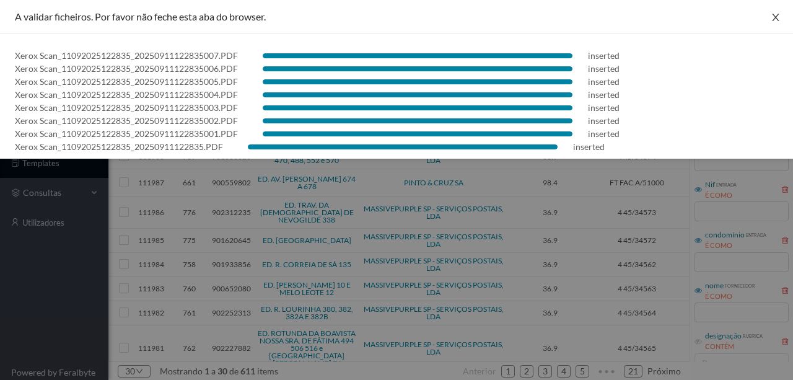
click at [771, 16] on icon "icon: close" at bounding box center [776, 17] width 10 height 10
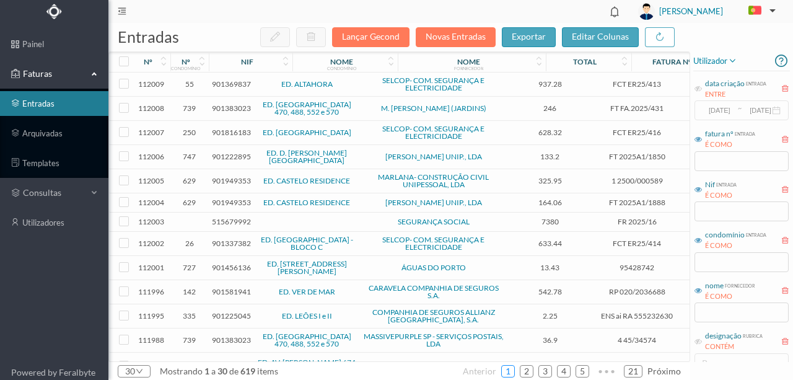
click at [509, 373] on link "1" at bounding box center [508, 371] width 12 height 19
click at [232, 85] on span "901369837" at bounding box center [231, 83] width 39 height 9
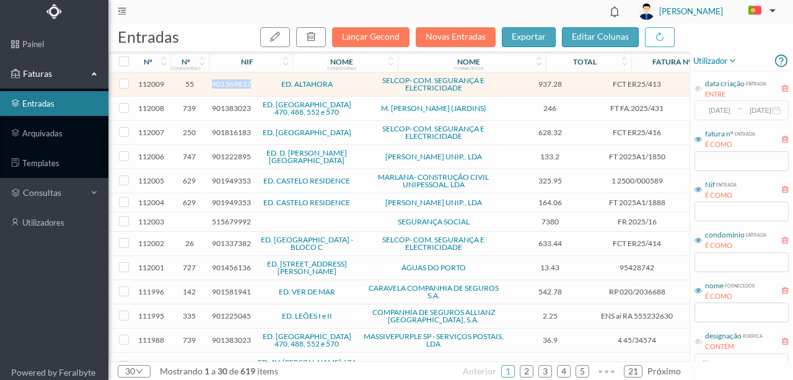
click at [232, 85] on span "901369837" at bounding box center [231, 83] width 39 height 9
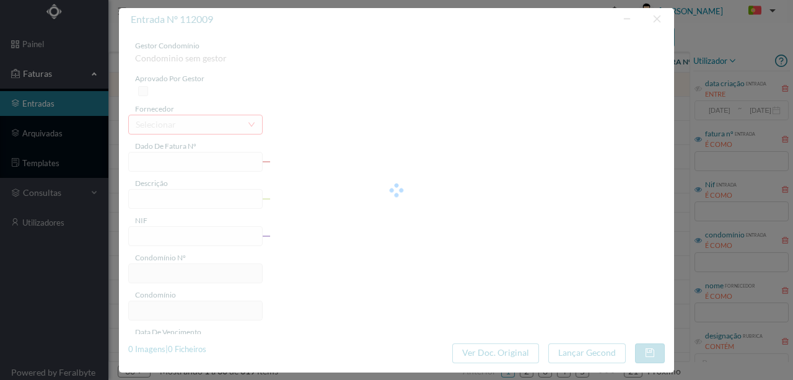
type input "FCT ER25/413"
type input "PESQUISA E REPARAÇÃO VENTILAÇÃO 1119 AMVADIA ALIANDA EI CÉETDEA MERITI ACAM"
type input "901369837"
type input "[DATE]"
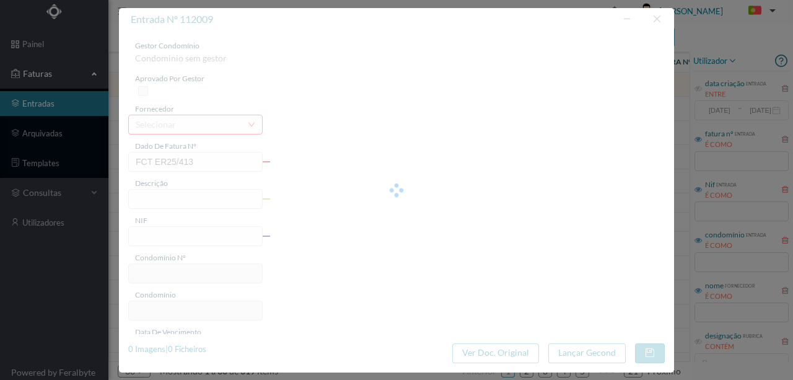
type input "937.28"
type input "55"
type input "ED. ALTAHORA"
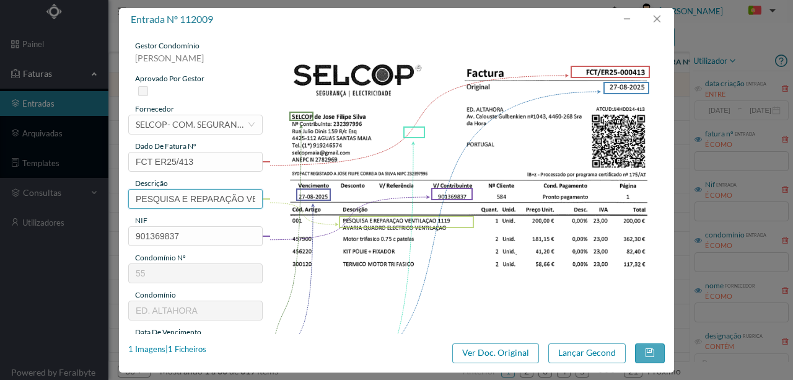
scroll to position [0, 258]
drag, startPoint x: 129, startPoint y: 199, endPoint x: 406, endPoint y: 198, distance: 276.9
click at [406, 198] on div "gestor condomínio Rui Marques aprovado por gestor fornecedor selecionar SELCOP-…" at bounding box center [396, 328] width 537 height 577
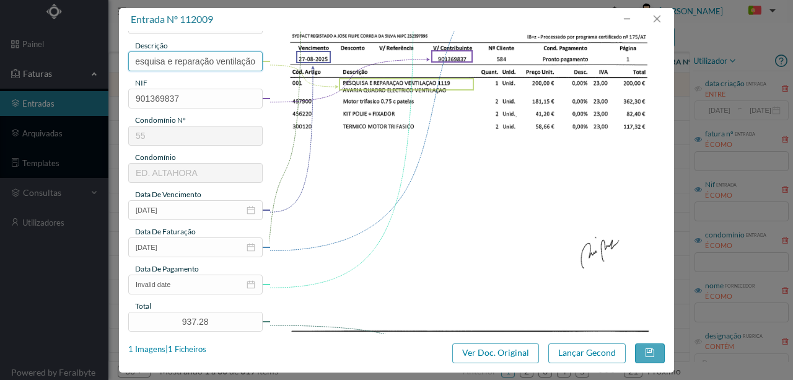
scroll to position [124, 0]
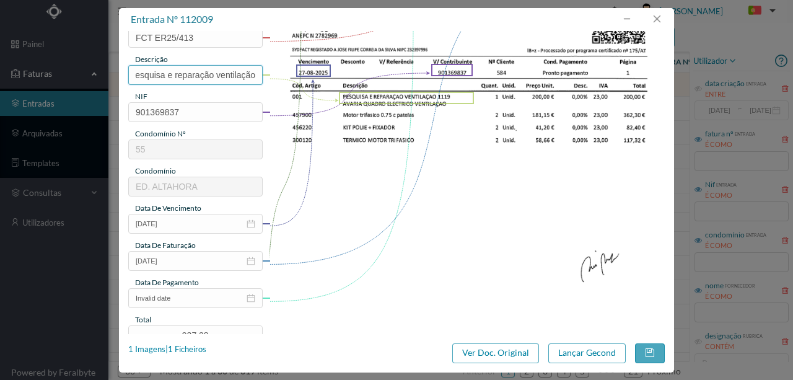
type input "Pesquisa e reparação ventilação"
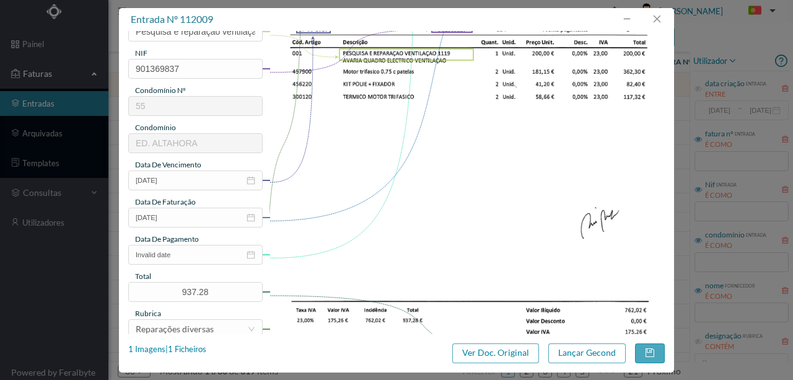
scroll to position [206, 0]
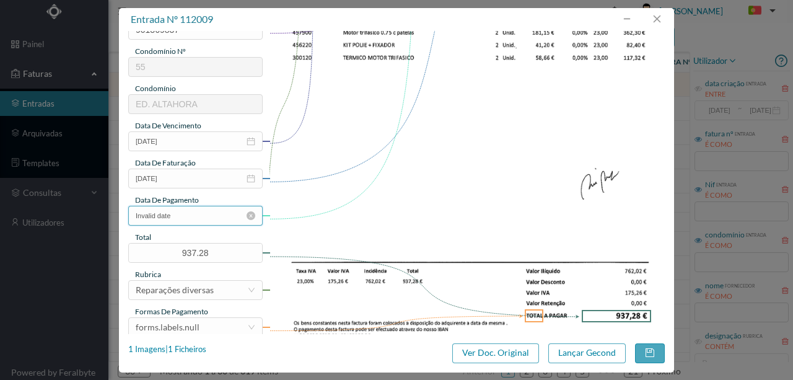
click at [191, 221] on input "Invalid date" at bounding box center [195, 216] width 134 height 20
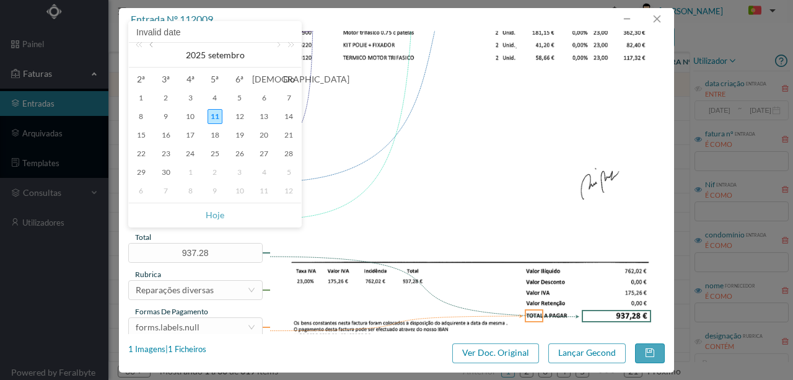
click at [151, 46] on link at bounding box center [152, 55] width 11 height 25
click at [191, 173] on div "27" at bounding box center [190, 172] width 15 height 15
type input "[DATE]"
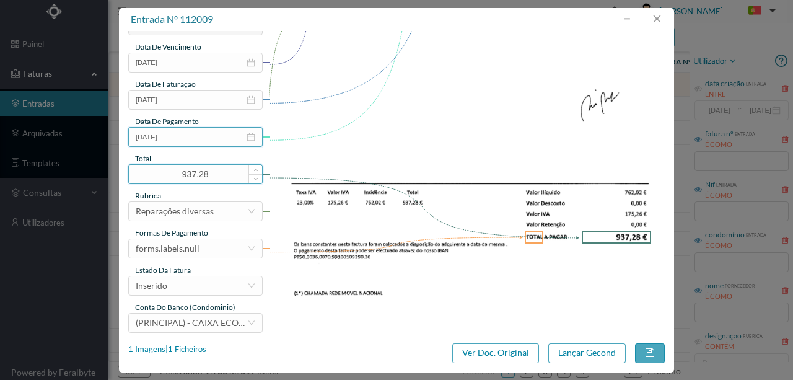
scroll to position [289, 0]
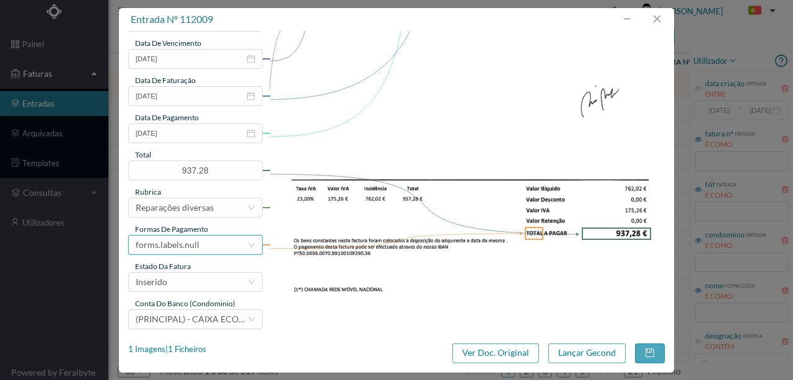
click at [198, 247] on div "forms.labels.null" at bounding box center [192, 244] width 112 height 19
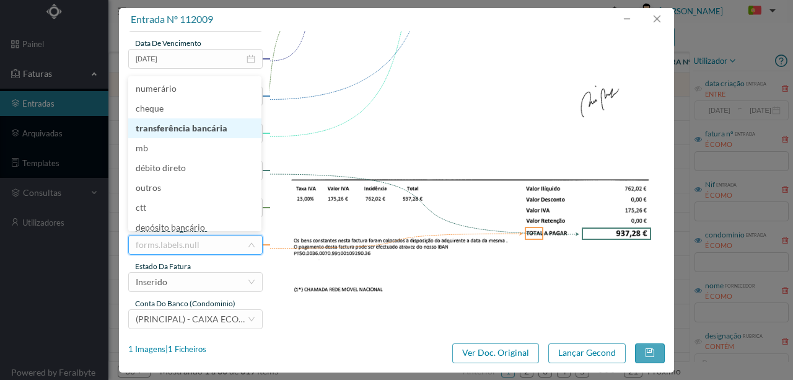
click at [202, 129] on li "transferência bancária" at bounding box center [194, 128] width 133 height 20
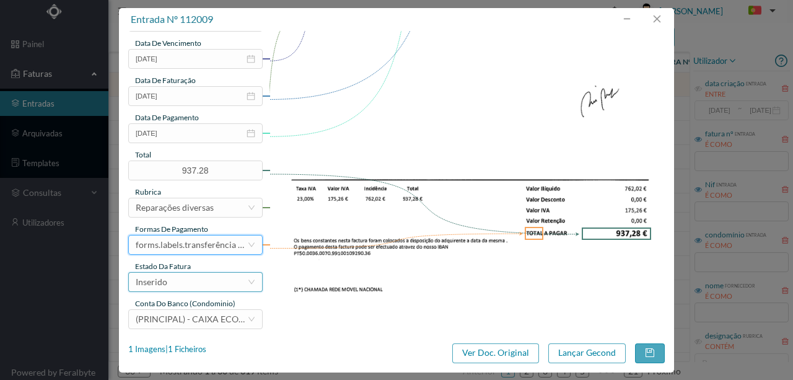
click at [182, 281] on div "Inserido" at bounding box center [192, 282] width 112 height 19
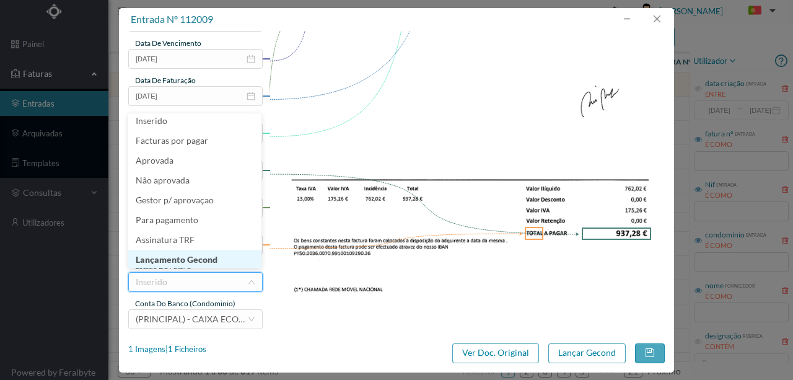
scroll to position [6, 0]
click at [185, 263] on li "Lançamento Gecond" at bounding box center [194, 258] width 133 height 20
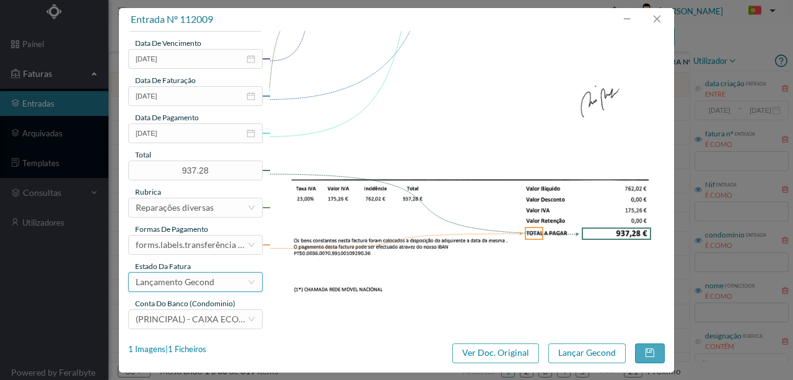
scroll to position [293, 0]
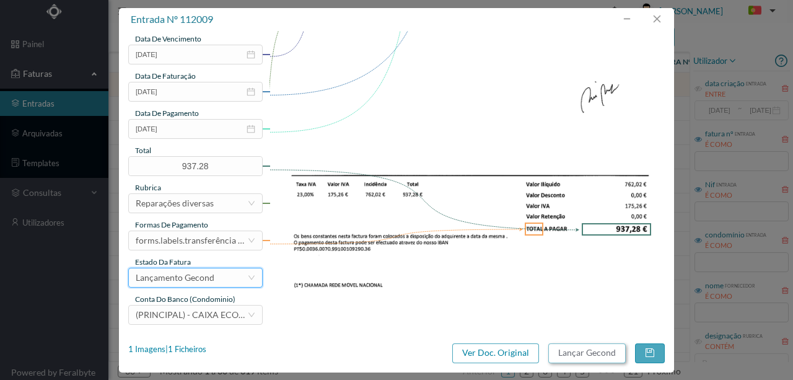
click at [584, 354] on button "Lançar Gecond" at bounding box center [586, 353] width 77 height 20
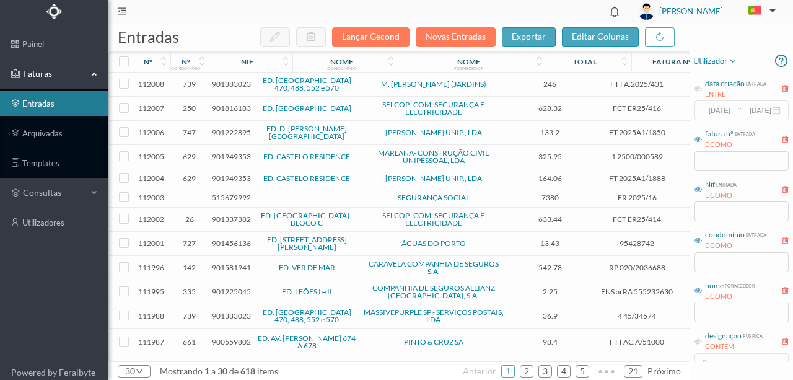
click at [243, 85] on span "901383023" at bounding box center [231, 83] width 39 height 9
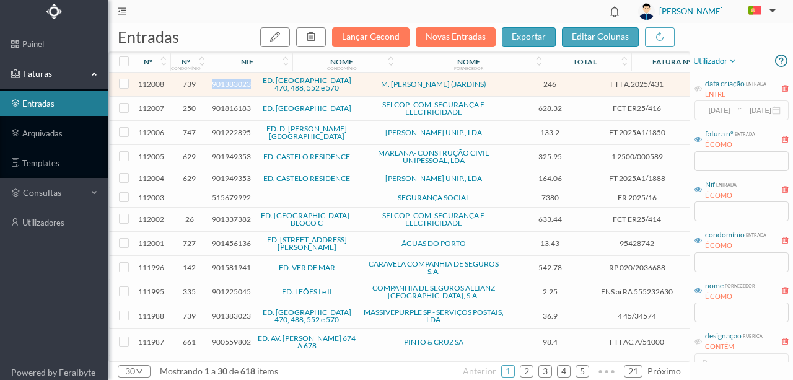
click at [243, 85] on span "901383023" at bounding box center [231, 83] width 39 height 9
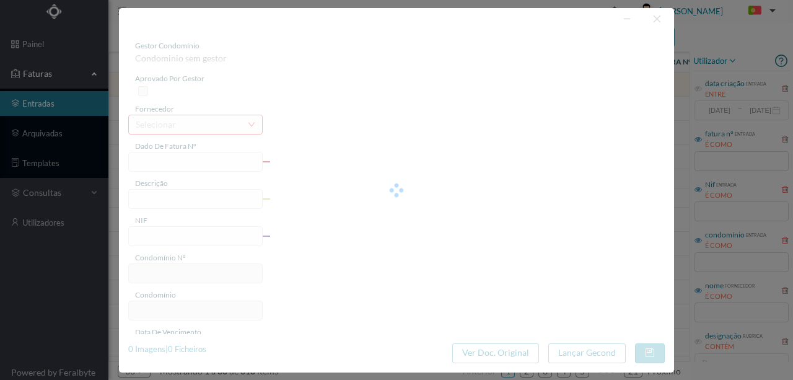
type input "FT FA.2025/431"
type input "901383023"
type input "Invalid date"
type input "2025-08-27"
type input "246.00"
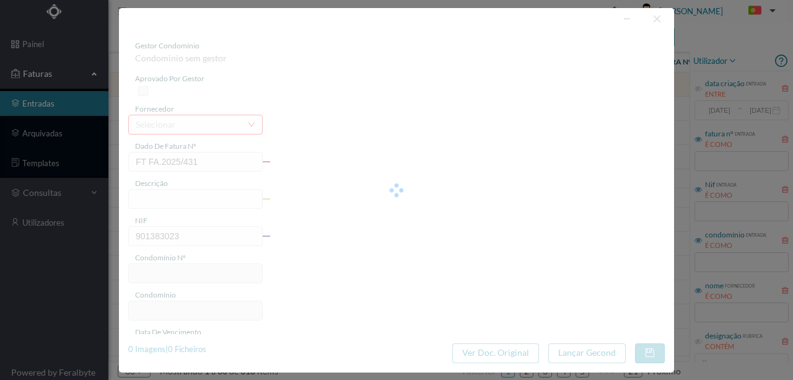
type input "739"
type input "ED. CABO ESPICHEL 470, 488, 552 e 570"
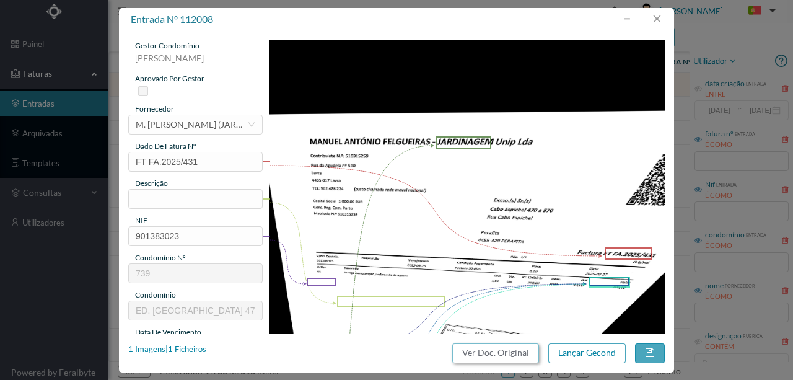
click at [520, 356] on button "Ver Doc. Original" at bounding box center [495, 353] width 87 height 20
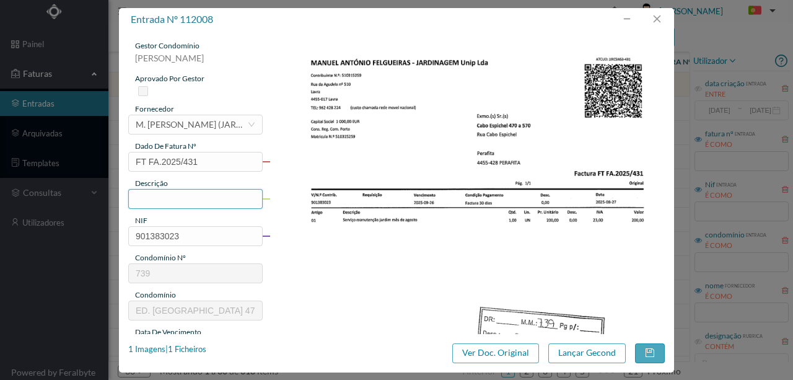
click at [157, 196] on input "text" at bounding box center [195, 199] width 134 height 20
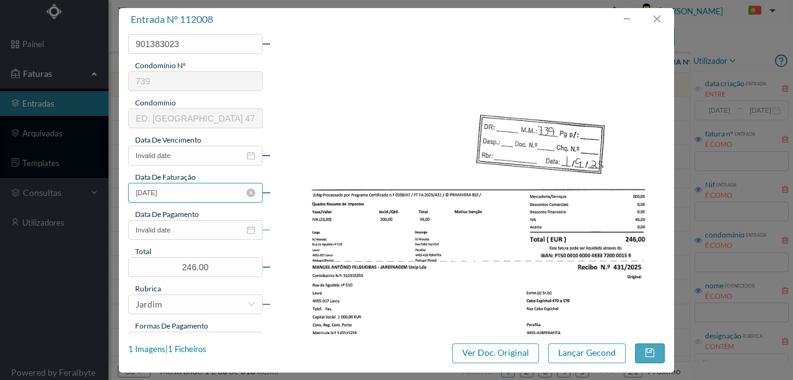
scroll to position [206, 0]
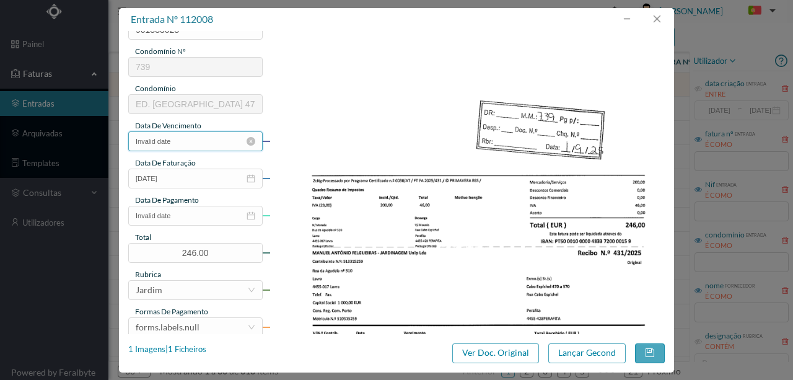
type input "Jardinagem Agosto"
click at [213, 141] on input "Invalid date" at bounding box center [195, 141] width 134 height 20
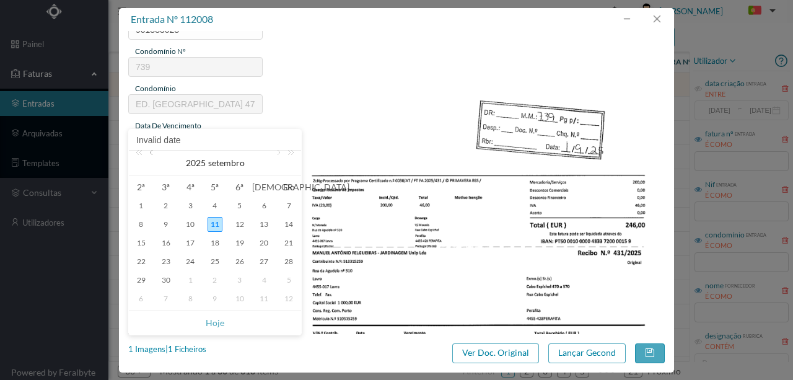
click at [151, 155] on link at bounding box center [152, 163] width 11 height 25
click at [189, 279] on div "27" at bounding box center [190, 280] width 15 height 15
type input "2025-08-27"
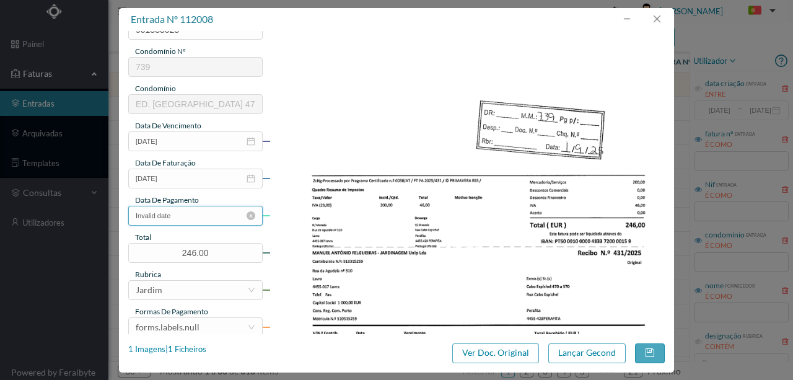
click at [204, 216] on input "Invalid date" at bounding box center [195, 216] width 134 height 20
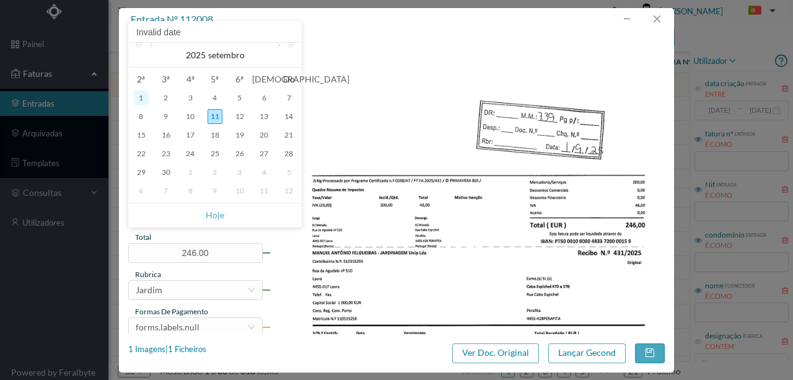
click at [139, 95] on div "1" at bounding box center [141, 97] width 15 height 15
type input "2025-09-01"
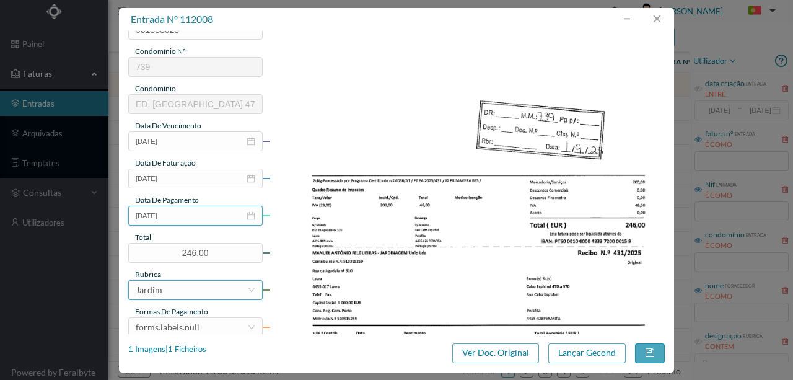
scroll to position [293, 0]
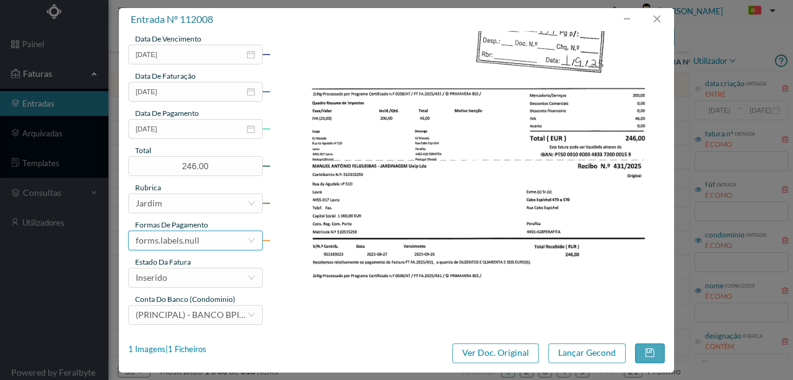
click at [197, 237] on div "forms.labels.null" at bounding box center [192, 240] width 112 height 19
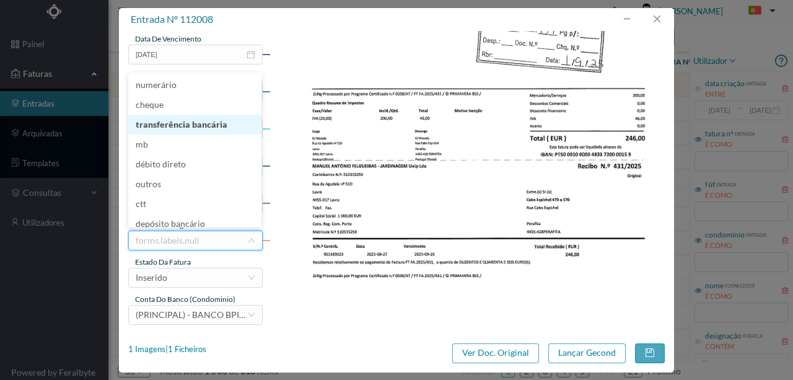
click at [207, 125] on li "transferência bancária" at bounding box center [194, 125] width 133 height 20
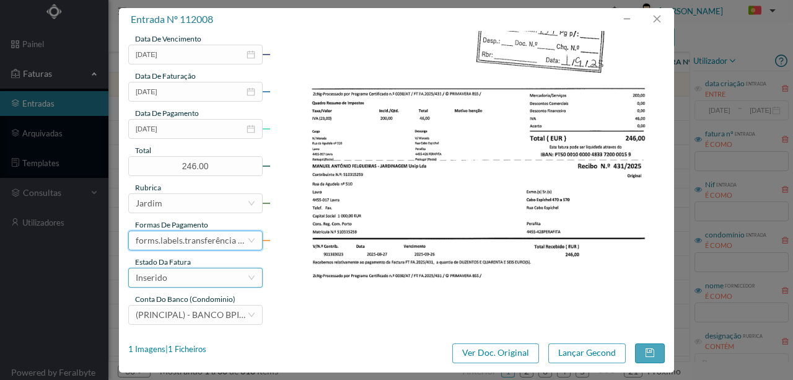
click at [180, 281] on div "Inserido" at bounding box center [192, 277] width 112 height 19
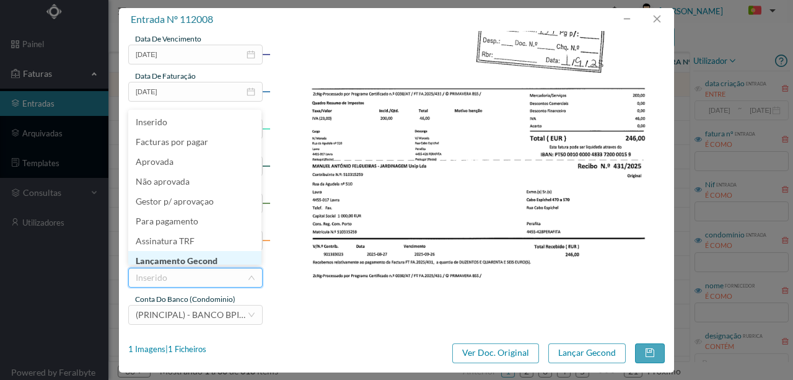
scroll to position [6, 0]
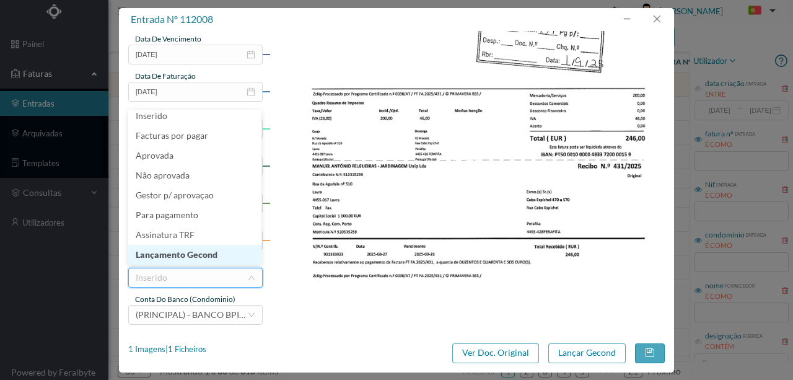
click at [203, 251] on li "Lançamento Gecond" at bounding box center [194, 255] width 133 height 20
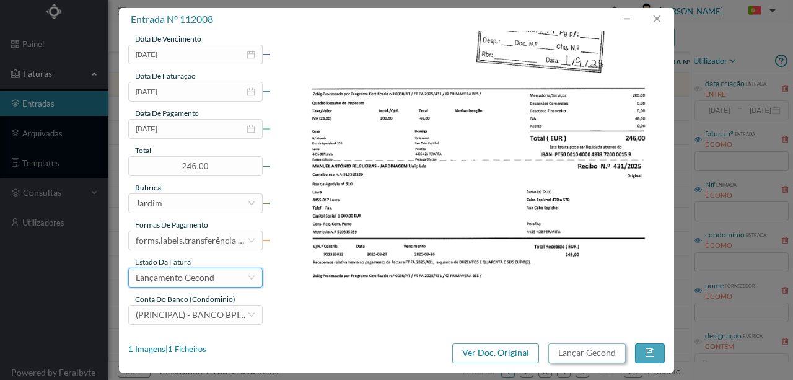
click at [577, 355] on button "Lançar Gecond" at bounding box center [586, 353] width 77 height 20
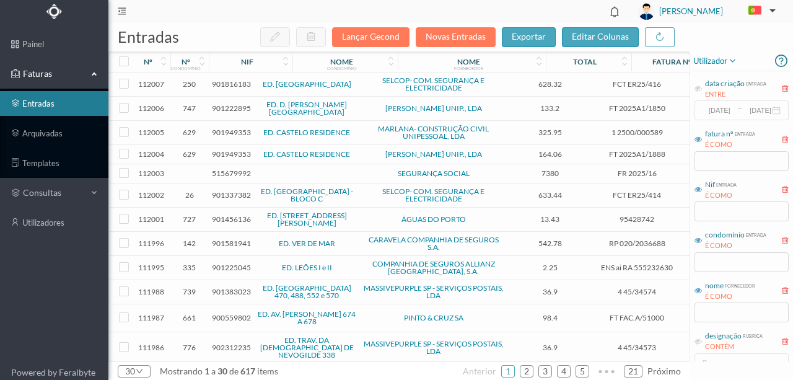
click at [232, 81] on span "901816183" at bounding box center [231, 83] width 39 height 9
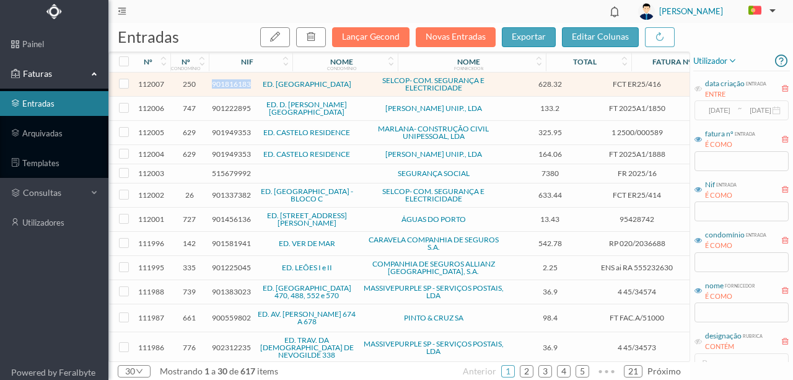
click at [232, 81] on span "901816183" at bounding box center [231, 83] width 39 height 9
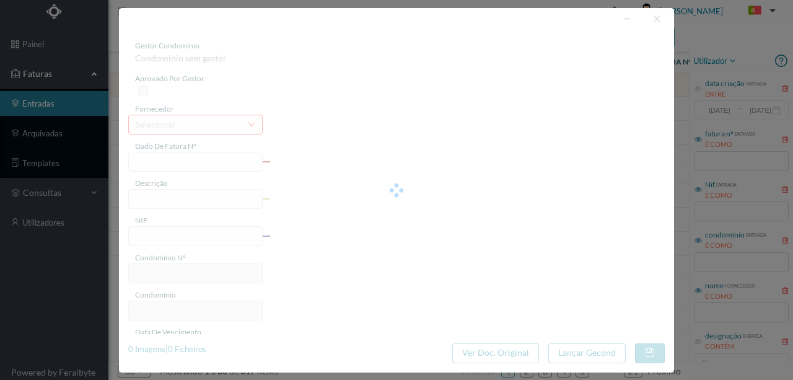
type input "FCT ER25/416"
type input "PESQUISA E REPARAÇÃO AVARIA VENTILAÇÃO"
type input "901816183"
type input "[DATE]"
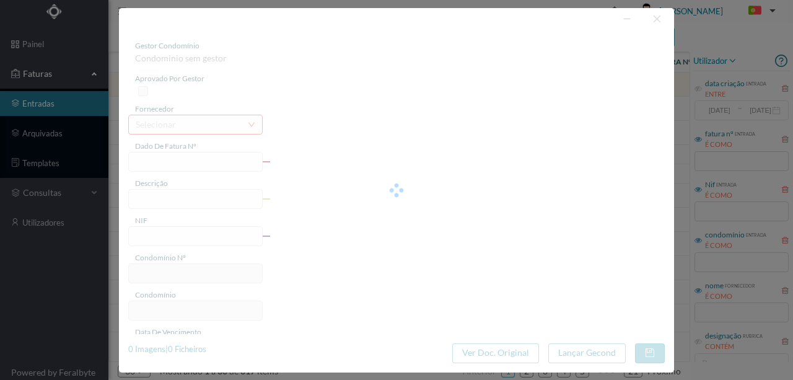
type input "628.32"
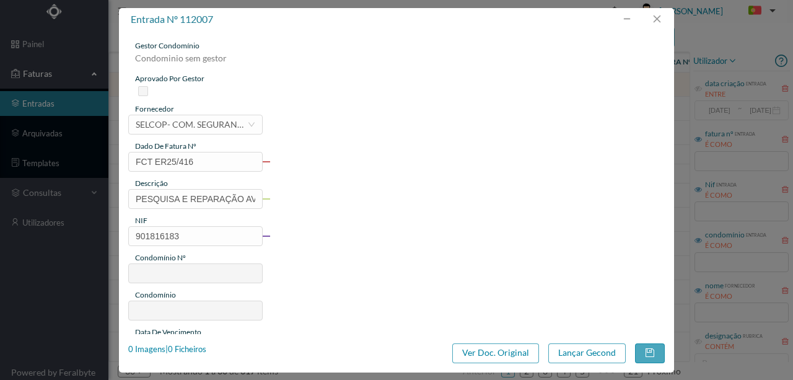
type input "250"
type input "ED. CASAS DE RAMALDE"
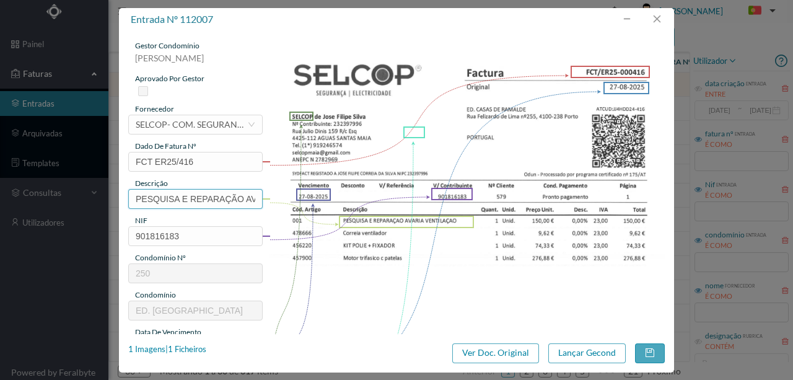
scroll to position [0, 79]
drag, startPoint x: 134, startPoint y: 197, endPoint x: 351, endPoint y: 197, distance: 216.8
click at [351, 197] on div "gestor condomínio Rui Marques aprovado por gestor fornecedor selecionar SELCOP-…" at bounding box center [396, 328] width 537 height 577
click at [249, 198] on input "Pesquisa e reparação avaria ventilação; Variador queimado e motor danificado" at bounding box center [195, 199] width 134 height 20
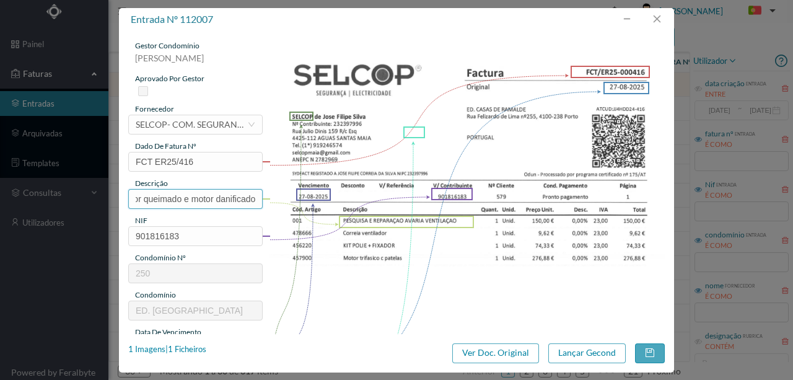
drag, startPoint x: 209, startPoint y: 198, endPoint x: 348, endPoint y: 198, distance: 139.4
click at [348, 198] on div "gestor condomínio Rui Marques aprovado por gestor fornecedor selecionar SELCOP-…" at bounding box center [396, 328] width 537 height 577
type input "Pesquisa e reparação avaria ventilação"
drag, startPoint x: 350, startPoint y: 292, endPoint x: 304, endPoint y: 260, distance: 56.9
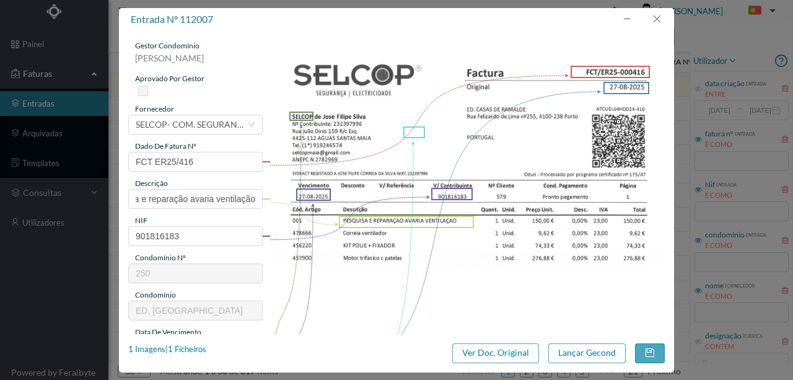
click at [350, 291] on img at bounding box center [468, 319] width 396 height 559
click at [216, 197] on input "Pesquisa e reparação avaria ventilação" at bounding box center [195, 199] width 134 height 20
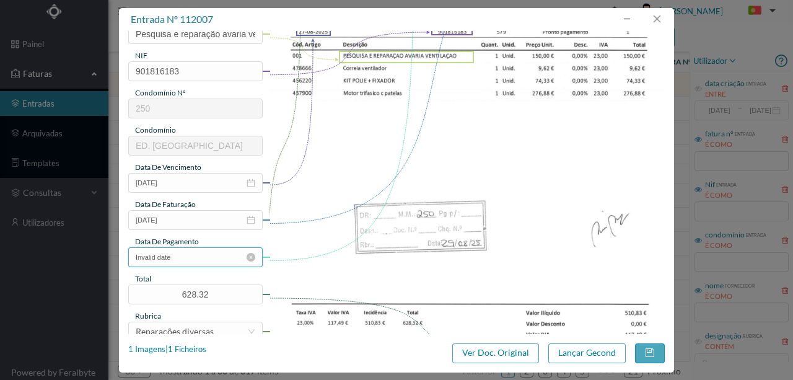
click at [188, 254] on input "Invalid date" at bounding box center [195, 257] width 134 height 20
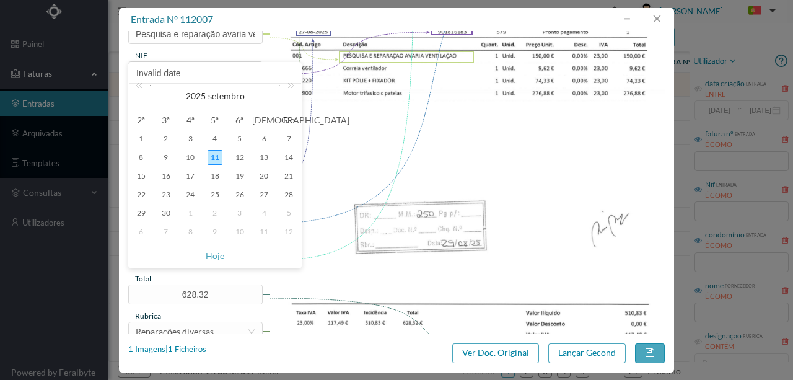
click at [154, 85] on link at bounding box center [152, 96] width 11 height 25
click at [242, 213] on div "29" at bounding box center [239, 213] width 15 height 15
type input "29-08-2025"
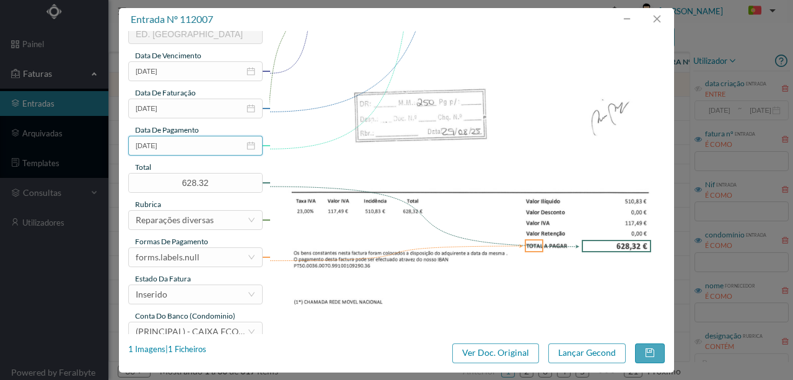
scroll to position [293, 0]
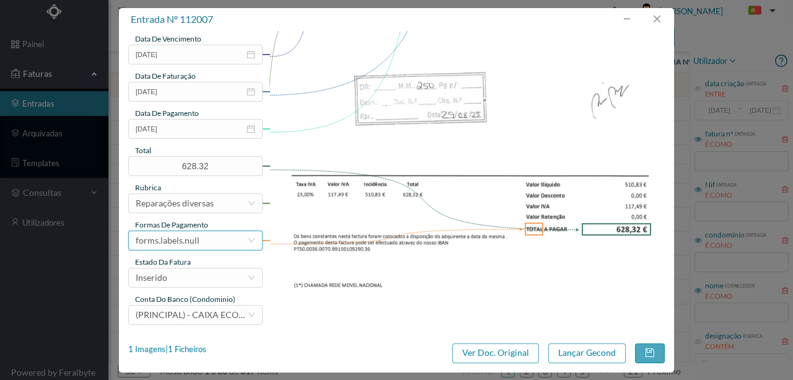
click at [195, 243] on div "forms.labels.null" at bounding box center [168, 240] width 64 height 19
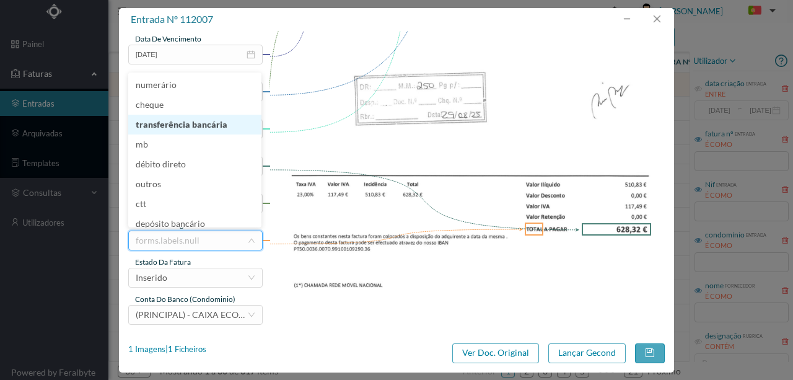
click at [199, 125] on li "transferência bancária" at bounding box center [194, 125] width 133 height 20
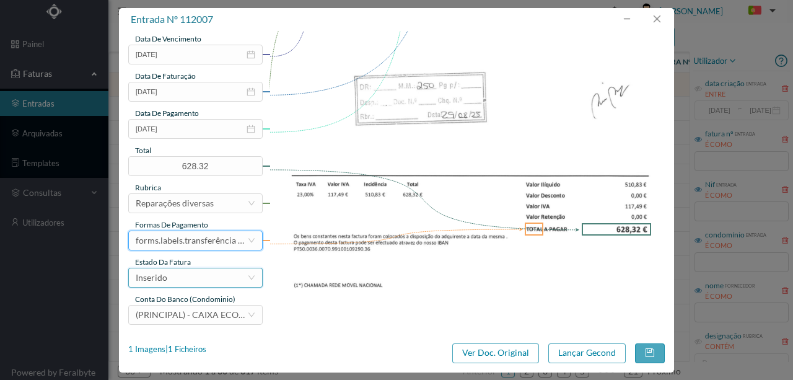
click at [191, 282] on div "Inserido" at bounding box center [192, 277] width 112 height 19
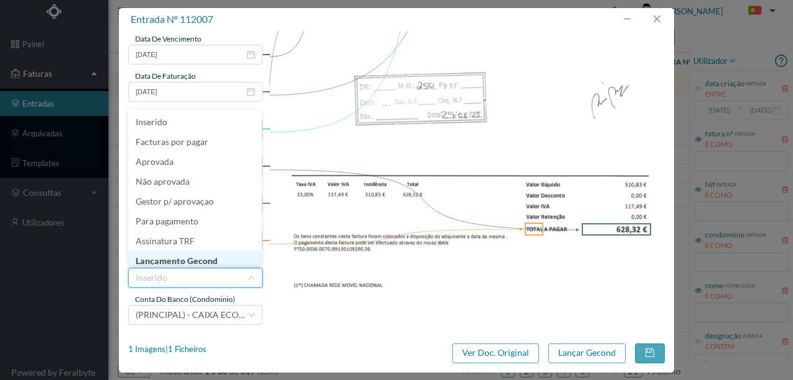
scroll to position [6, 0]
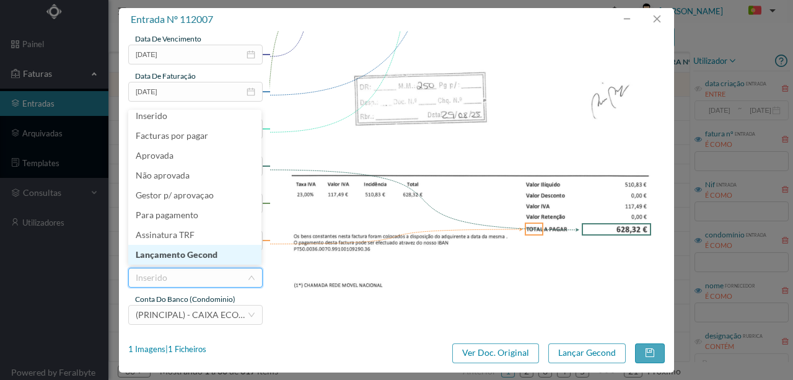
drag, startPoint x: 201, startPoint y: 254, endPoint x: 617, endPoint y: 336, distance: 424.3
click at [201, 254] on li "Lançamento Gecond" at bounding box center [194, 255] width 133 height 20
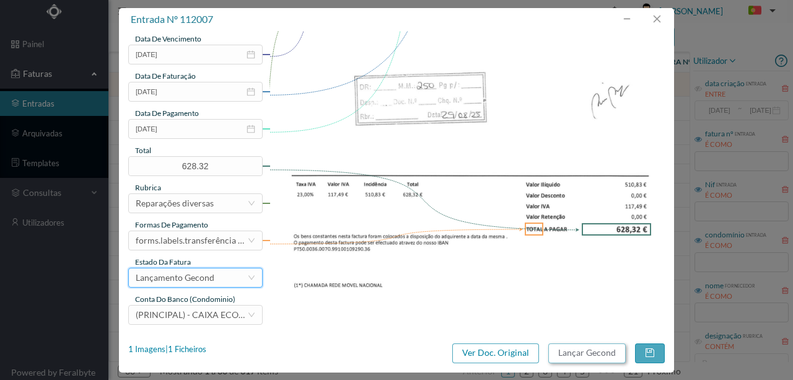
click at [579, 351] on button "Lançar Gecond" at bounding box center [586, 353] width 77 height 20
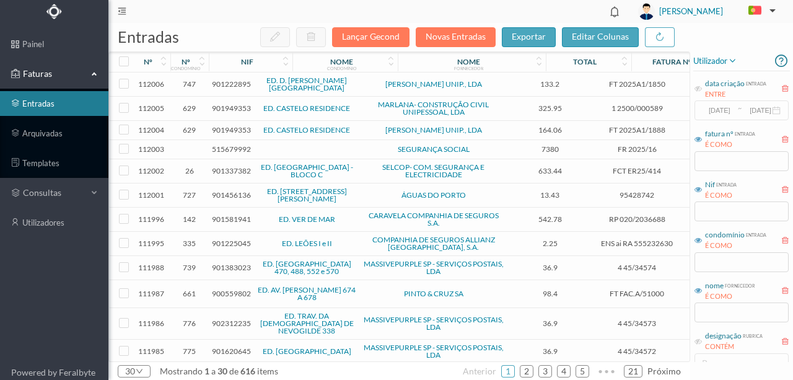
click at [235, 81] on span "901222895" at bounding box center [231, 83] width 39 height 9
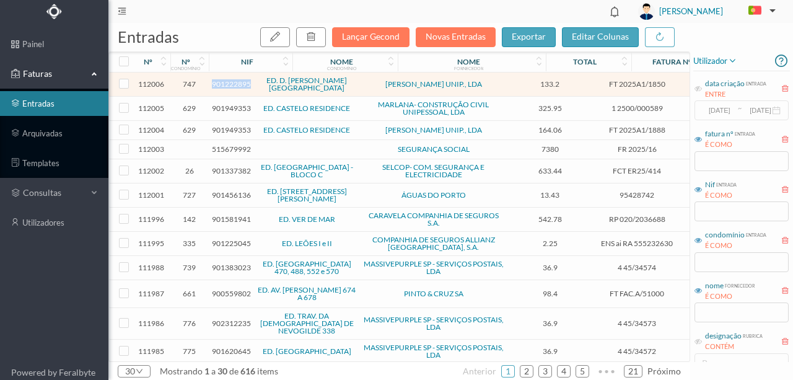
click at [235, 81] on span "901222895" at bounding box center [231, 83] width 39 height 9
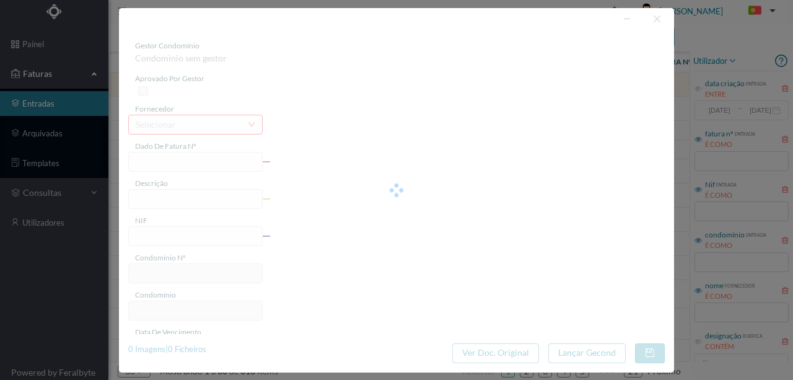
type input "FT 2025A1/1850"
type input "901222895"
type input "Invalid date"
type input "[DATE]"
type input "133.20"
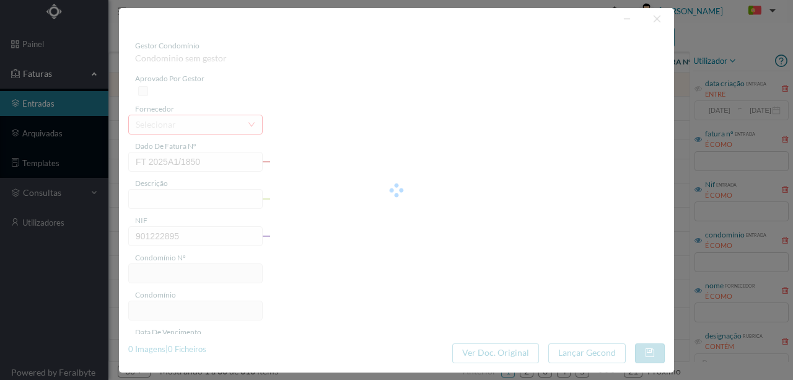
type input "747"
type input "ED. D. HENRIQUE - PORTO"
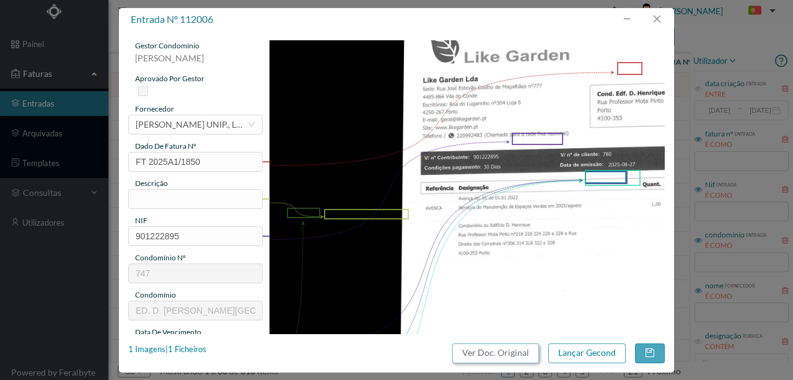
click at [527, 357] on button "Ver Doc. Original" at bounding box center [495, 353] width 87 height 20
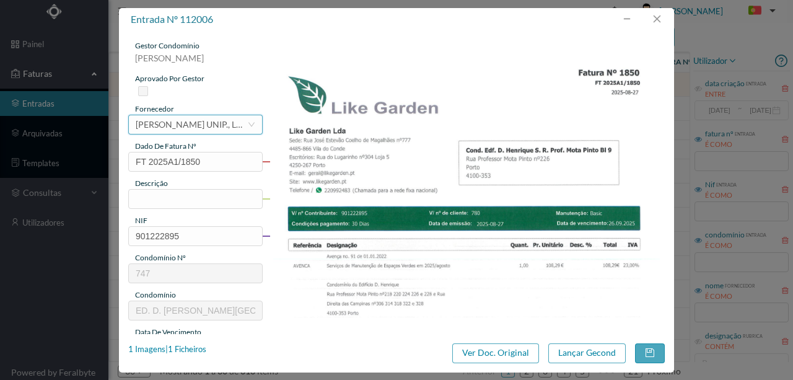
drag, startPoint x: 203, startPoint y: 126, endPoint x: 426, endPoint y: 66, distance: 231.0
click at [198, 124] on div "[PERSON_NAME] UNIP., LDA" at bounding box center [192, 124] width 112 height 19
type input "like"
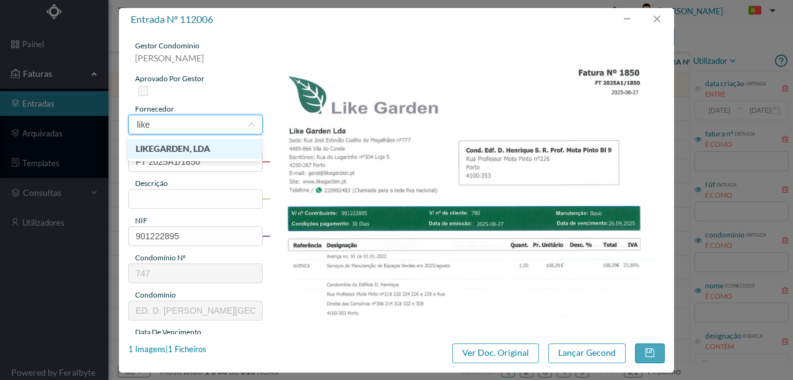
click at [190, 152] on li "LIKEGARDEN, LDA" at bounding box center [194, 149] width 133 height 20
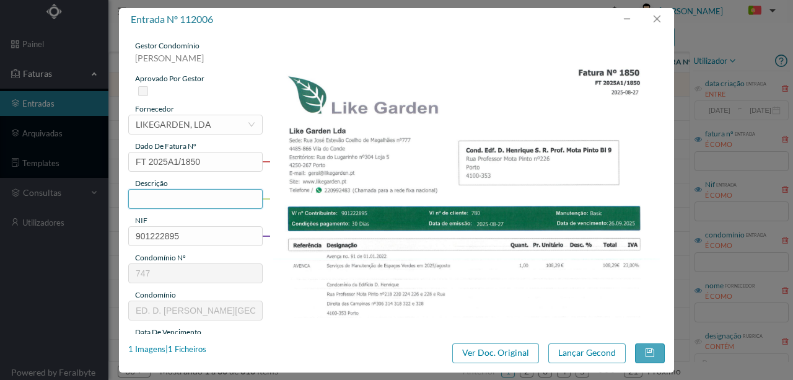
click at [147, 196] on input "text" at bounding box center [195, 199] width 134 height 20
click at [173, 199] on input "text" at bounding box center [195, 199] width 134 height 20
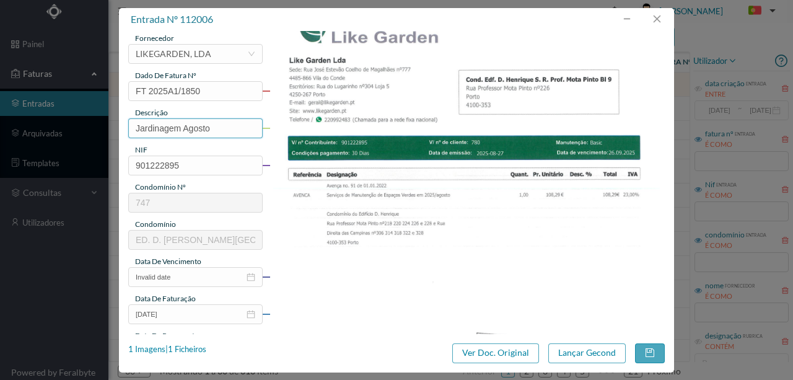
scroll to position [165, 0]
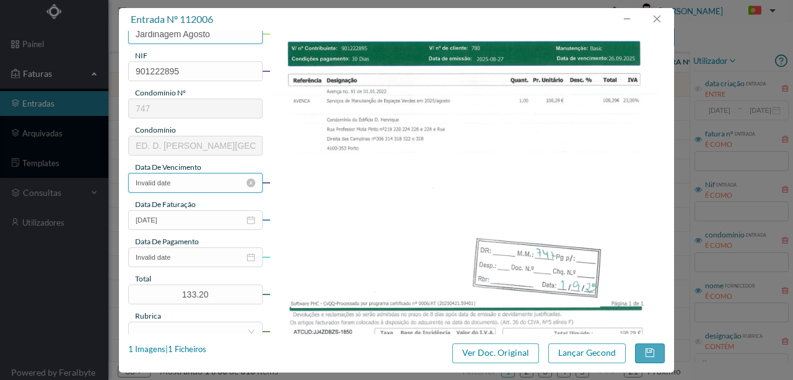
type input "Jardinagem Agosto"
click at [193, 187] on input "Invalid date" at bounding box center [195, 183] width 134 height 20
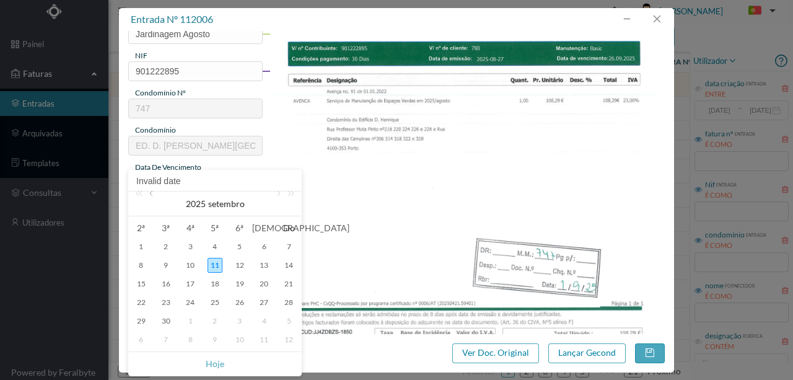
click at [148, 193] on link at bounding box center [152, 203] width 11 height 25
click at [188, 322] on div "27" at bounding box center [190, 320] width 15 height 15
type input "[DATE]"
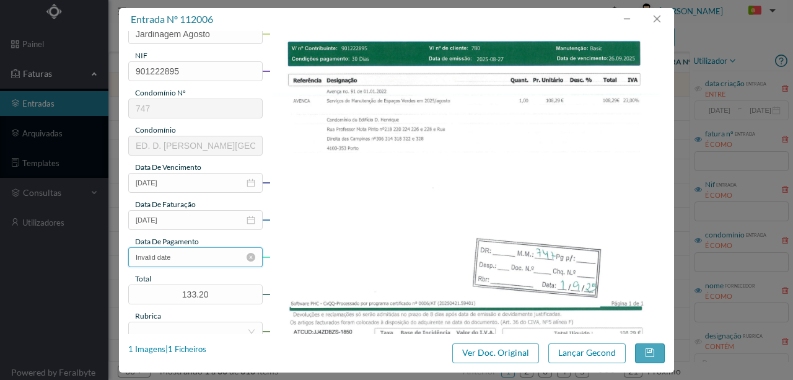
click at [173, 253] on input "Invalid date" at bounding box center [195, 257] width 134 height 20
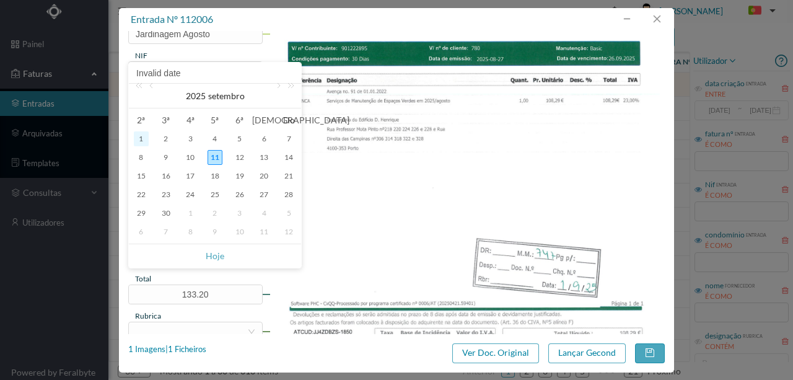
click at [143, 139] on div "1" at bounding box center [141, 138] width 15 height 15
type input "[DATE]"
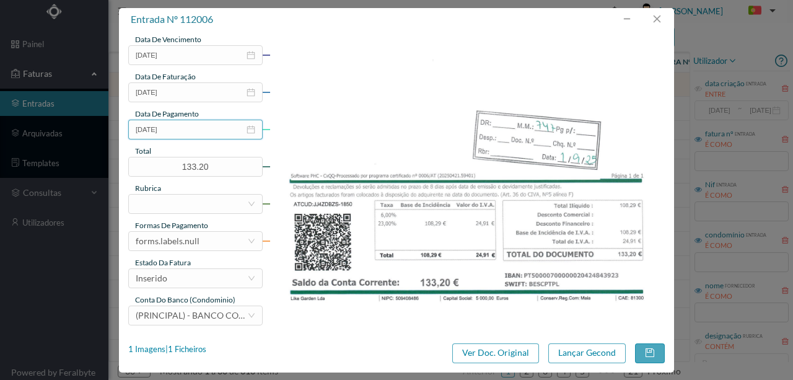
scroll to position [293, 0]
click at [169, 202] on div at bounding box center [192, 203] width 112 height 19
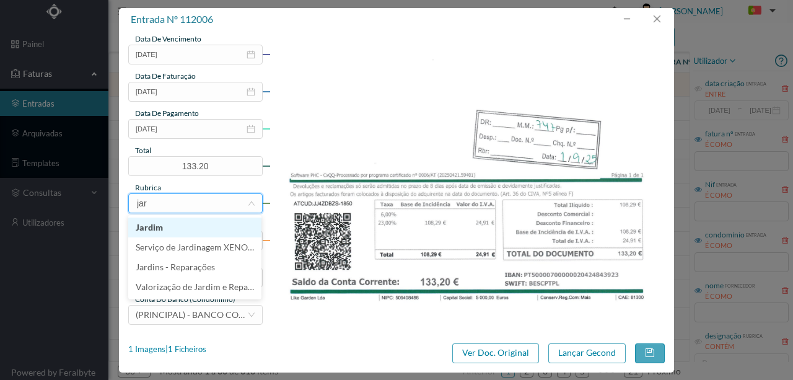
type input "jard"
click at [157, 229] on li "Jardim" at bounding box center [194, 227] width 133 height 20
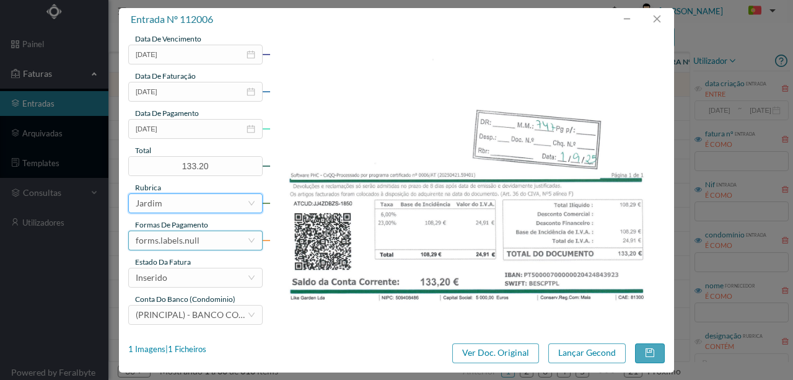
click at [177, 243] on div "forms.labels.null" at bounding box center [168, 240] width 64 height 19
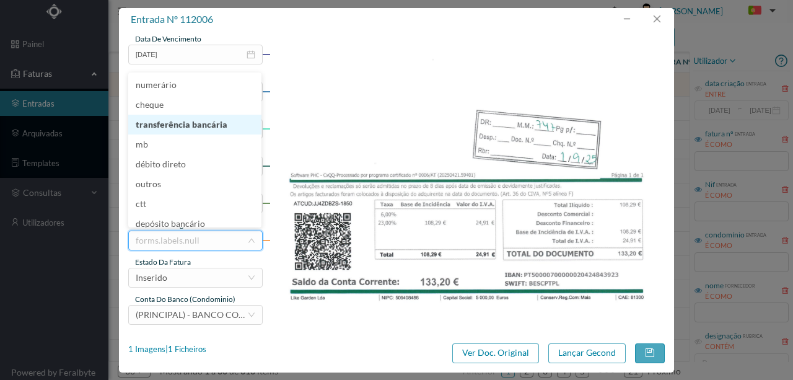
click at [164, 126] on li "transferência bancária" at bounding box center [194, 125] width 133 height 20
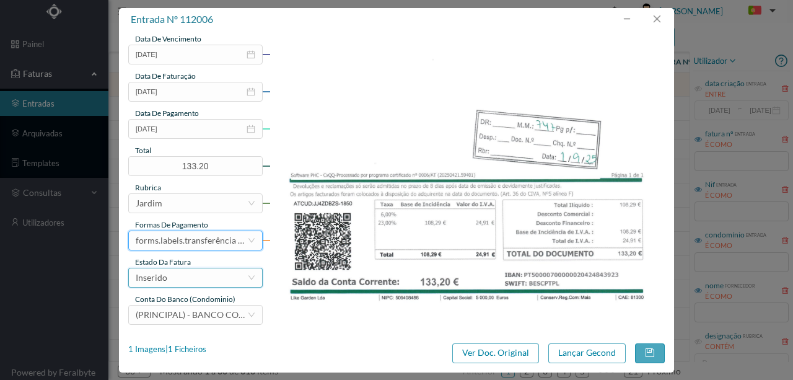
click at [186, 279] on div "Inserido" at bounding box center [192, 277] width 112 height 19
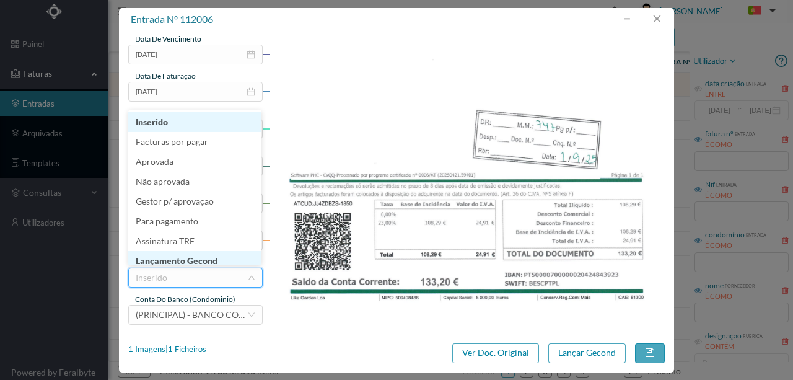
scroll to position [6, 0]
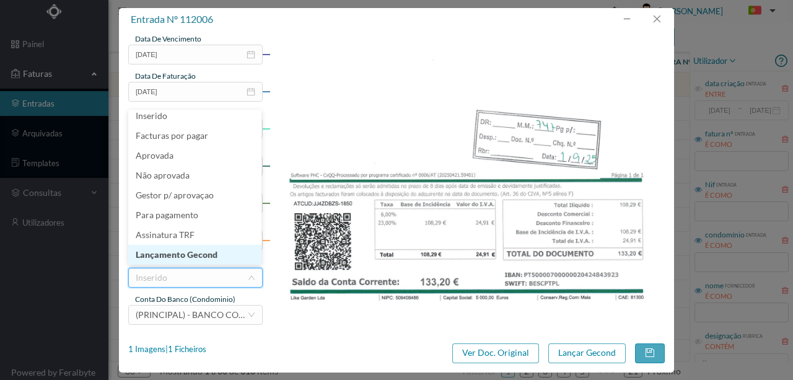
click at [178, 254] on li "Lançamento Gecond" at bounding box center [194, 255] width 133 height 20
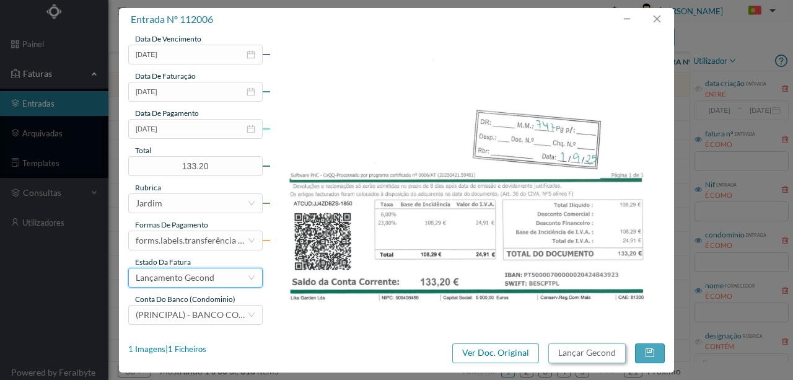
click at [581, 353] on button "Lançar Gecond" at bounding box center [586, 353] width 77 height 20
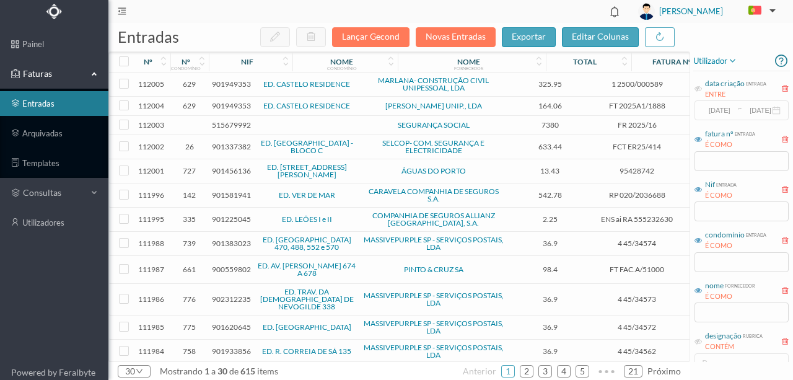
click at [225, 85] on span "901949353" at bounding box center [231, 83] width 39 height 9
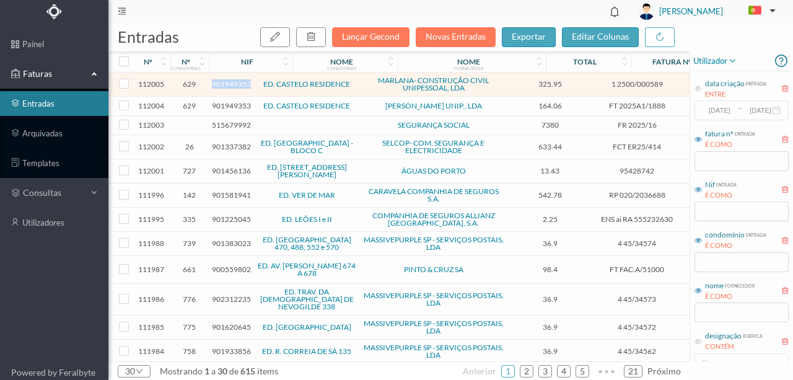
click at [225, 85] on span "901949353" at bounding box center [231, 83] width 39 height 9
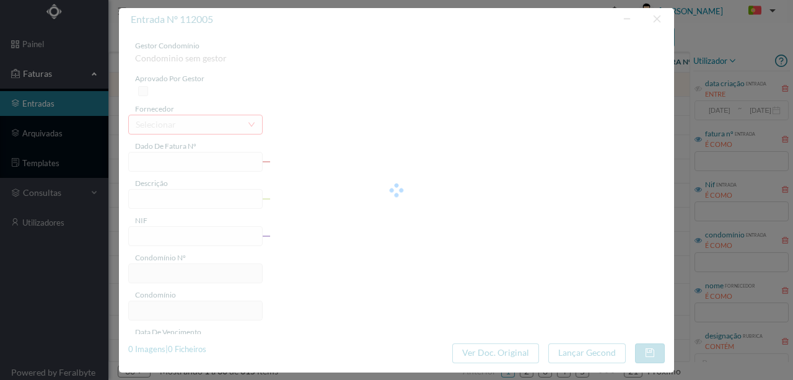
type input "1 2500/000589"
type input "901949353"
type input "2025-08-24"
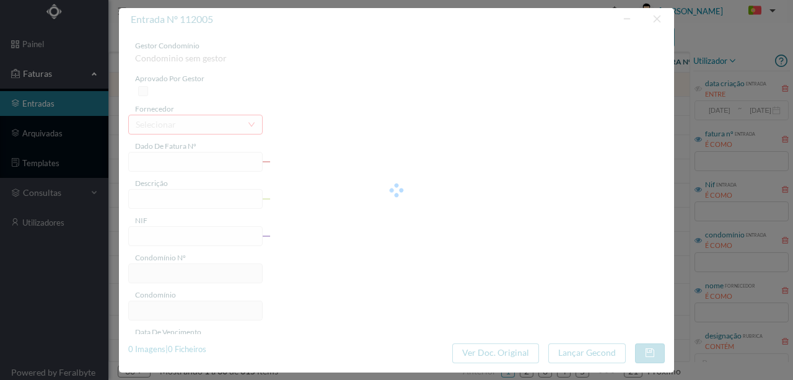
type input "325.95"
type input "629"
type input "ED. CASTELO RESIDENCE"
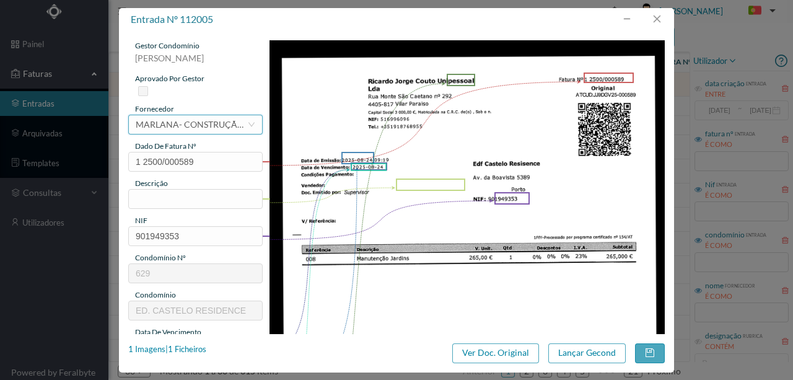
click at [186, 128] on div "MARLANA- CONSTRUÇÃO CIVIL UNIPESSOAL, LDA" at bounding box center [192, 124] width 112 height 19
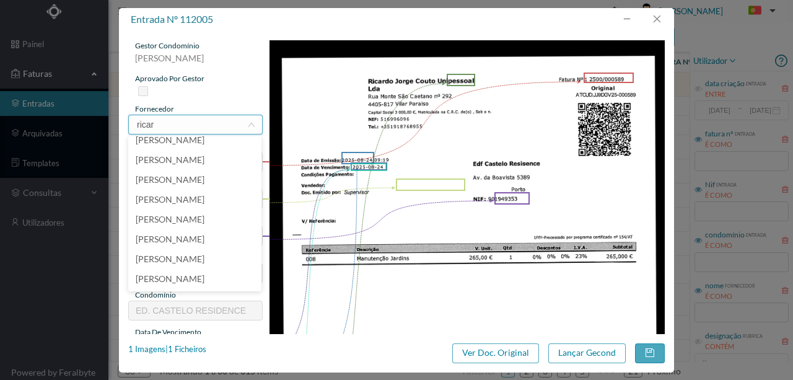
scroll to position [2, 0]
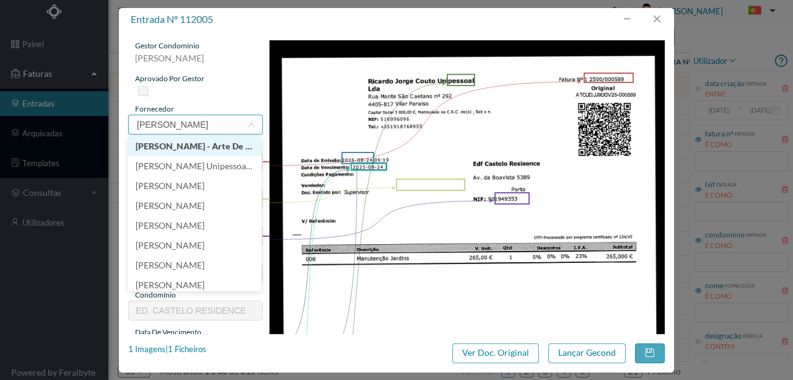
type input "ricardo"
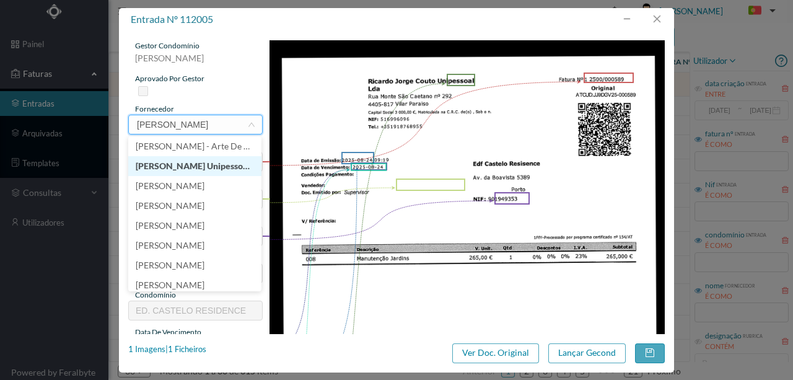
click at [199, 165] on li "[PERSON_NAME] Unipessoal, Lda" at bounding box center [194, 166] width 133 height 20
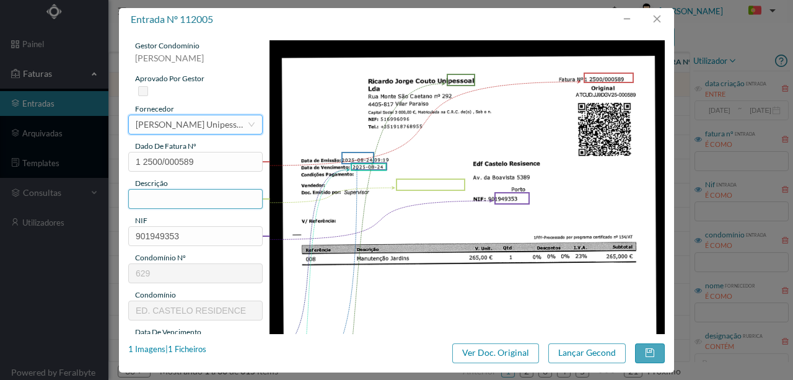
click at [161, 196] on input "text" at bounding box center [195, 199] width 134 height 20
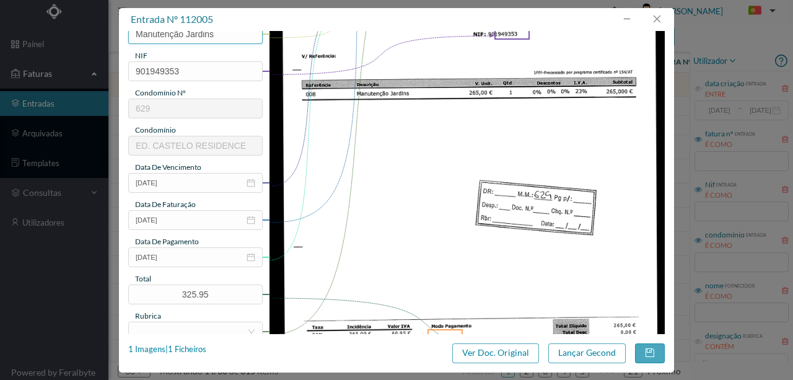
type input "Manutenção Jardins"
click at [193, 261] on input "2025-08-24" at bounding box center [195, 257] width 134 height 20
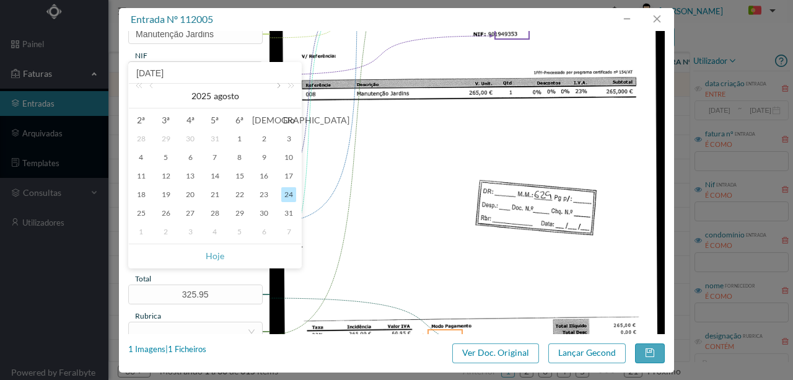
click at [275, 85] on link at bounding box center [277, 96] width 11 height 25
click at [139, 140] on div "1" at bounding box center [141, 138] width 15 height 15
type input "2025-09-01"
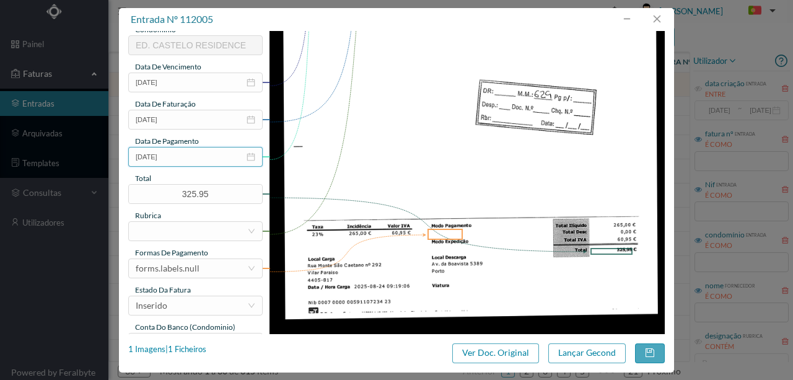
scroll to position [293, 0]
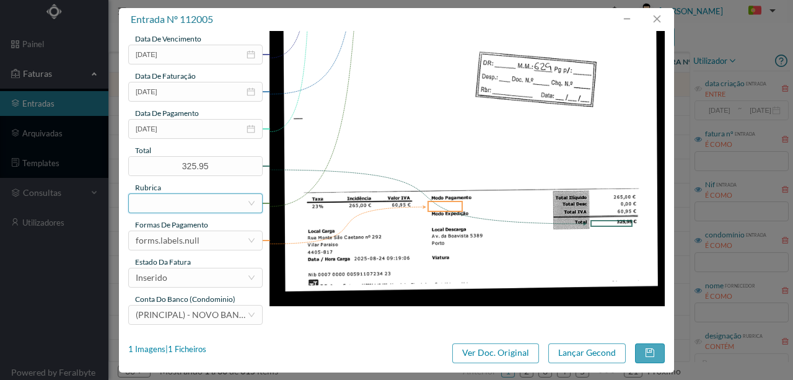
click at [151, 206] on div at bounding box center [192, 203] width 112 height 19
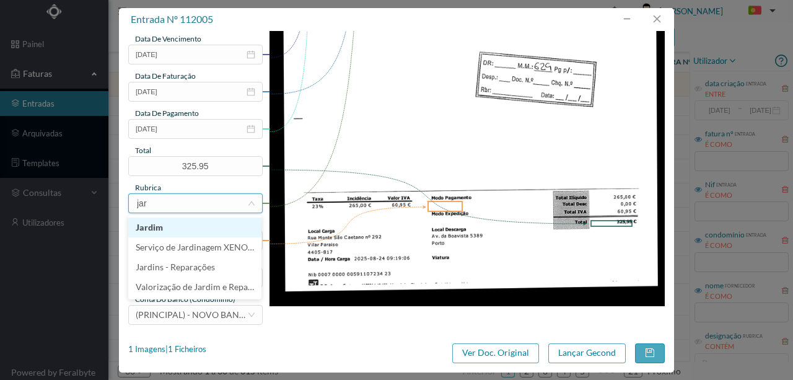
type input "jard"
click at [159, 222] on li "Jardim" at bounding box center [194, 227] width 133 height 20
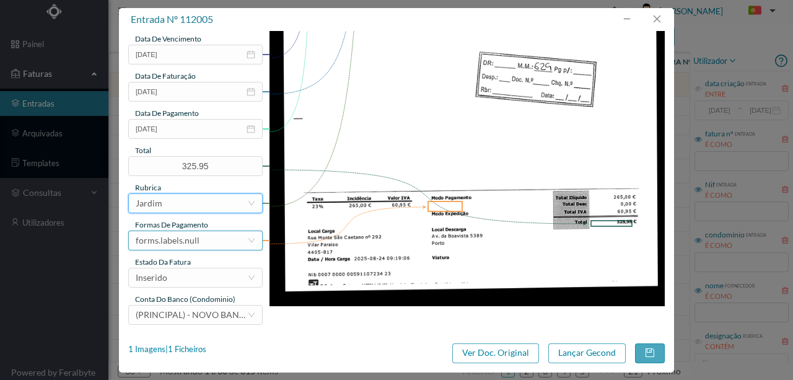
click at [197, 240] on div "forms.labels.null" at bounding box center [192, 240] width 112 height 19
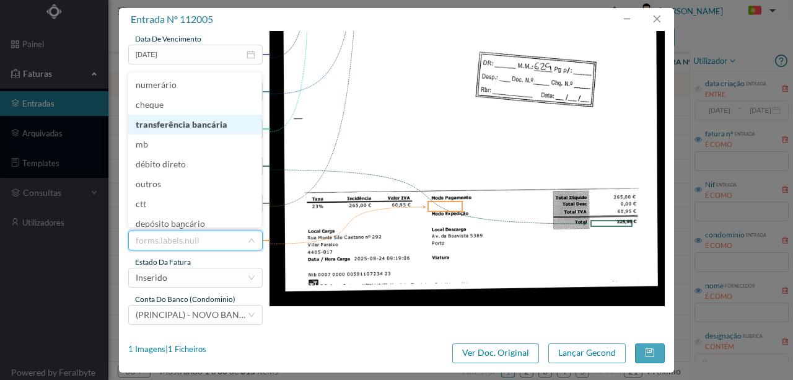
click at [199, 131] on li "transferência bancária" at bounding box center [194, 125] width 133 height 20
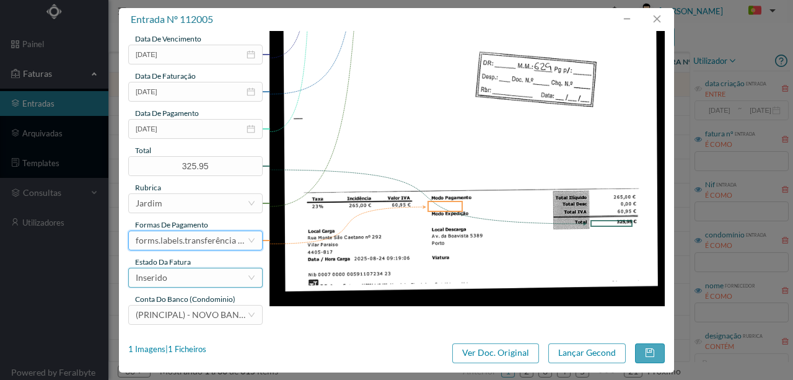
click at [175, 285] on div "Inserido" at bounding box center [192, 277] width 112 height 19
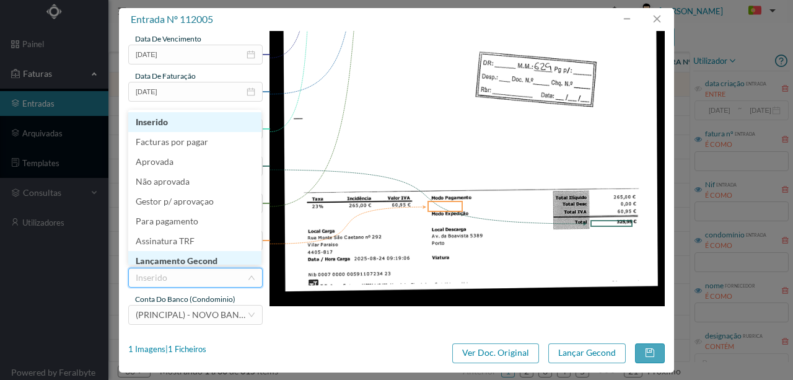
scroll to position [6, 0]
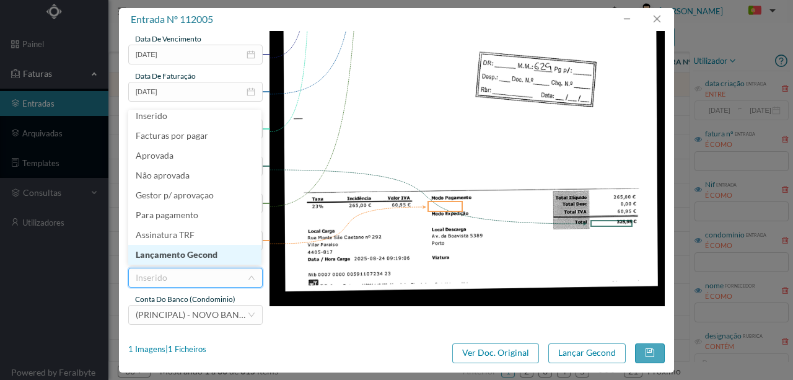
click at [178, 255] on li "Lançamento Gecond" at bounding box center [194, 255] width 133 height 20
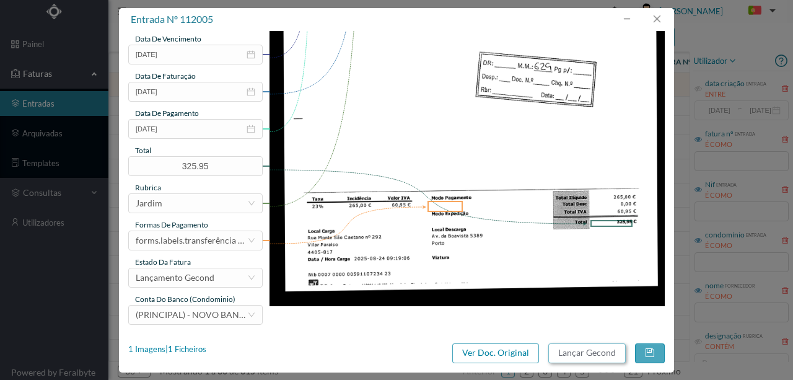
click at [581, 349] on button "Lançar Gecond" at bounding box center [586, 353] width 77 height 20
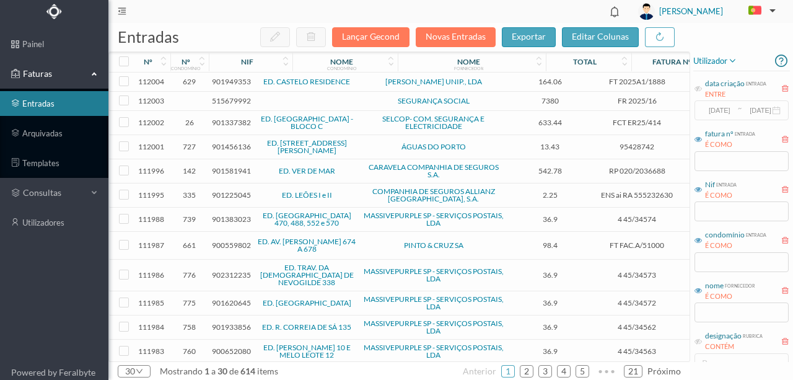
click at [234, 82] on span "901949353" at bounding box center [231, 81] width 39 height 9
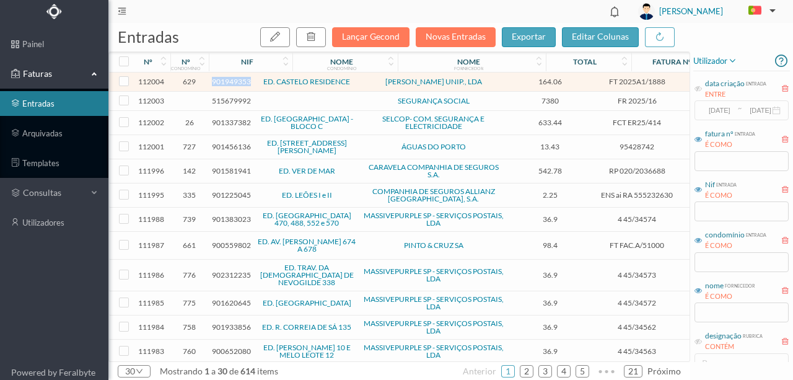
click at [234, 82] on span "901949353" at bounding box center [231, 81] width 39 height 9
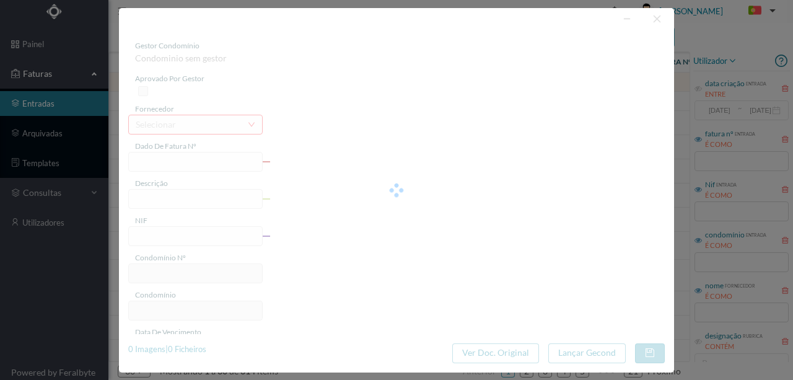
type input "FT 2025A1/1888"
type input "901949353"
type input "Invalid date"
type input "[DATE]"
type input "164.06"
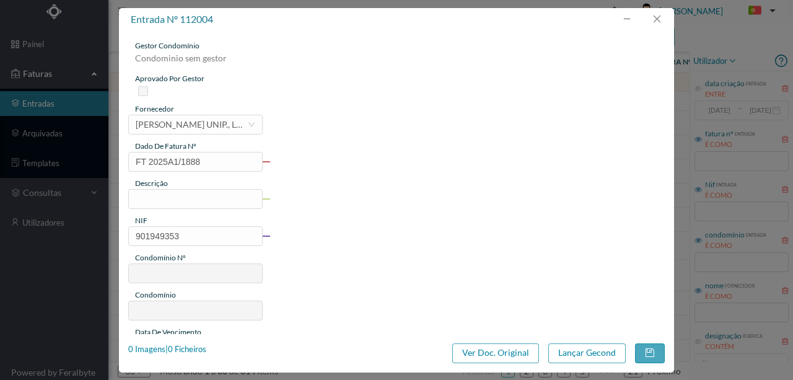
type input "629"
type input "ED. CASTELO RESIDENCE"
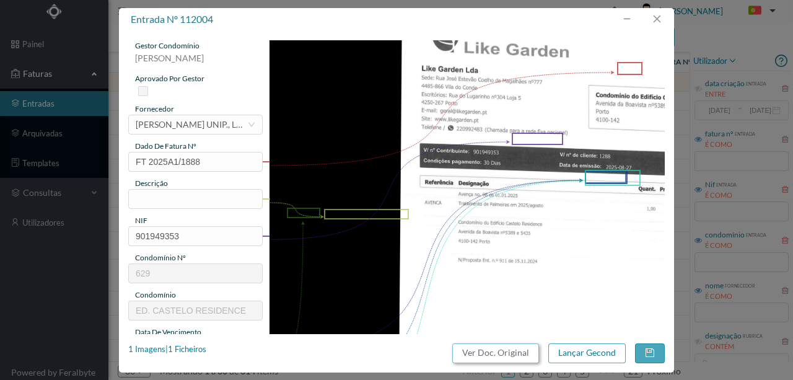
click at [534, 356] on button "Ver Doc. Original" at bounding box center [495, 353] width 87 height 20
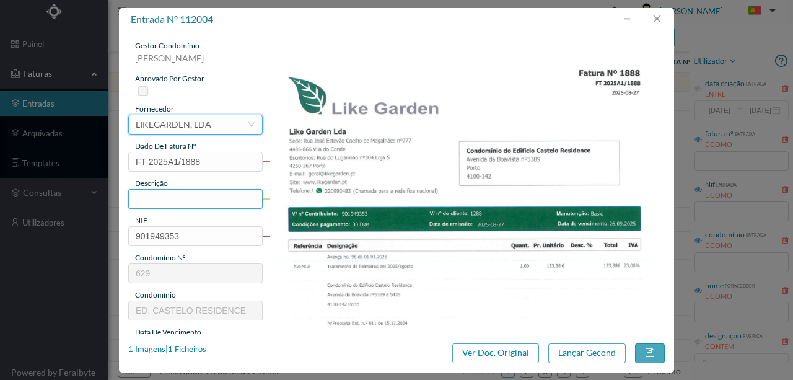
click at [160, 196] on input "text" at bounding box center [195, 199] width 134 height 20
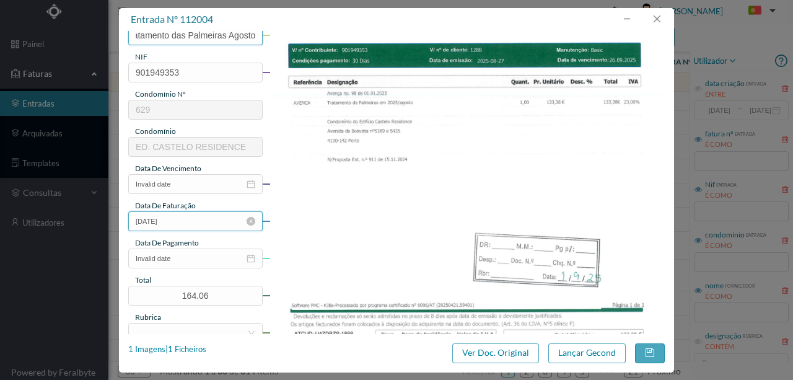
scroll to position [165, 0]
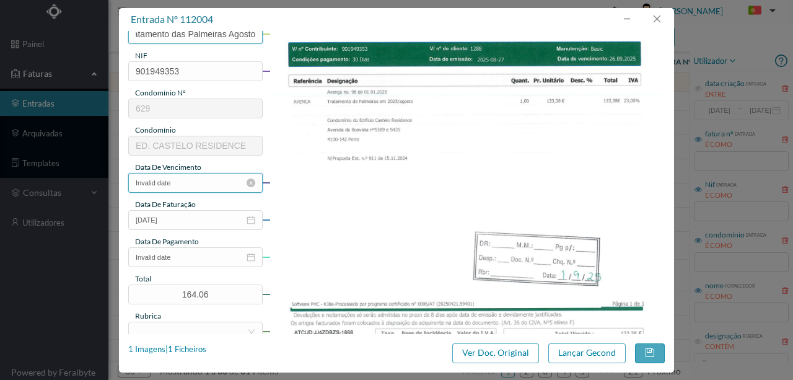
type input "Tratamento das Palmeiras Agosto"
click at [182, 181] on input "Invalid date" at bounding box center [195, 183] width 134 height 20
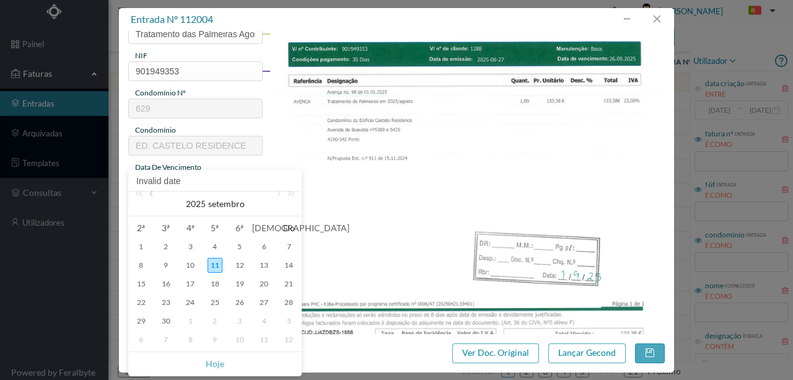
click at [151, 194] on link at bounding box center [152, 203] width 11 height 25
click at [192, 320] on div "27" at bounding box center [190, 320] width 15 height 15
type input "[DATE]"
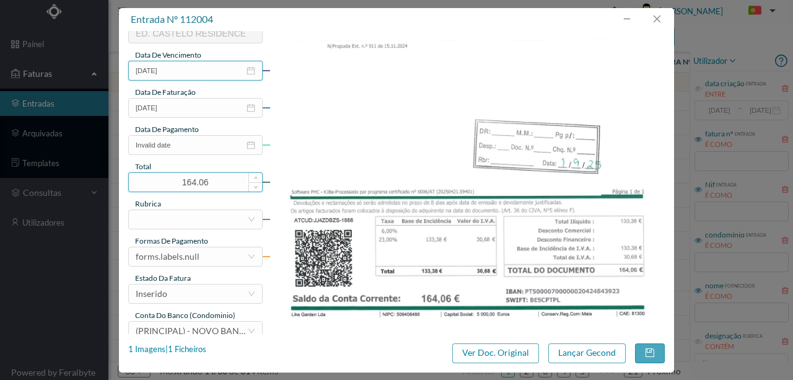
scroll to position [289, 0]
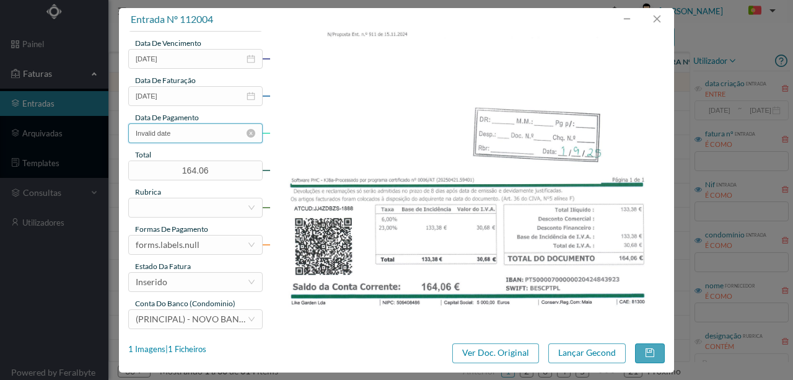
click at [198, 141] on input "Invalid date" at bounding box center [195, 133] width 134 height 20
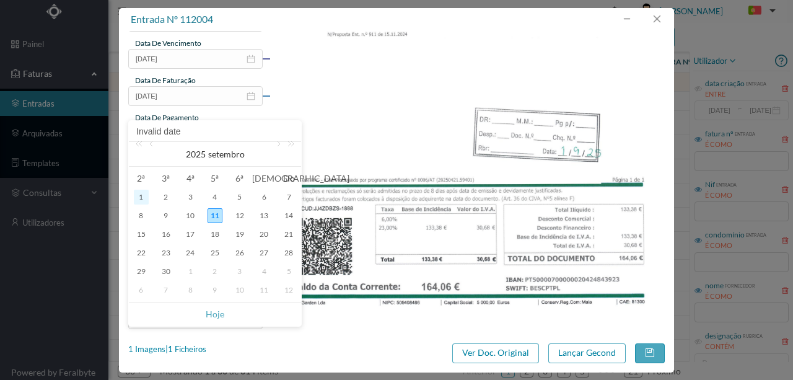
click at [141, 197] on div "1" at bounding box center [141, 197] width 15 height 15
type input "[DATE]"
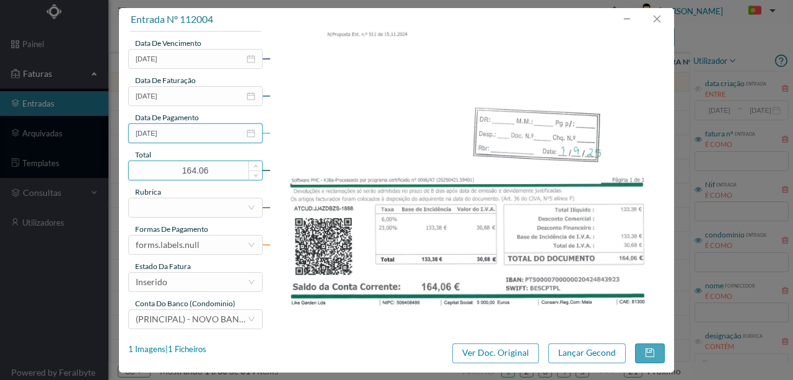
scroll to position [293, 0]
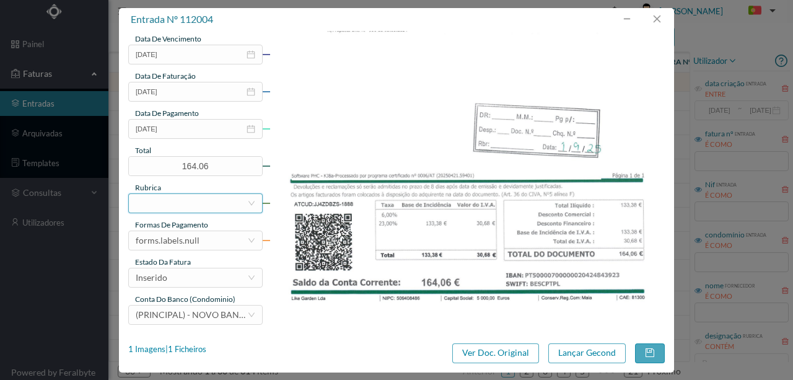
drag, startPoint x: 154, startPoint y: 207, endPoint x: 159, endPoint y: 197, distance: 11.4
click at [154, 205] on div at bounding box center [192, 203] width 112 height 19
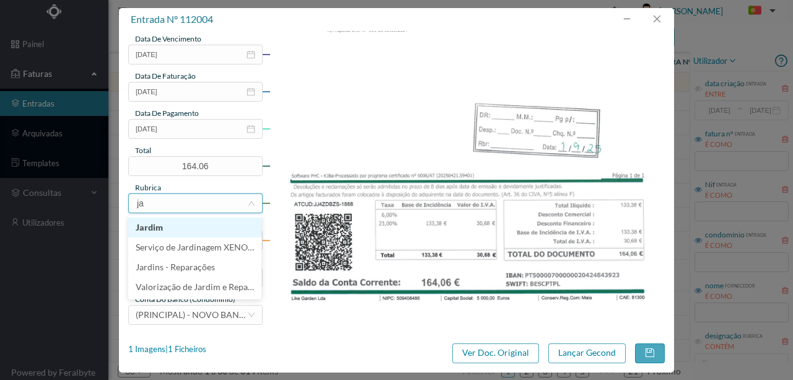
type input "jar"
click at [162, 229] on li "Jardim" at bounding box center [194, 227] width 133 height 20
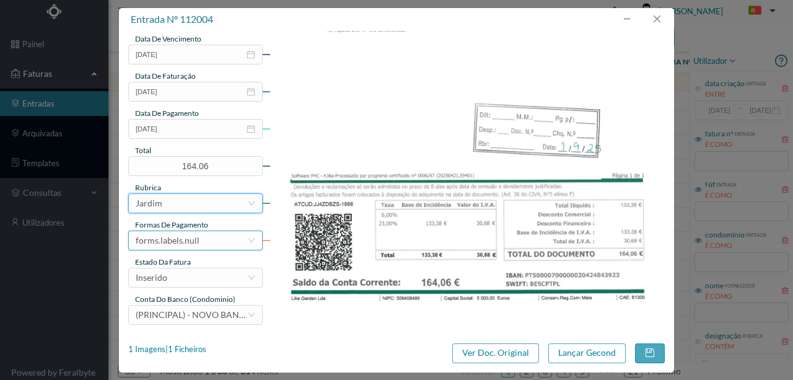
click at [187, 240] on div "forms.labels.null" at bounding box center [168, 240] width 64 height 19
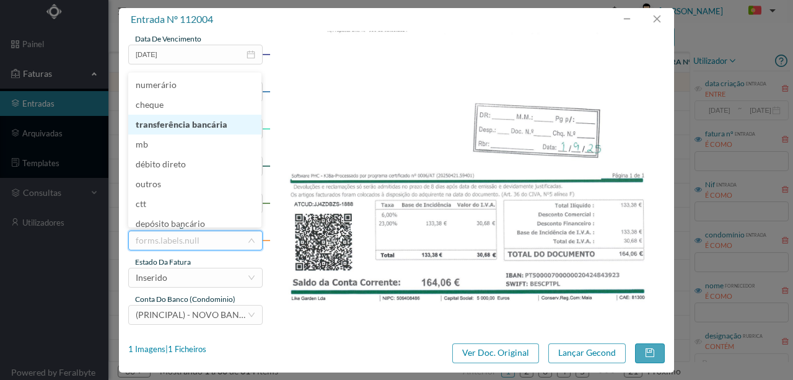
click at [190, 128] on li "transferência bancária" at bounding box center [194, 125] width 133 height 20
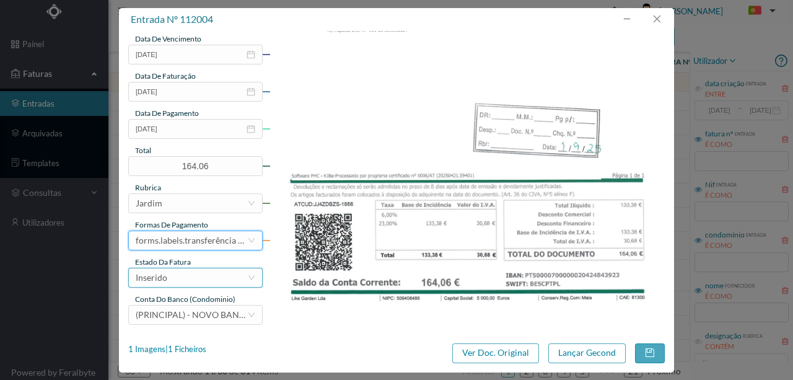
click at [182, 278] on div "Inserido" at bounding box center [192, 277] width 112 height 19
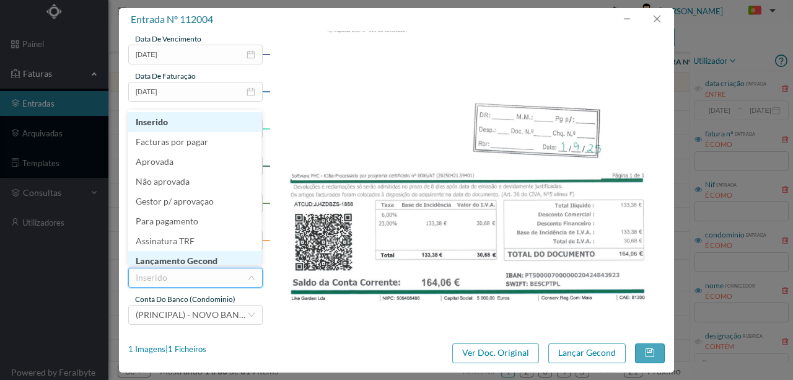
scroll to position [6, 0]
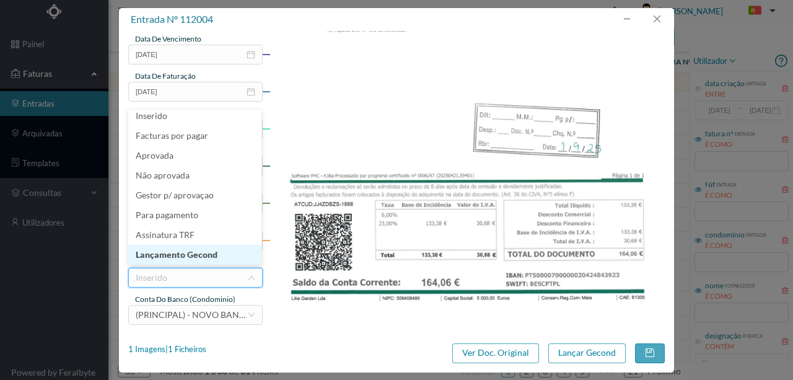
click at [190, 259] on li "Lançamento Gecond" at bounding box center [194, 255] width 133 height 20
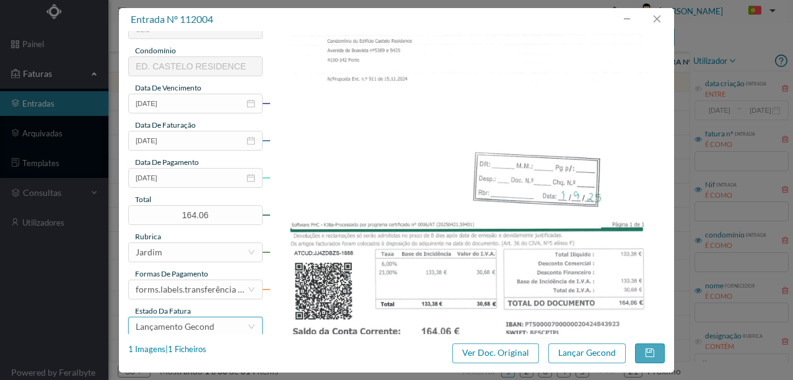
scroll to position [248, 0]
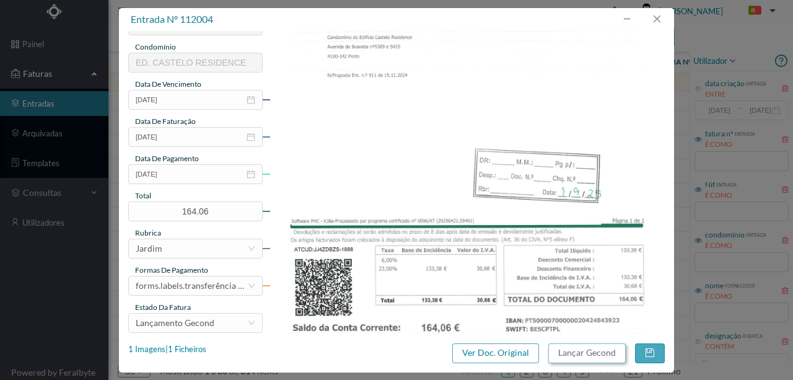
click at [585, 352] on button "Lançar Gecond" at bounding box center [586, 353] width 77 height 20
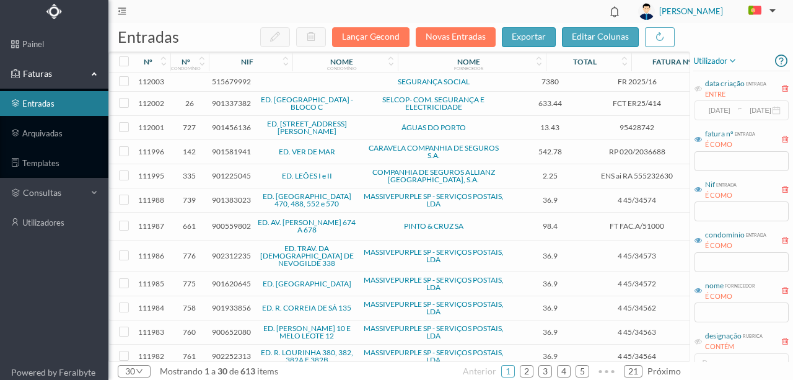
click at [226, 82] on span "515679992" at bounding box center [231, 81] width 39 height 9
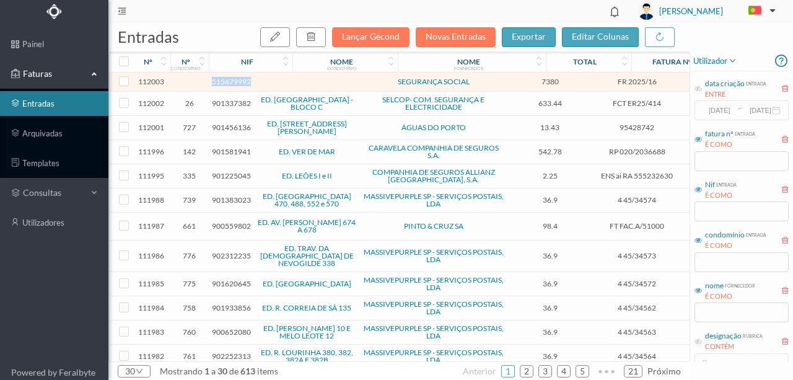
click at [226, 82] on span "515679992" at bounding box center [231, 81] width 39 height 9
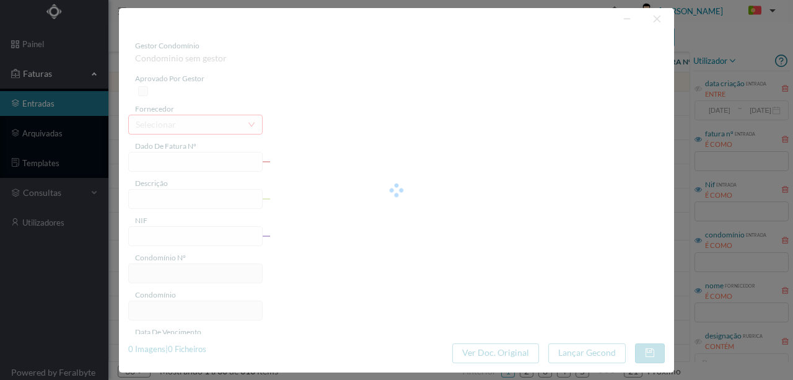
type input "FR 2025/16"
type input "515679992"
type input "Invalid date"
type input "[DATE]"
type input "7380.00"
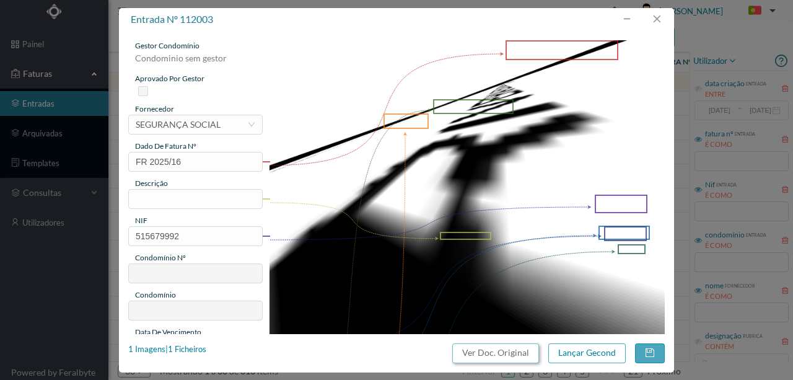
click at [504, 351] on button "Ver Doc. Original" at bounding box center [495, 353] width 87 height 20
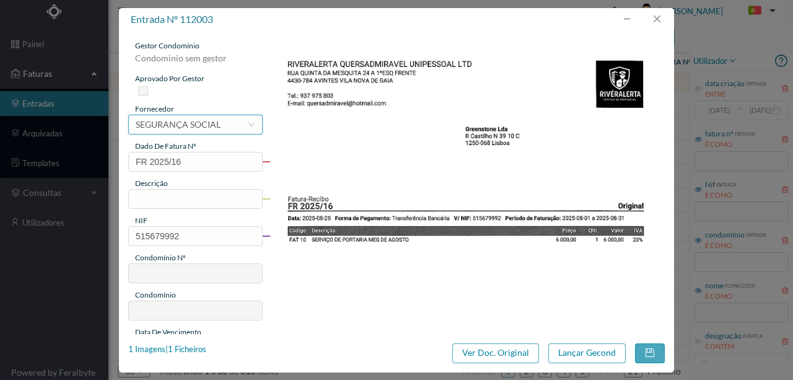
click at [173, 126] on div "SEGURANÇA SOCIAL" at bounding box center [178, 124] width 85 height 19
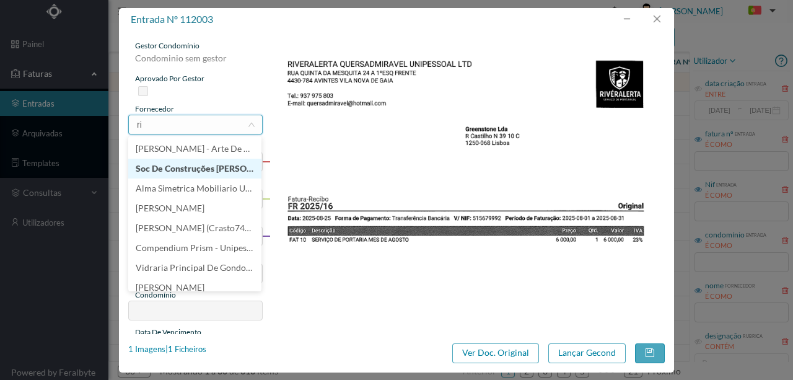
scroll to position [2, 0]
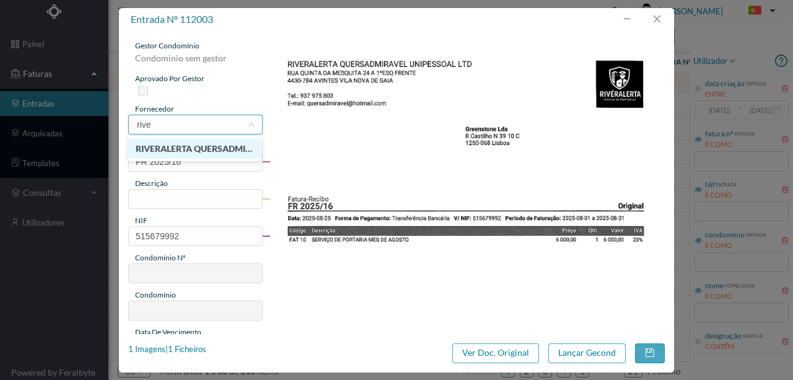
type input "river"
click at [227, 151] on li "RIVERALERTA QUERSADMIRAVEL UNIPESSOAL, LDA" at bounding box center [194, 149] width 133 height 20
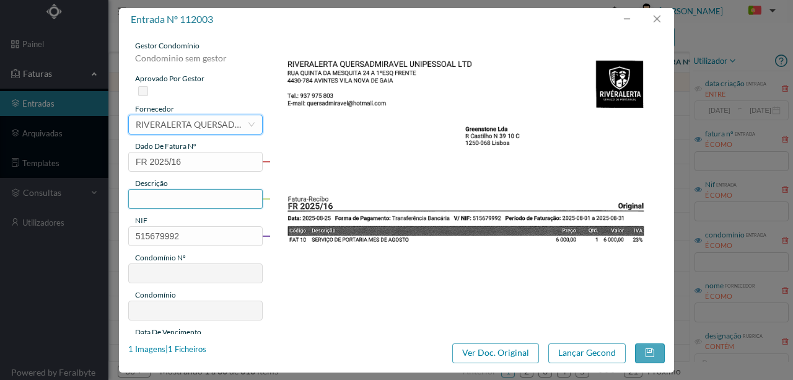
click at [152, 198] on input "text" at bounding box center [195, 199] width 134 height 20
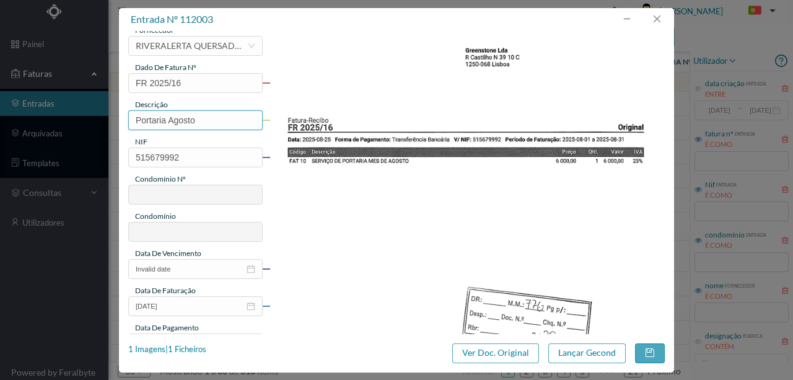
scroll to position [82, 0]
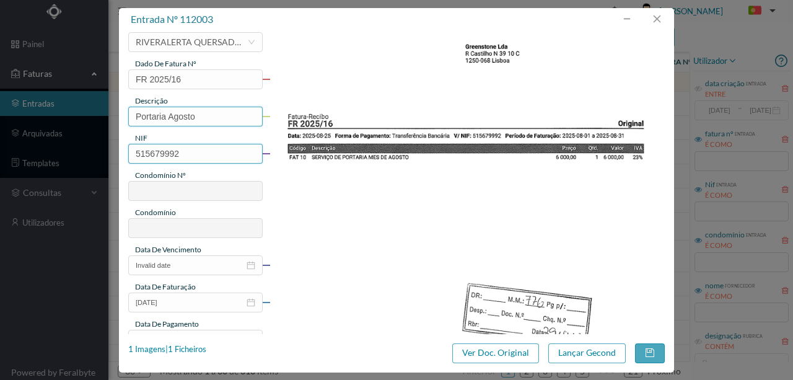
type input "Portaria Agosto"
drag, startPoint x: 195, startPoint y: 153, endPoint x: 82, endPoint y: 150, distance: 112.2
click at [85, 150] on div "entrada nº 112003 gestor condomínio Condominio sem gestor aprovado por gestor f…" at bounding box center [396, 190] width 793 height 380
click at [185, 158] on input "515679992" at bounding box center [195, 154] width 134 height 20
drag, startPoint x: 193, startPoint y: 154, endPoint x: 117, endPoint y: 158, distance: 76.3
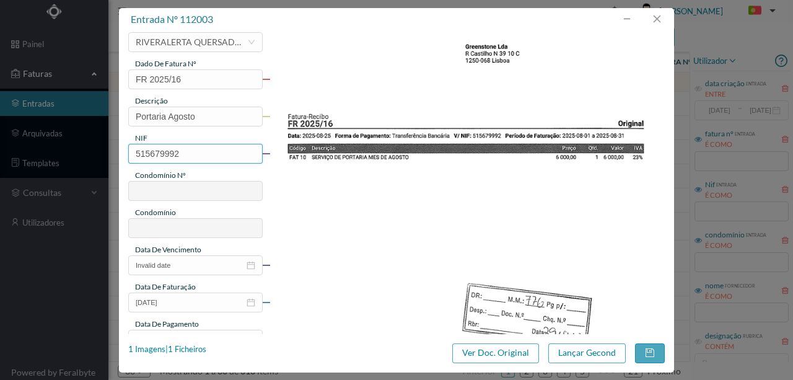
click at [117, 158] on div "entrada nº 112003 gestor condomínio Condominio sem gestor aprovado por gestor f…" at bounding box center [396, 190] width 793 height 380
paste input "902312235"
type input "902312235"
type input "776"
type input "ED. TRAV. DA [DEMOGRAPHIC_DATA] DE NEVOGILDE 338"
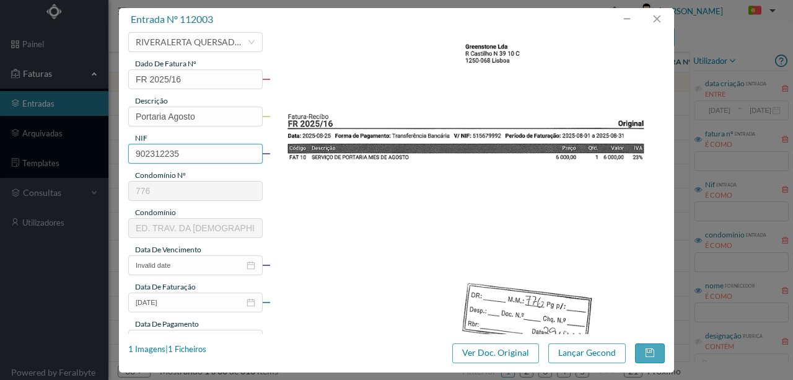
type input "902312235"
